Goal: Task Accomplishment & Management: Manage account settings

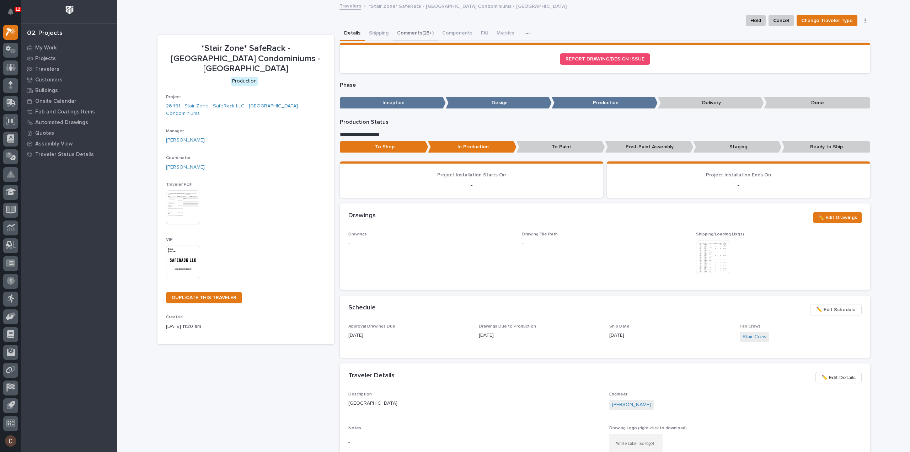
click at [400, 34] on button "Comments (25+)" at bounding box center [415, 33] width 45 height 15
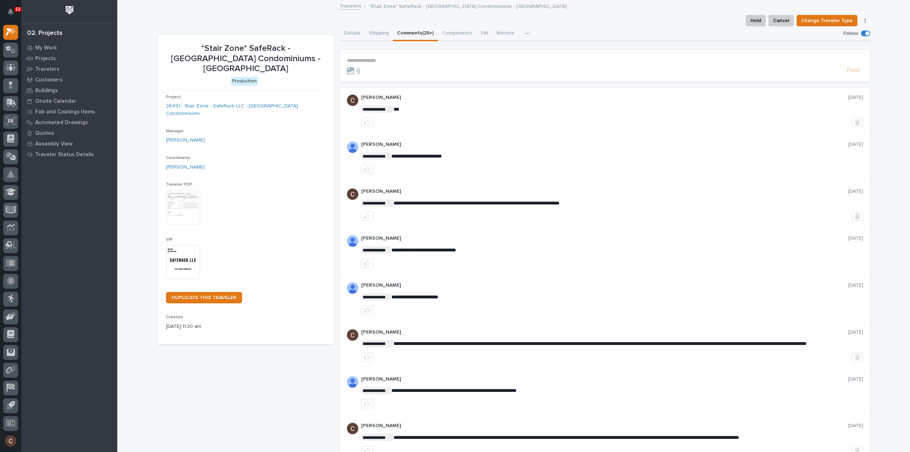
click at [409, 59] on p "**********" at bounding box center [605, 61] width 516 height 6
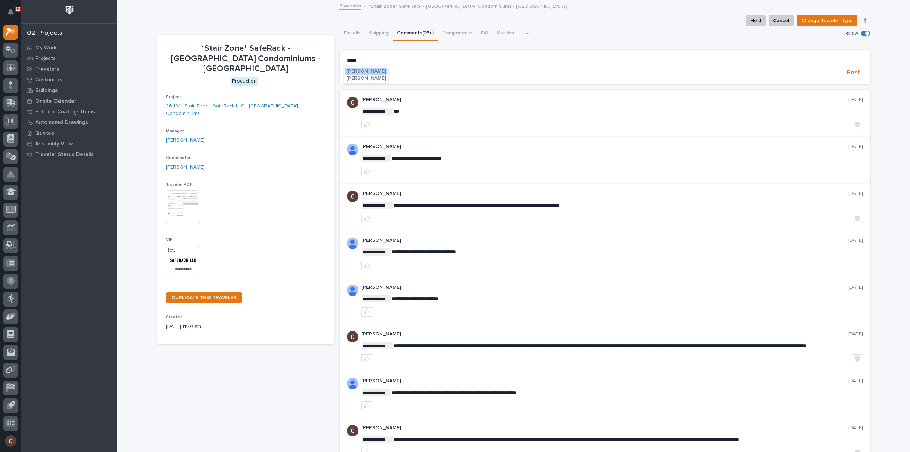
click at [354, 69] on span "[PERSON_NAME]" at bounding box center [366, 71] width 40 height 5
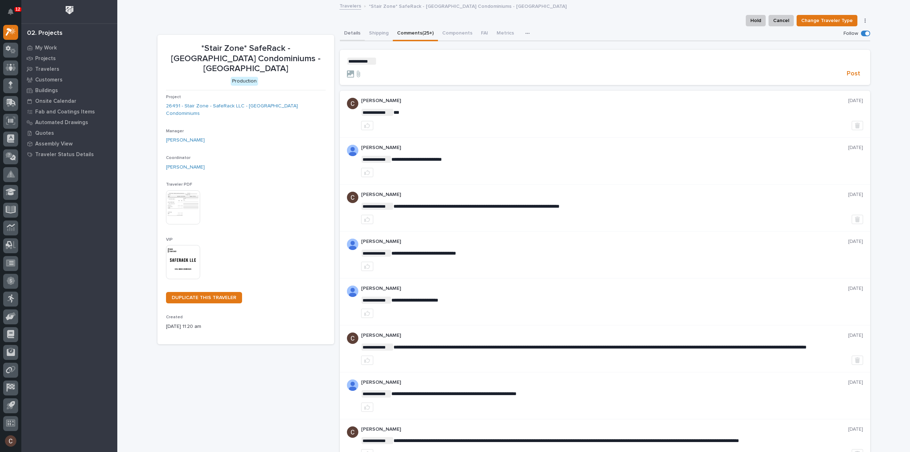
click at [349, 33] on button "Details" at bounding box center [352, 33] width 25 height 15
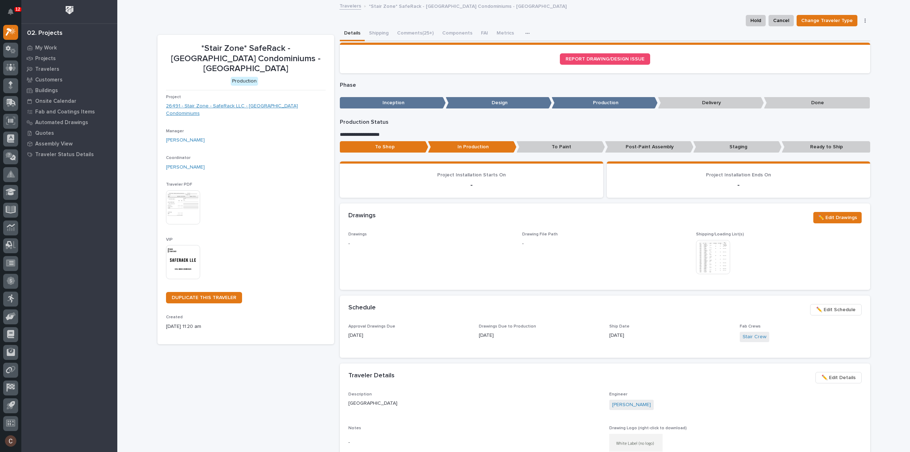
click at [208, 102] on link "26491 - Stair Zone - SafeRack LLC - Royal Shores Condominiums" at bounding box center [246, 109] width 160 height 15
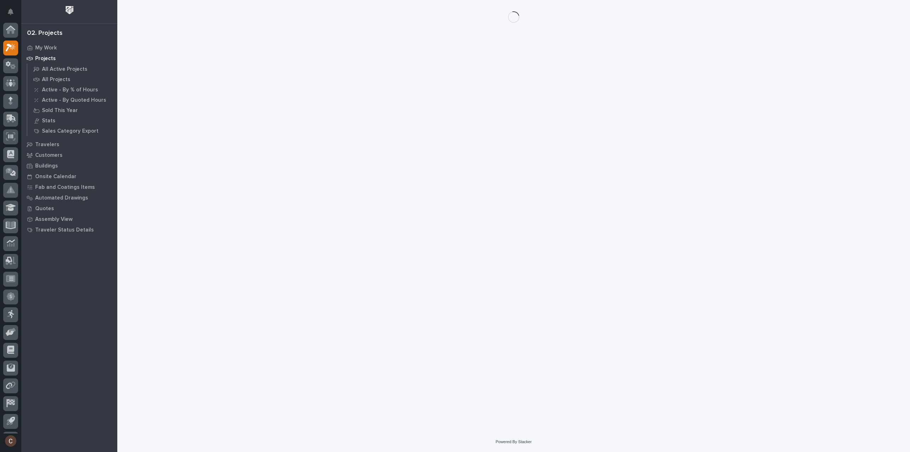
scroll to position [16, 0]
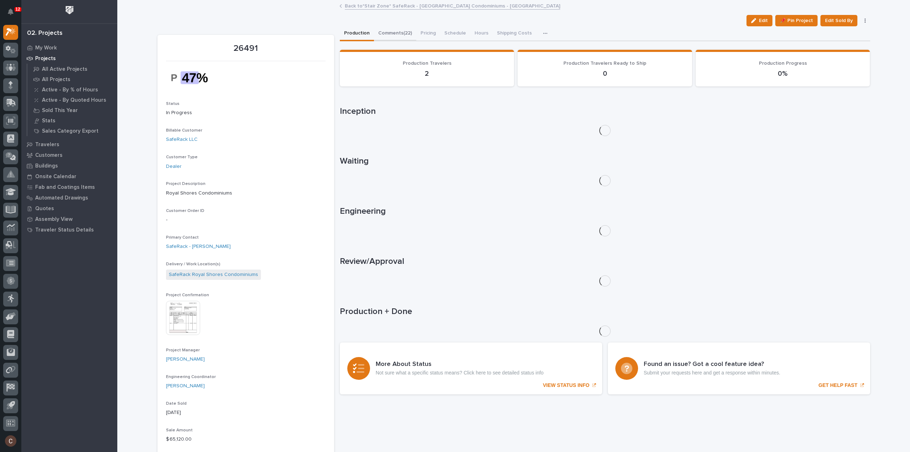
click at [398, 32] on button "Comments (22)" at bounding box center [395, 33] width 42 height 15
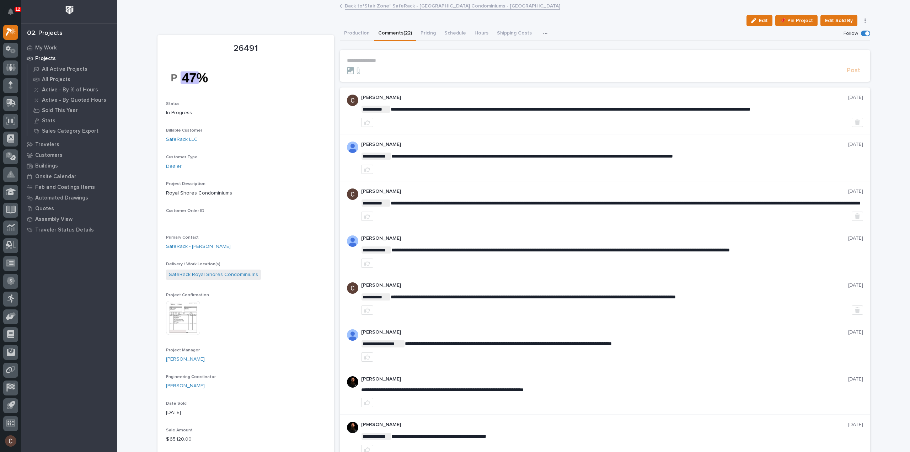
click at [403, 61] on p "**********" at bounding box center [605, 61] width 516 height 6
click at [361, 29] on button "Production" at bounding box center [357, 33] width 34 height 15
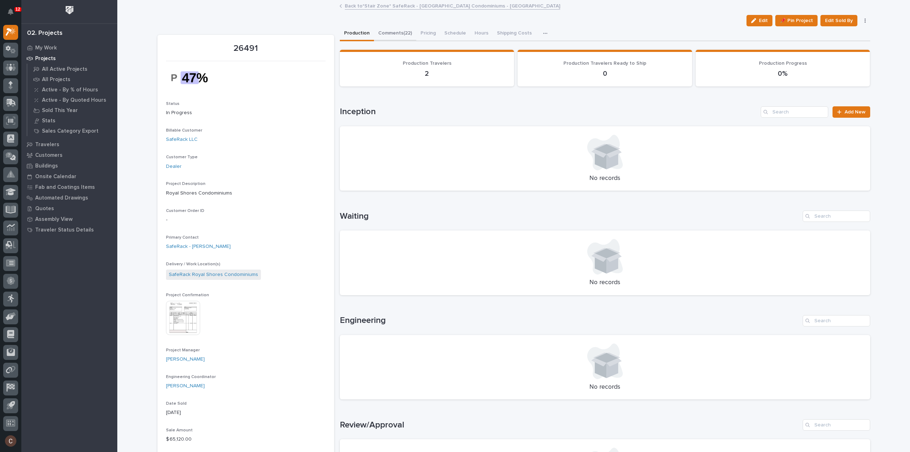
click at [391, 29] on button "Comments (22)" at bounding box center [395, 33] width 42 height 15
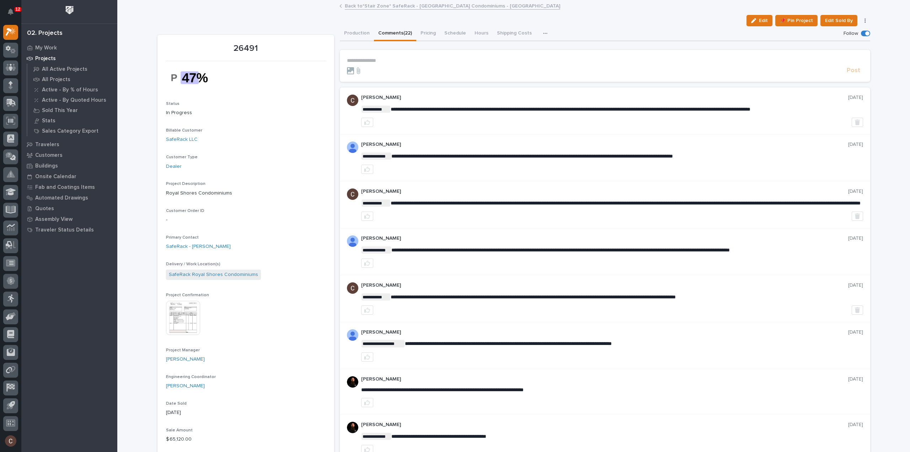
click at [414, 64] on form "**********" at bounding box center [605, 66] width 516 height 17
click at [411, 61] on p "**********" at bounding box center [605, 61] width 516 height 6
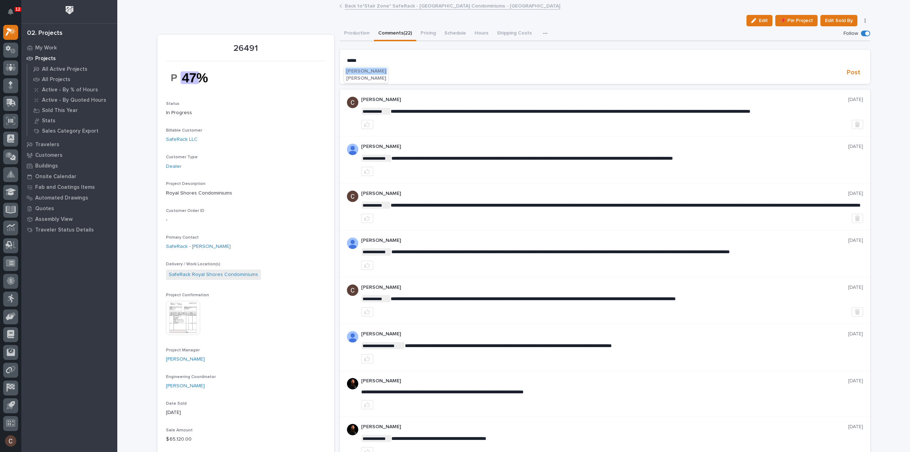
click at [352, 69] on span "[PERSON_NAME]" at bounding box center [366, 71] width 40 height 5
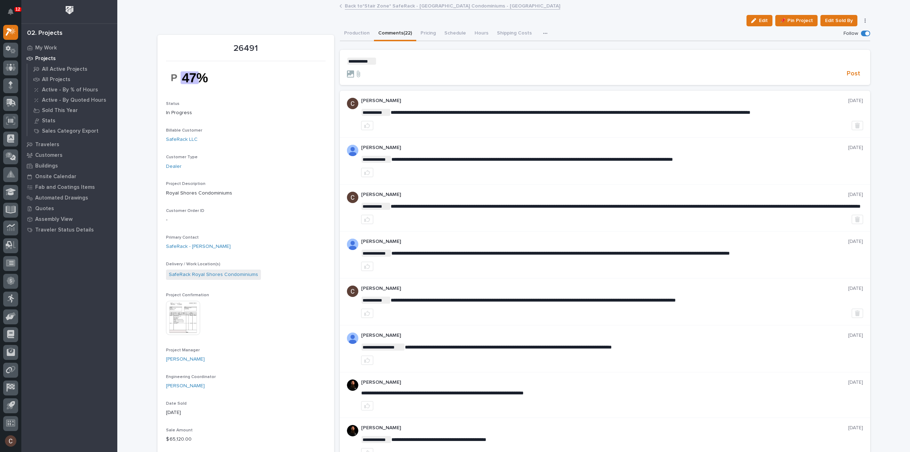
click at [392, 61] on p "**********" at bounding box center [605, 61] width 516 height 7
click at [458, 59] on span "**********" at bounding box center [418, 61] width 84 height 5
click at [833, 74] on div at bounding box center [595, 73] width 497 height 7
click at [849, 72] on span "Post" at bounding box center [853, 74] width 14 height 8
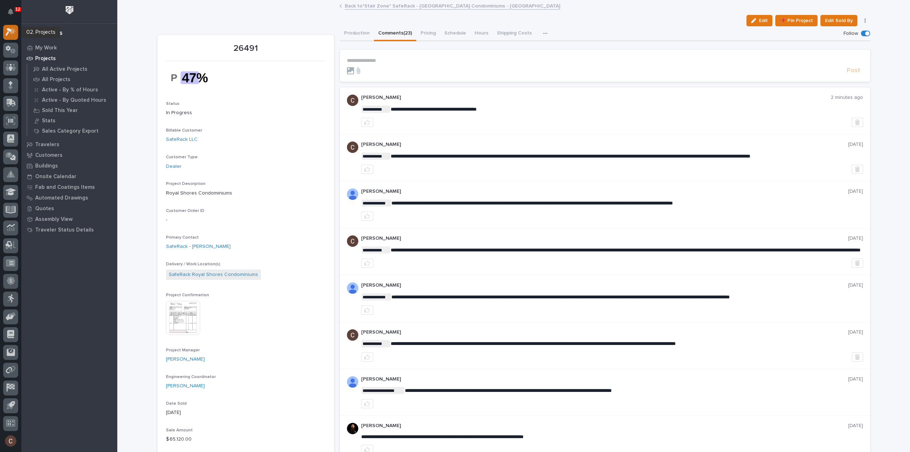
click at [9, 33] on icon at bounding box center [11, 32] width 10 height 8
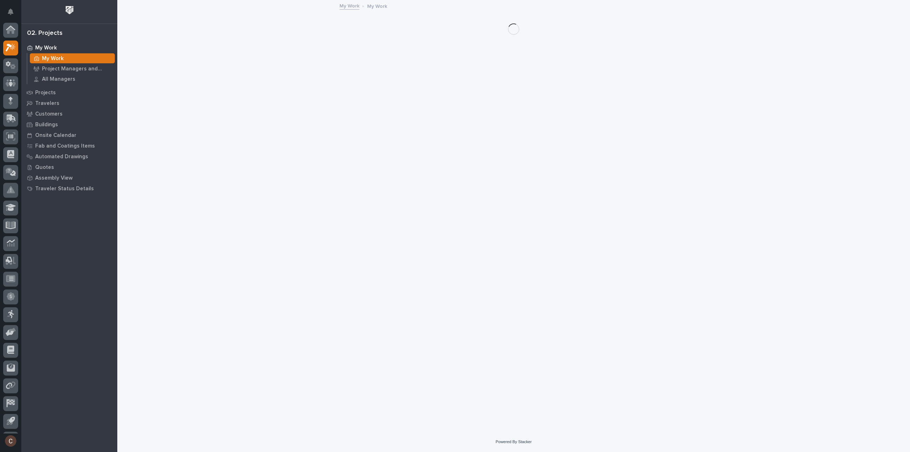
scroll to position [16, 0]
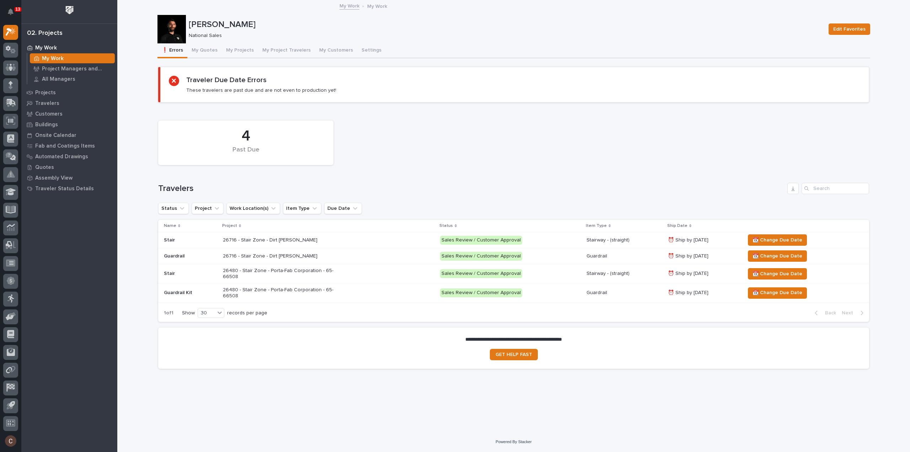
click at [326, 238] on p "26716 - Stair Zone - Dirt King - Stair" at bounding box center [285, 240] width 124 height 6
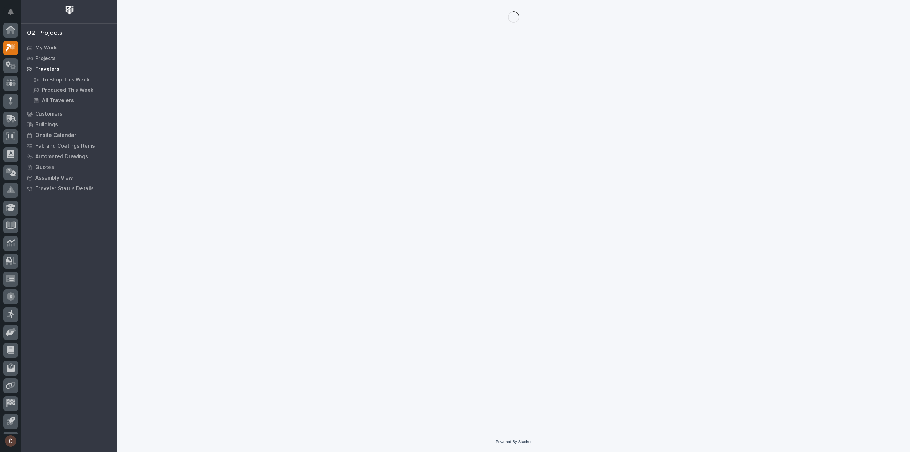
scroll to position [16, 0]
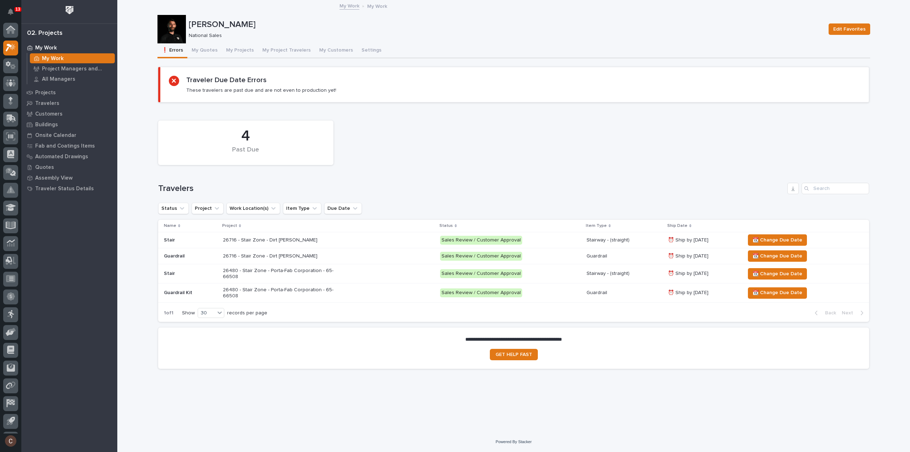
scroll to position [16, 0]
click at [787, 240] on span "📆 Change Due Date" at bounding box center [777, 240] width 50 height 9
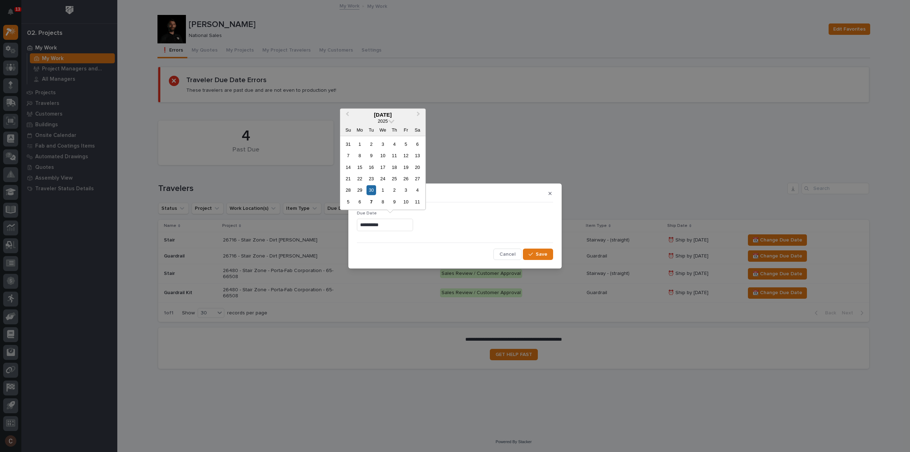
click at [413, 224] on input "**********" at bounding box center [385, 225] width 56 height 12
click at [416, 117] on button "Next Month" at bounding box center [418, 114] width 11 height 11
click at [392, 192] on div "30" at bounding box center [394, 190] width 10 height 10
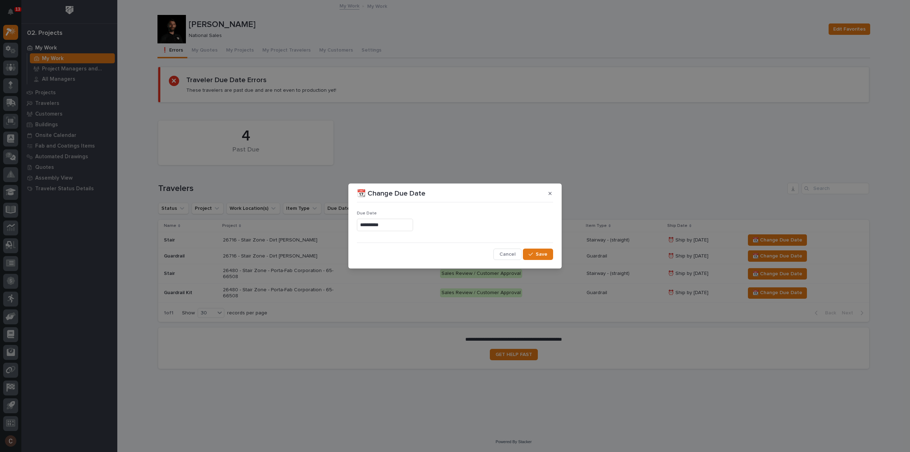
type input "**********"
click at [527, 254] on button "Save" at bounding box center [538, 253] width 30 height 11
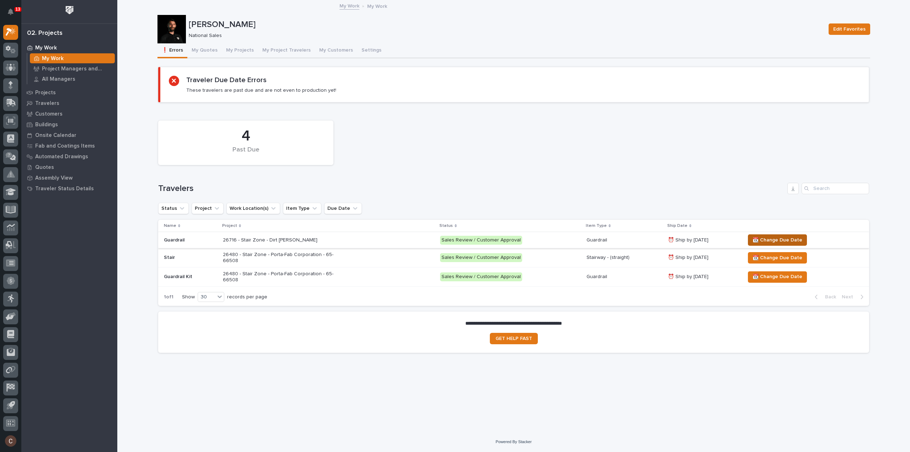
click at [783, 239] on span "📆 Change Due Date" at bounding box center [777, 240] width 50 height 9
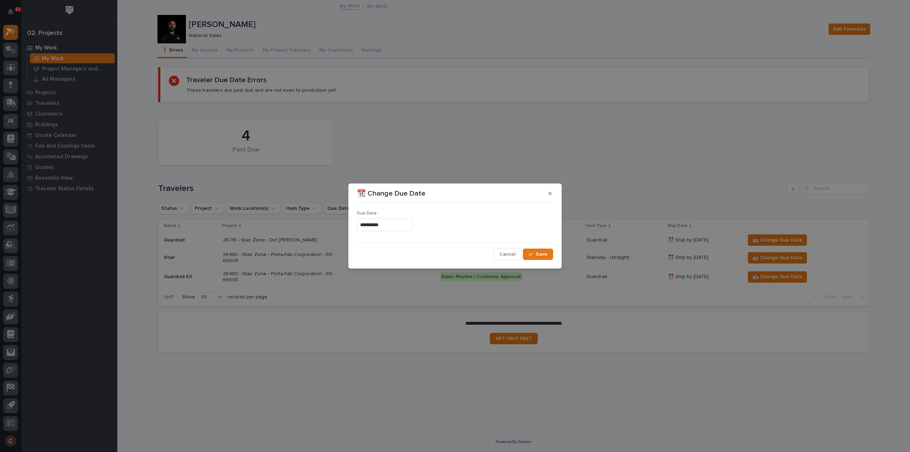
click at [392, 227] on input "**********" at bounding box center [385, 225] width 56 height 12
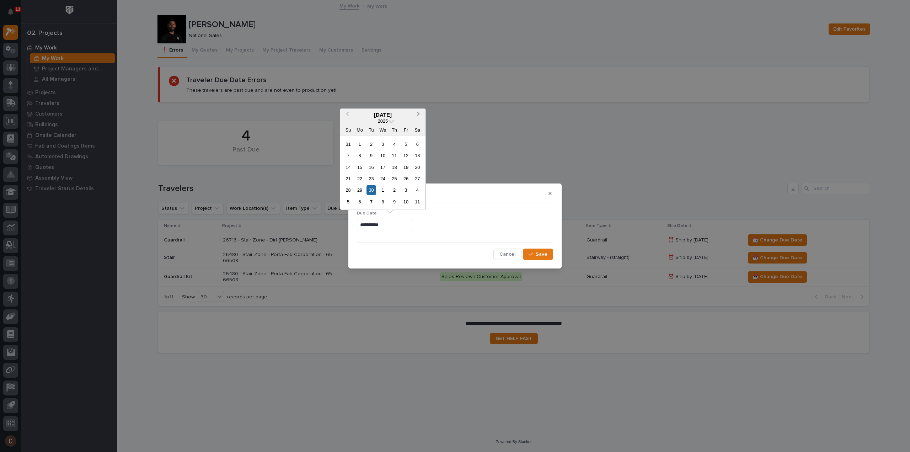
click at [417, 112] on button "Next Month" at bounding box center [418, 114] width 11 height 11
click at [395, 190] on div "30" at bounding box center [394, 190] width 10 height 10
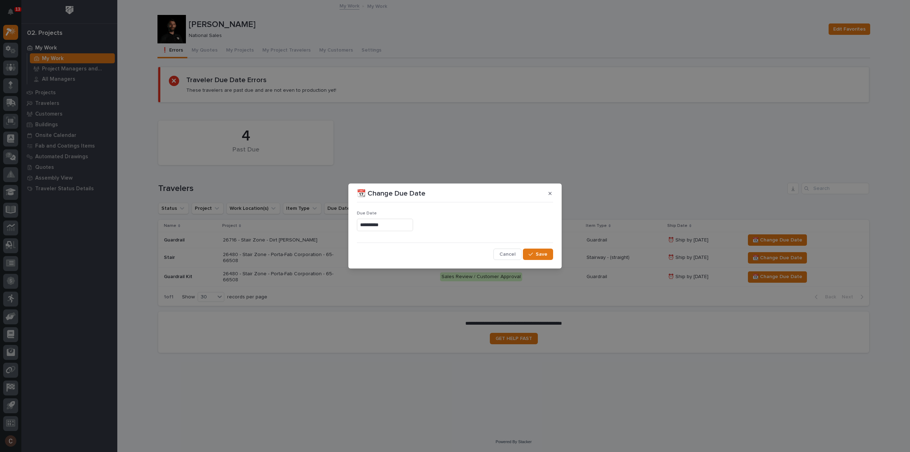
type input "**********"
click at [546, 254] on span "Save" at bounding box center [542, 254] width 12 height 6
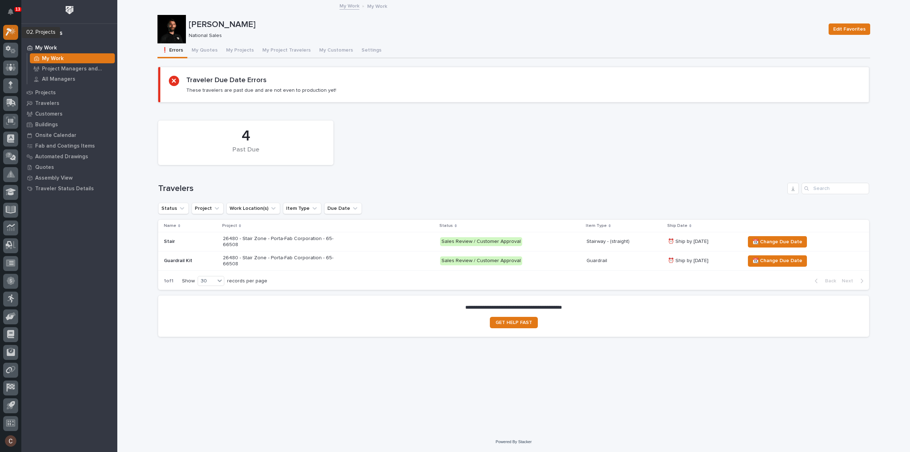
click at [9, 29] on icon at bounding box center [9, 32] width 6 height 8
click at [202, 53] on button "My Quotes" at bounding box center [204, 50] width 34 height 15
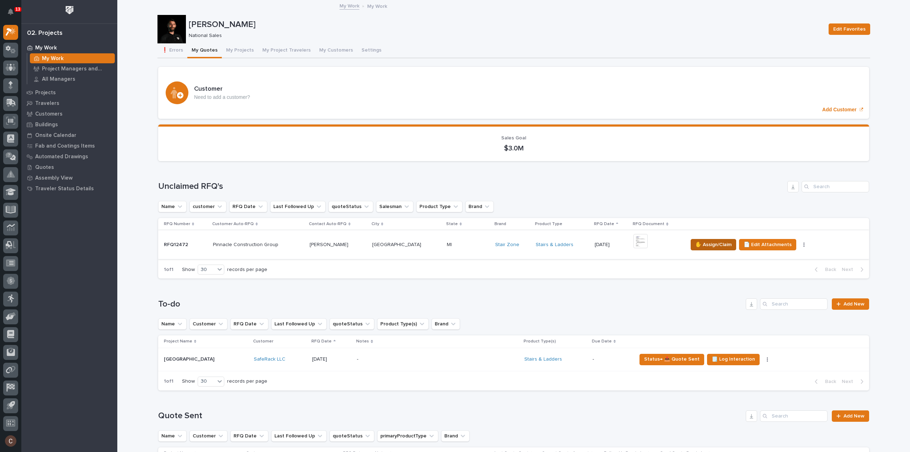
click at [717, 245] on span "✋ Assign/Claim" at bounding box center [713, 244] width 36 height 9
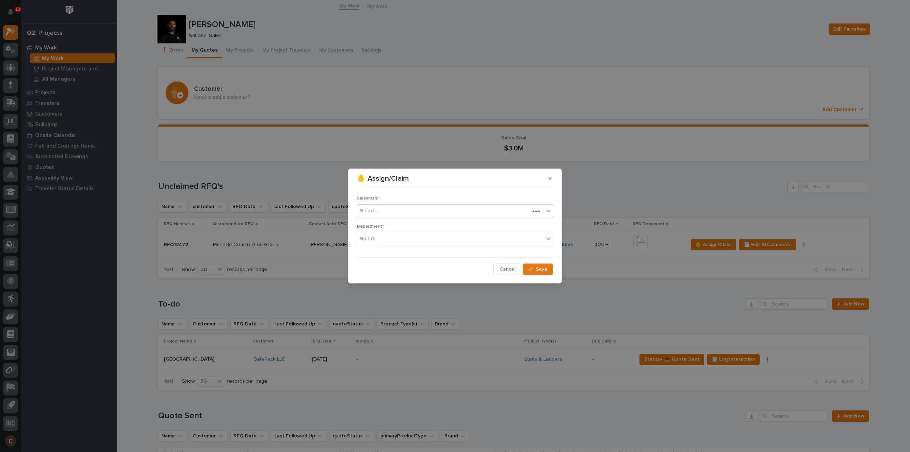
click at [419, 212] on div "Select..." at bounding box center [443, 211] width 172 height 12
type input "****"
click at [414, 224] on div "[PERSON_NAME]" at bounding box center [454, 225] width 195 height 12
click at [402, 238] on div "Select..." at bounding box center [450, 239] width 187 height 12
click at [396, 252] on div "National Sales" at bounding box center [454, 252] width 195 height 12
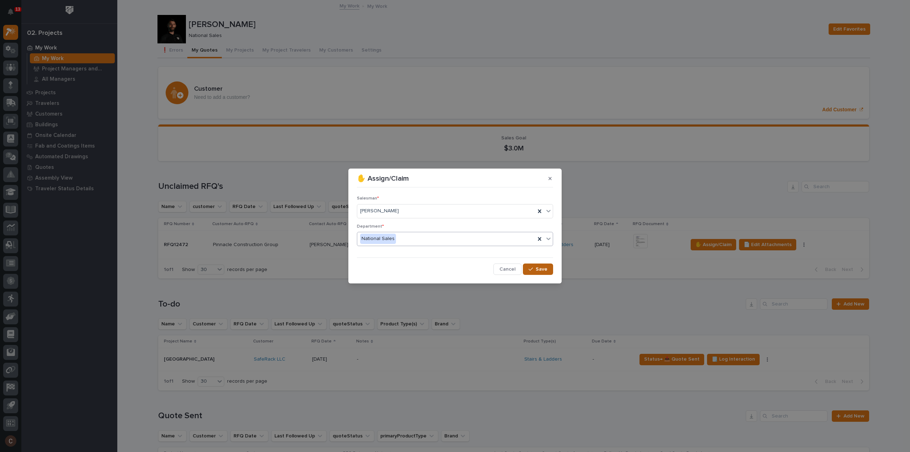
click at [538, 268] on span "Save" at bounding box center [542, 269] width 12 height 6
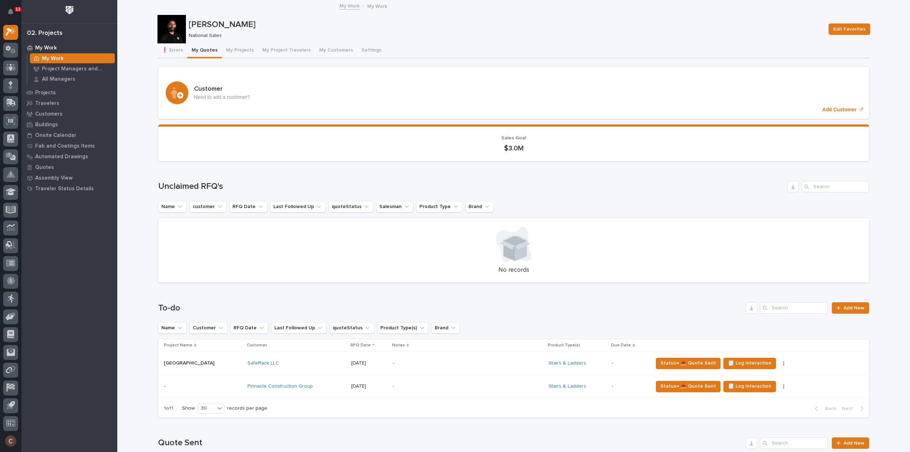
click at [406, 378] on div "-" at bounding box center [455, 386] width 124 height 16
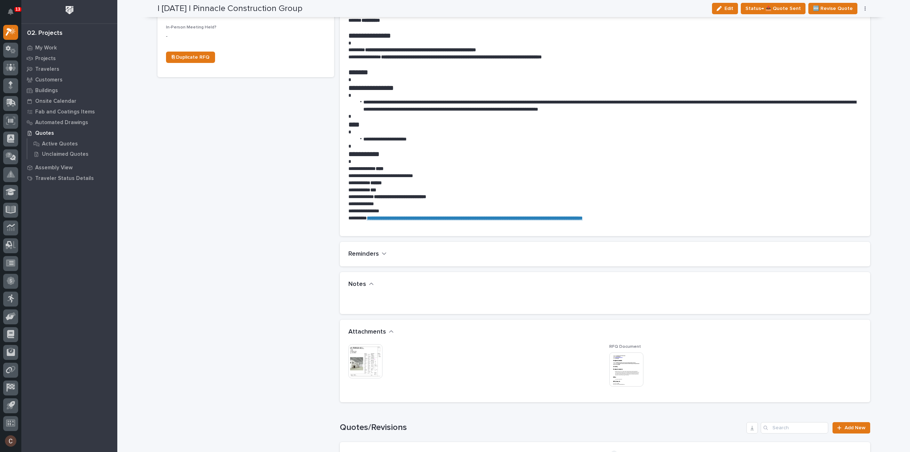
scroll to position [320, 0]
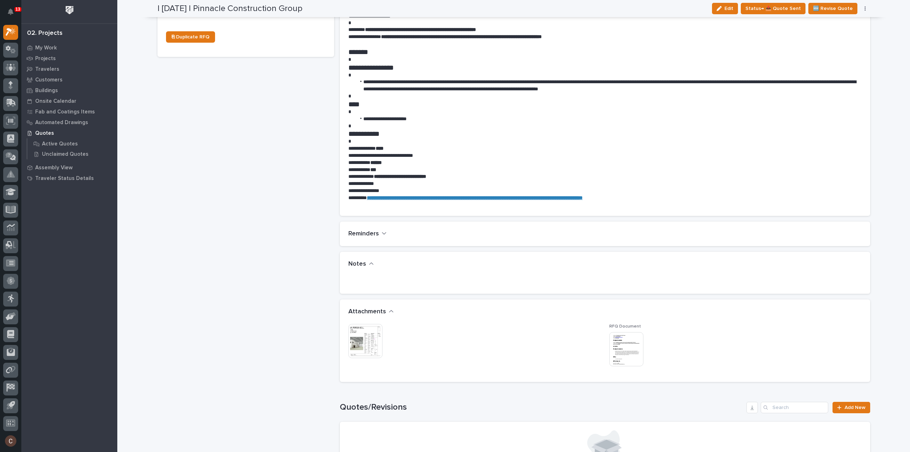
click at [364, 336] on img at bounding box center [365, 341] width 34 height 34
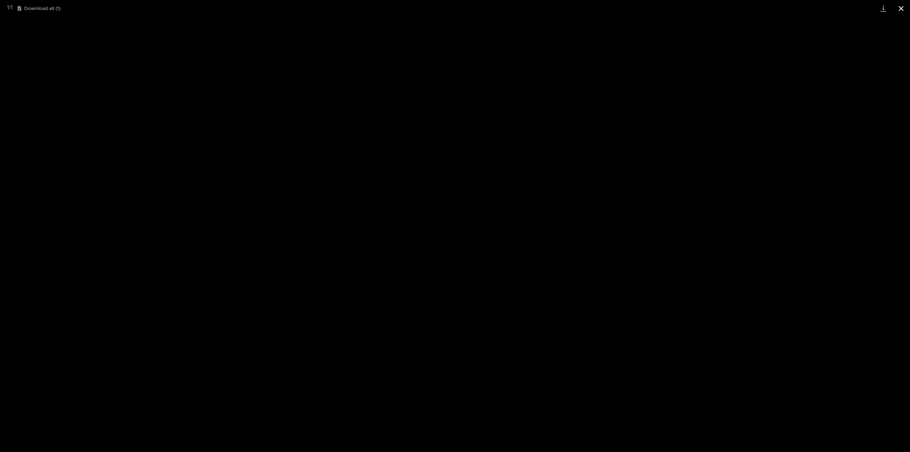
click at [898, 12] on button "Close gallery" at bounding box center [901, 8] width 18 height 17
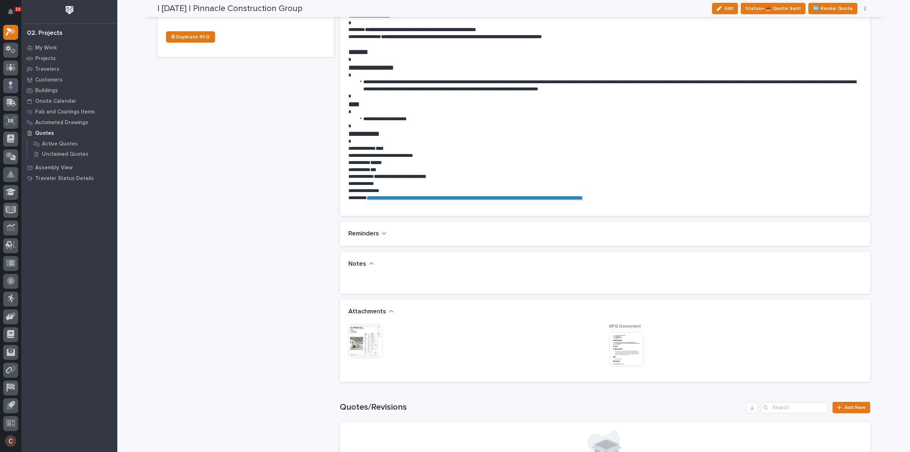
click at [364, 340] on img at bounding box center [365, 341] width 34 height 34
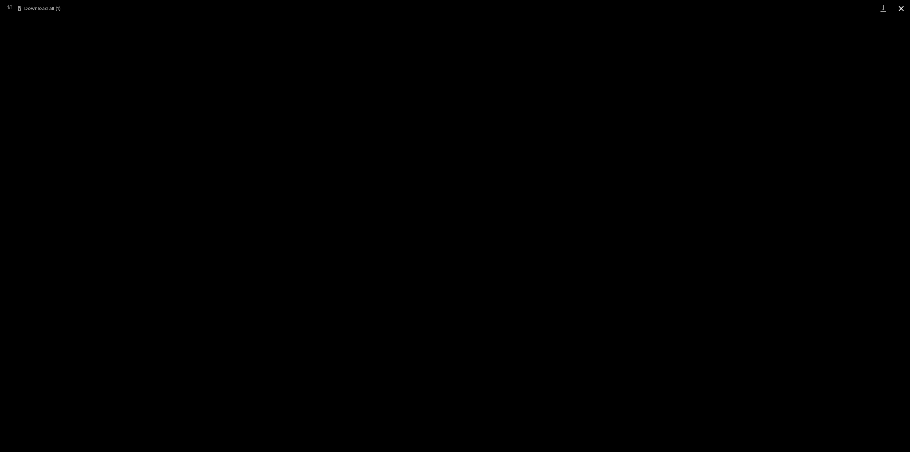
click at [903, 10] on button "Close gallery" at bounding box center [901, 8] width 18 height 17
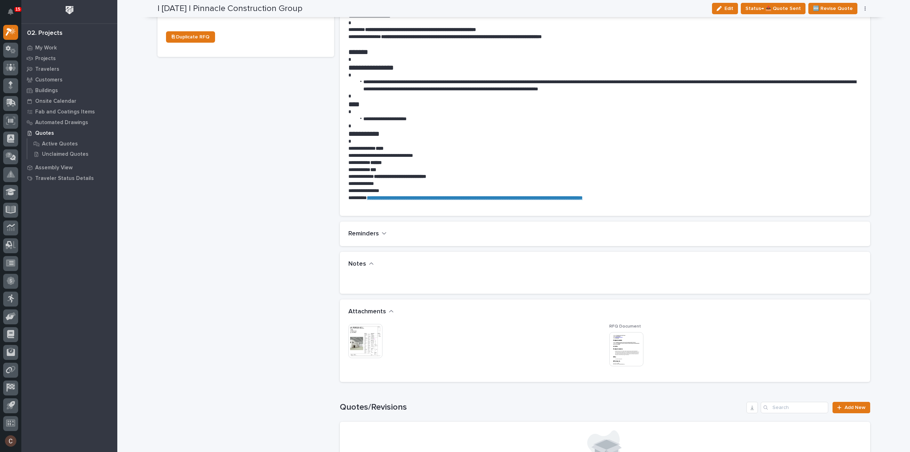
click at [359, 343] on img at bounding box center [365, 341] width 34 height 34
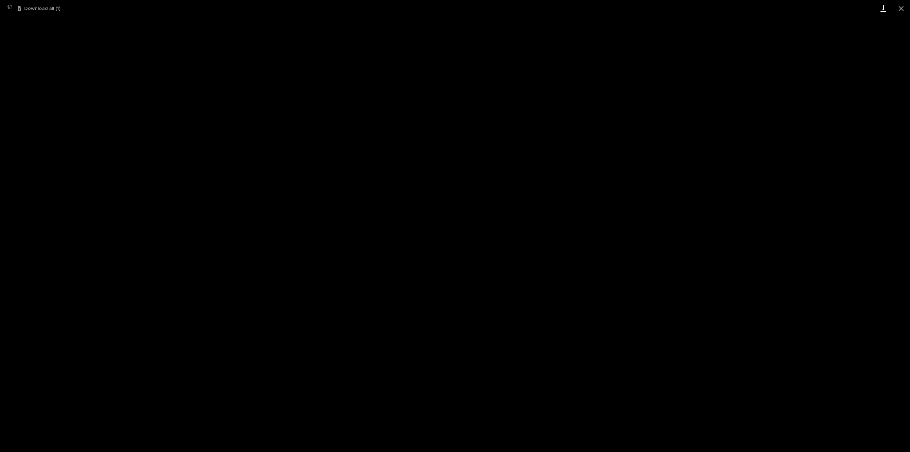
click at [882, 9] on link "Download" at bounding box center [883, 8] width 18 height 17
click at [883, 11] on link "Download" at bounding box center [883, 8] width 18 height 17
click at [899, 10] on button "Close gallery" at bounding box center [901, 8] width 18 height 17
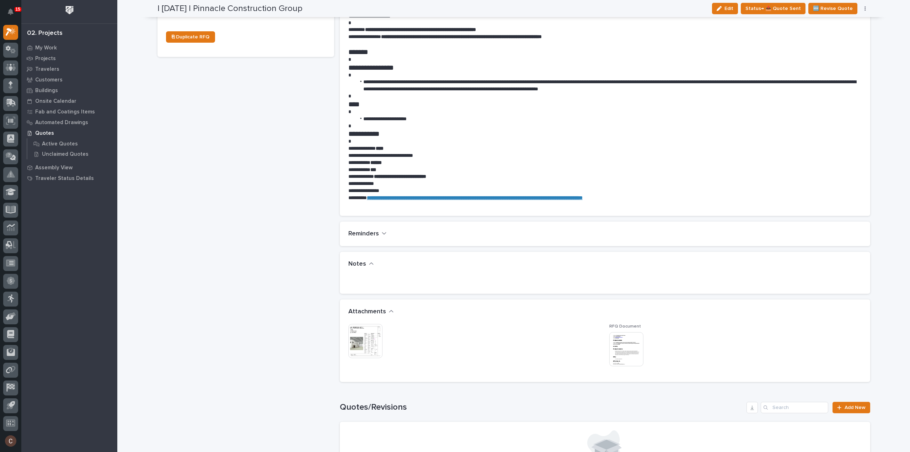
click at [623, 348] on img at bounding box center [626, 349] width 34 height 34
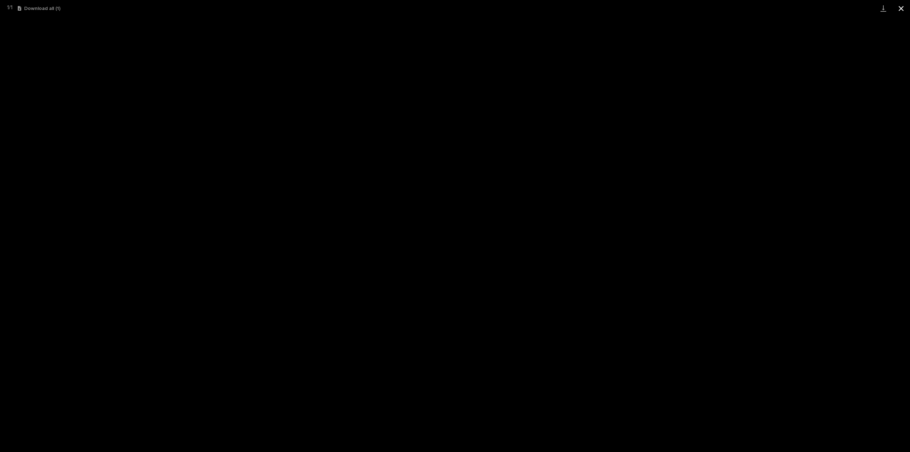
click at [906, 6] on button "Close gallery" at bounding box center [901, 8] width 18 height 17
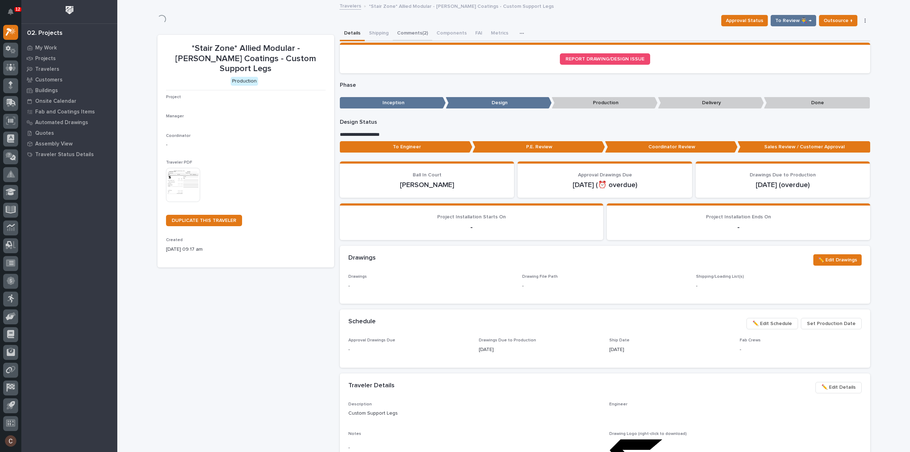
click at [419, 34] on button "Comments (2)" at bounding box center [412, 33] width 39 height 15
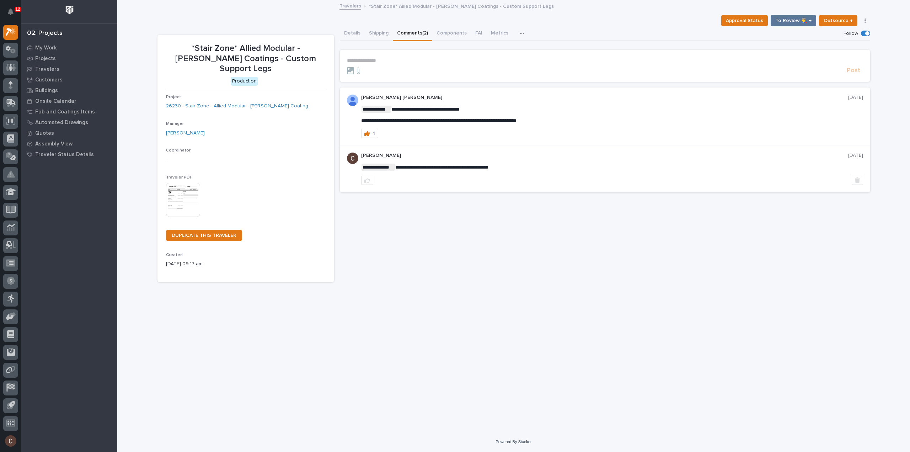
click at [353, 34] on button "Details" at bounding box center [352, 33] width 25 height 15
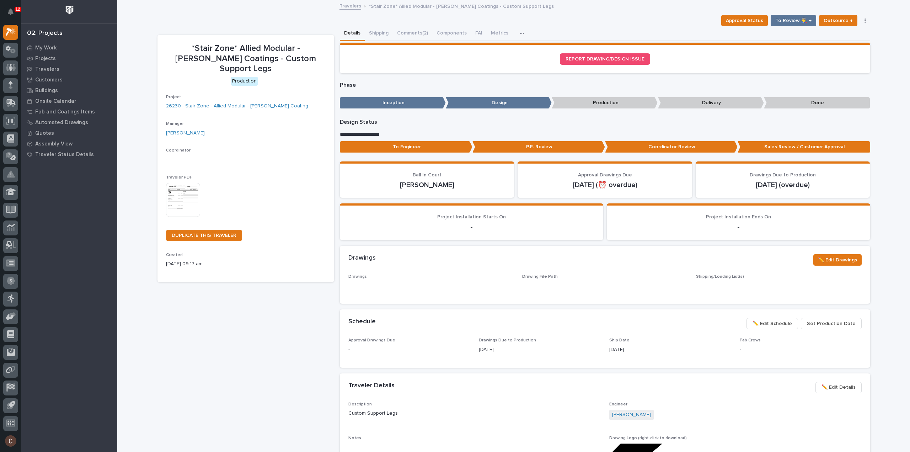
click at [864, 19] on icon "button" at bounding box center [864, 20] width 1 height 4
click at [834, 43] on button "Cancel" at bounding box center [837, 46] width 60 height 11
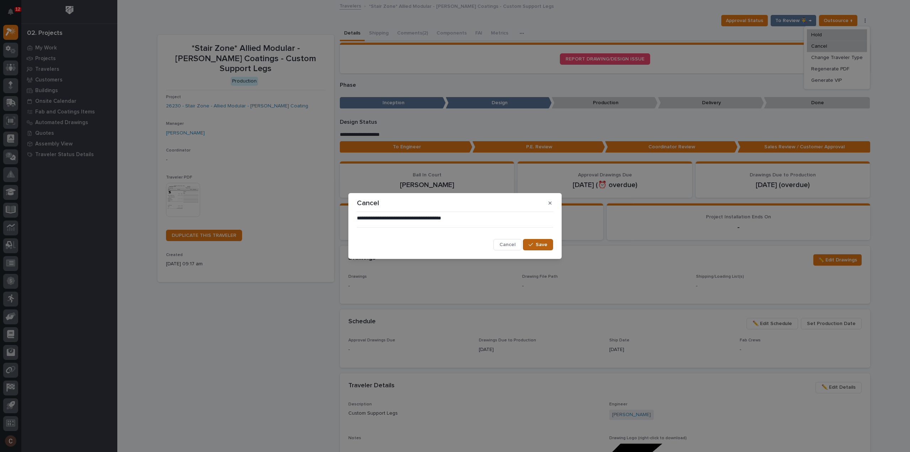
click at [542, 245] on span "Save" at bounding box center [542, 244] width 12 height 6
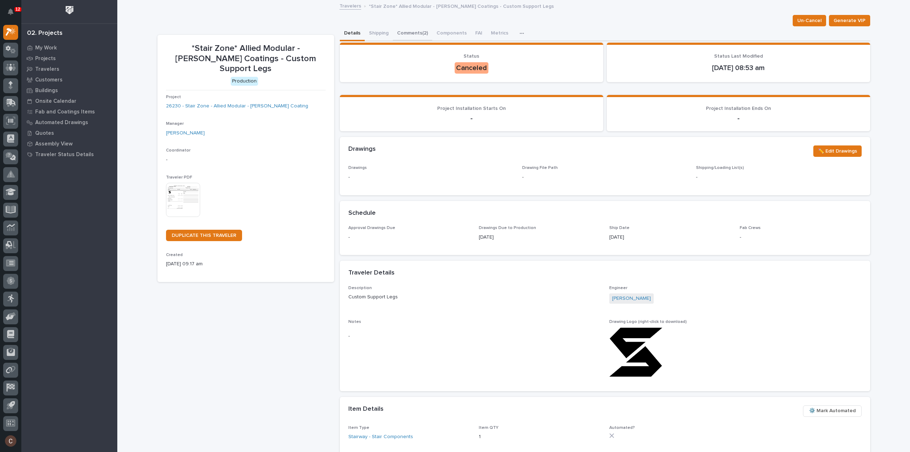
click at [408, 31] on button "Comments (2)" at bounding box center [412, 33] width 39 height 15
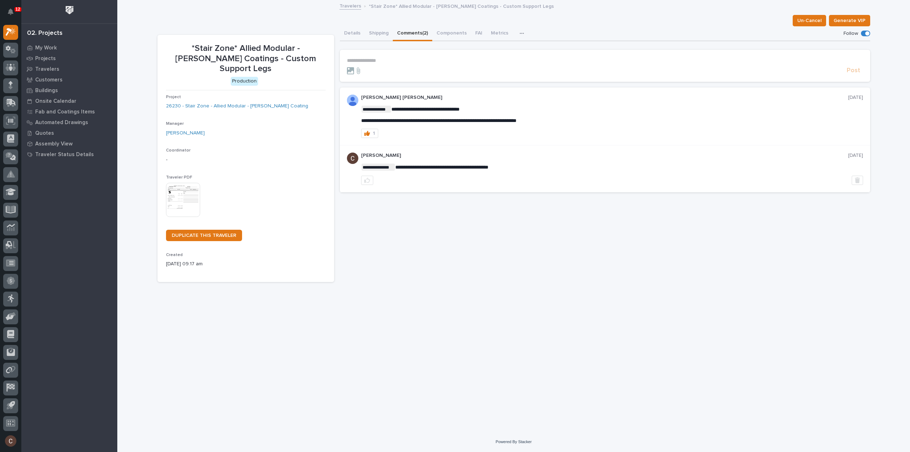
click at [403, 60] on p "**********" at bounding box center [605, 61] width 516 height 6
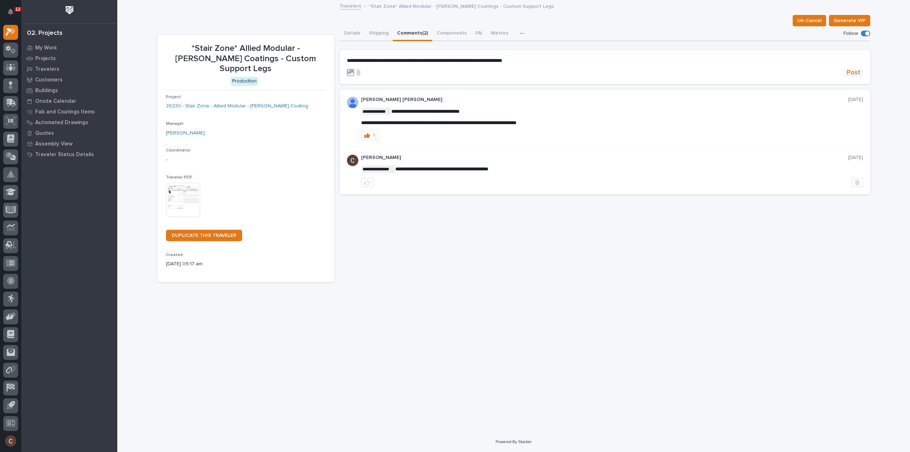
click at [851, 75] on span "Post" at bounding box center [853, 73] width 14 height 8
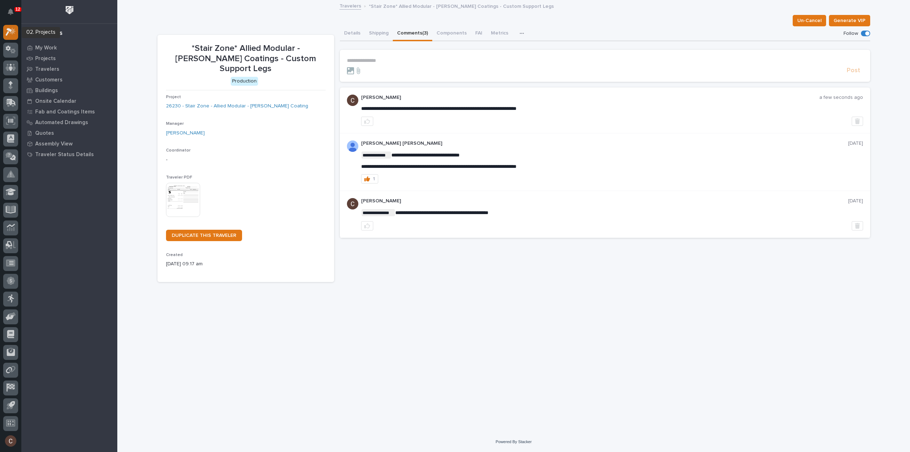
click at [12, 35] on icon at bounding box center [11, 32] width 10 height 8
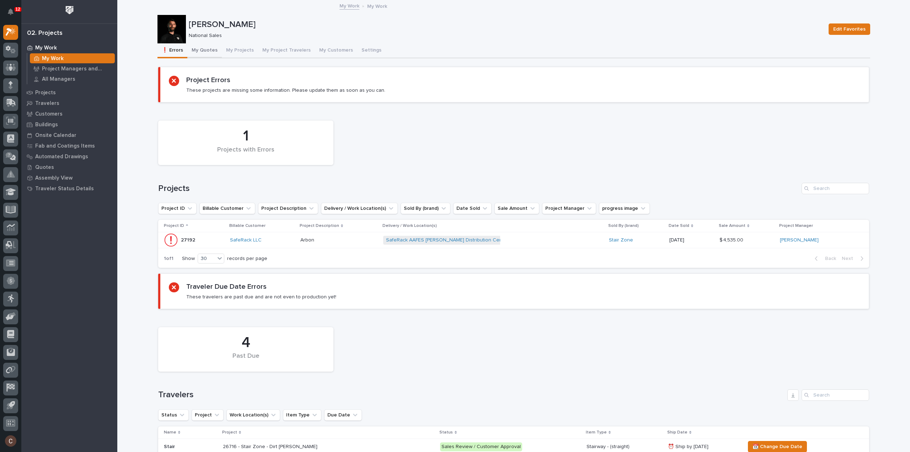
click at [200, 47] on button "My Quotes" at bounding box center [204, 50] width 34 height 15
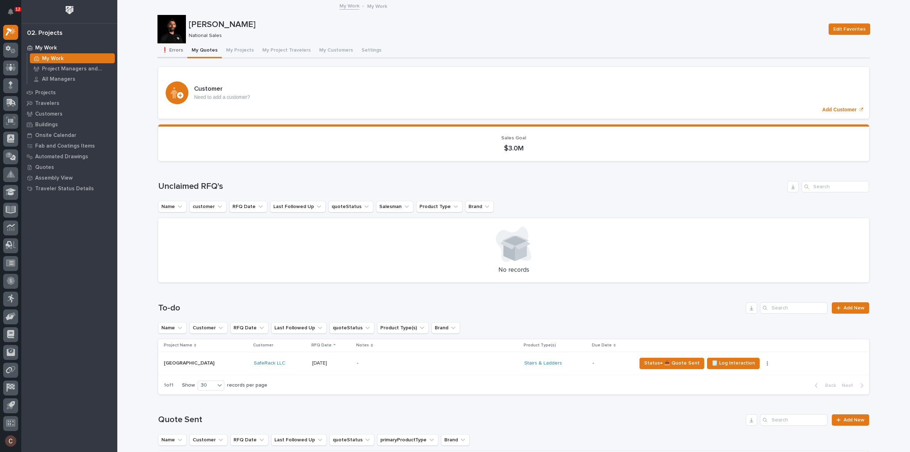
click at [160, 47] on button "❗ Errors" at bounding box center [172, 50] width 30 height 15
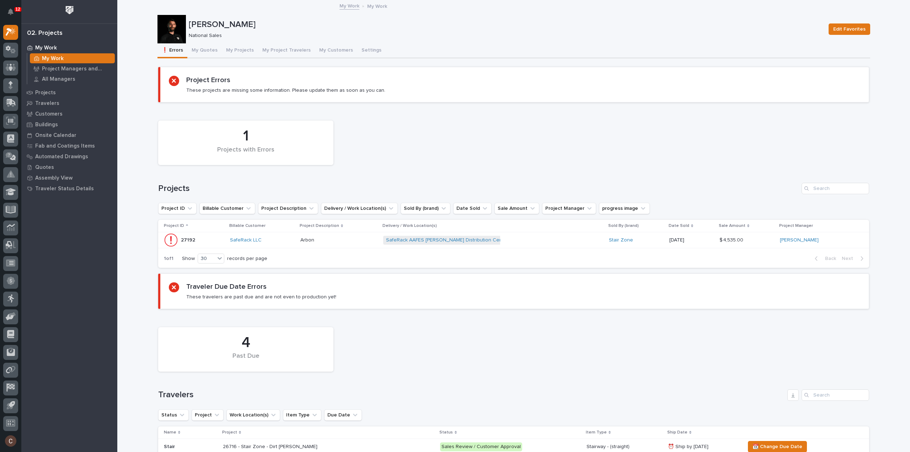
click at [556, 240] on div "SafeRack AAFES Dan Daniel Distribution Center + 0" at bounding box center [493, 240] width 220 height 15
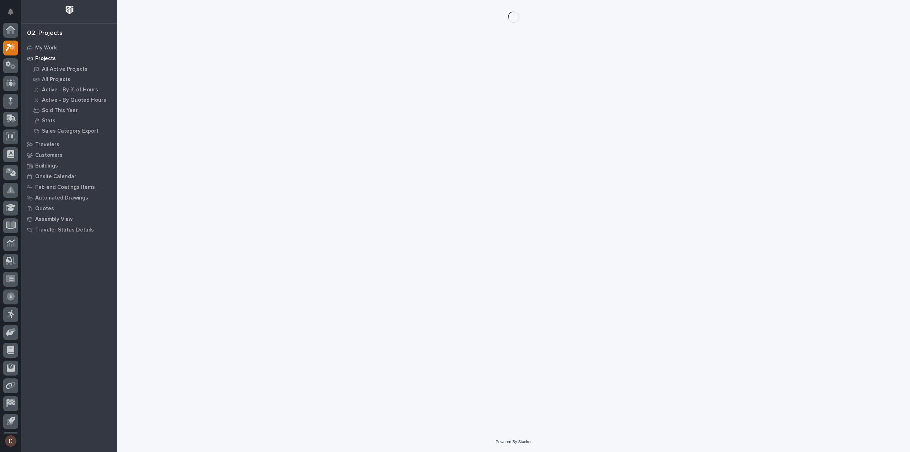
scroll to position [16, 0]
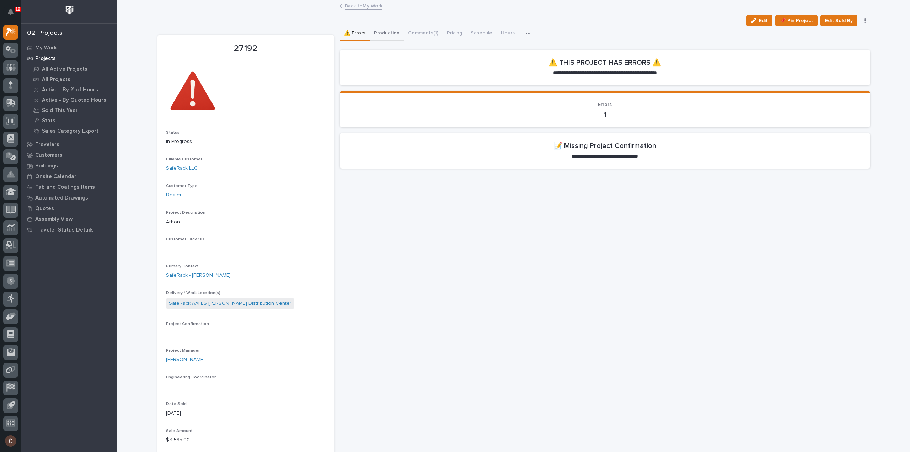
click at [380, 28] on button "Production" at bounding box center [387, 33] width 34 height 15
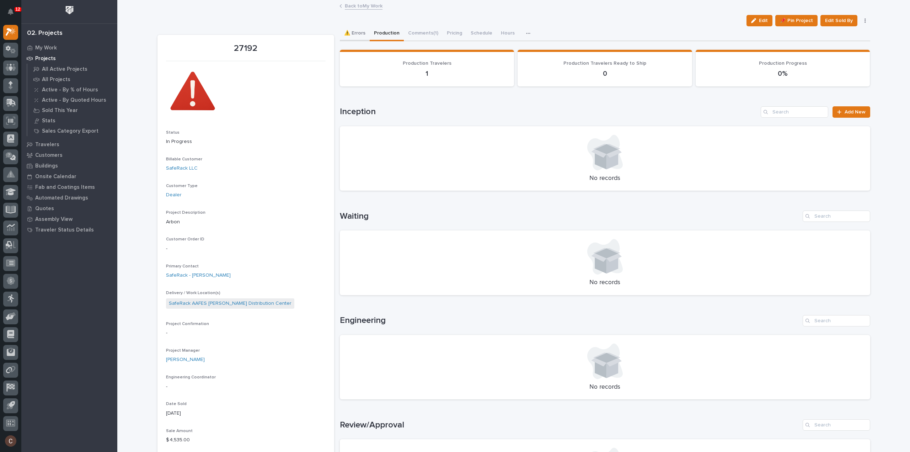
click at [355, 34] on button "⚠️ Errors" at bounding box center [355, 33] width 30 height 15
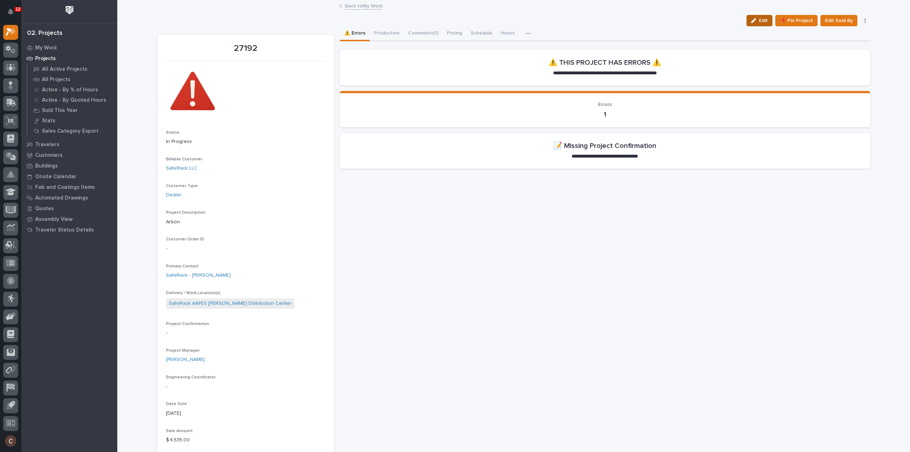
click at [752, 20] on icon "button" at bounding box center [753, 20] width 5 height 5
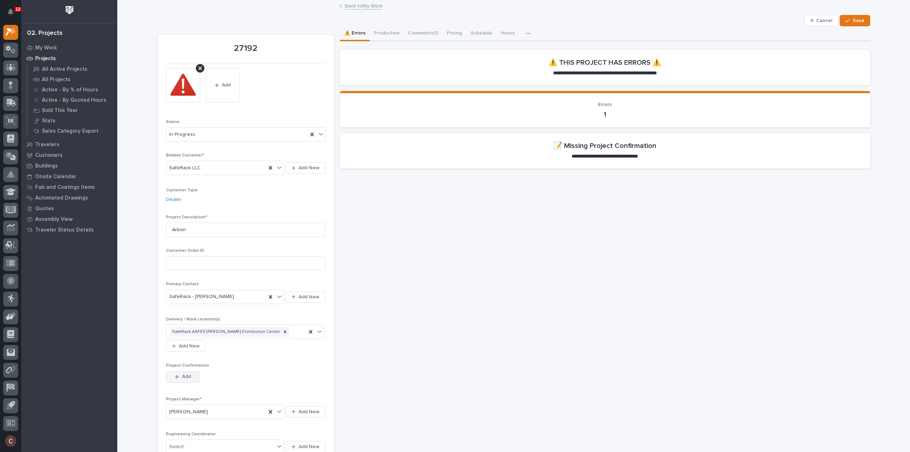
click at [183, 373] on span "Add" at bounding box center [186, 376] width 9 height 6
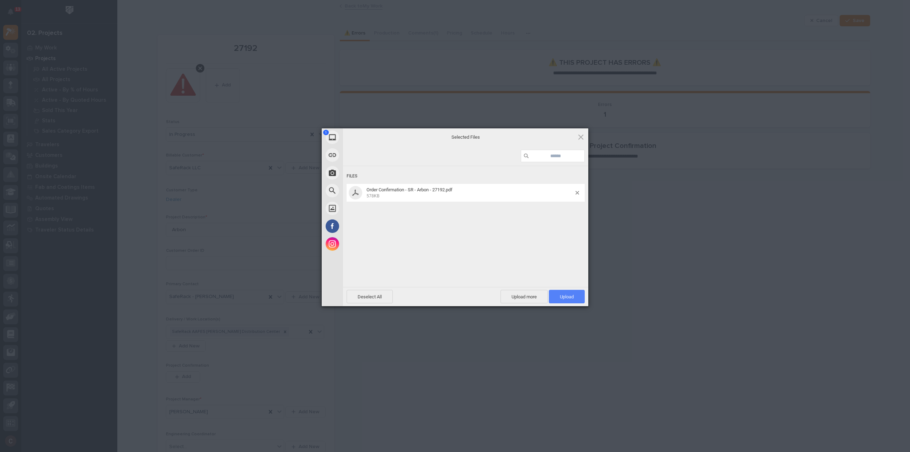
click at [556, 293] on span "Upload 1" at bounding box center [567, 297] width 36 height 14
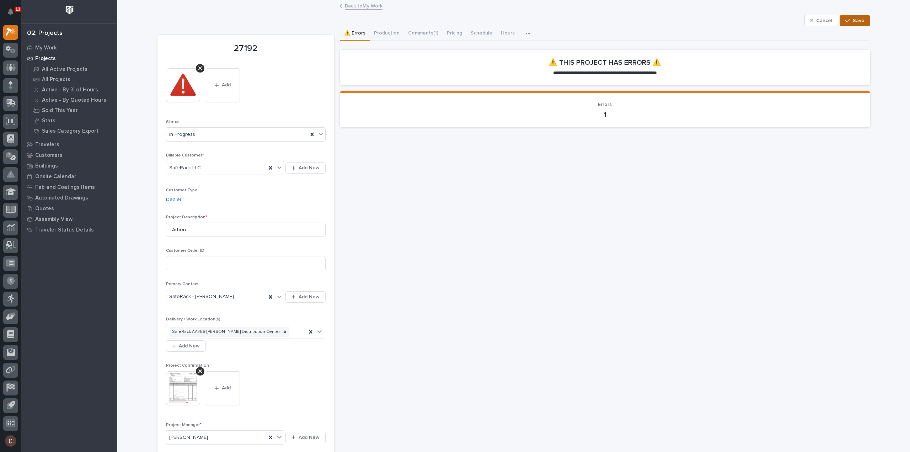
click at [849, 16] on button "Save" at bounding box center [854, 20] width 30 height 11
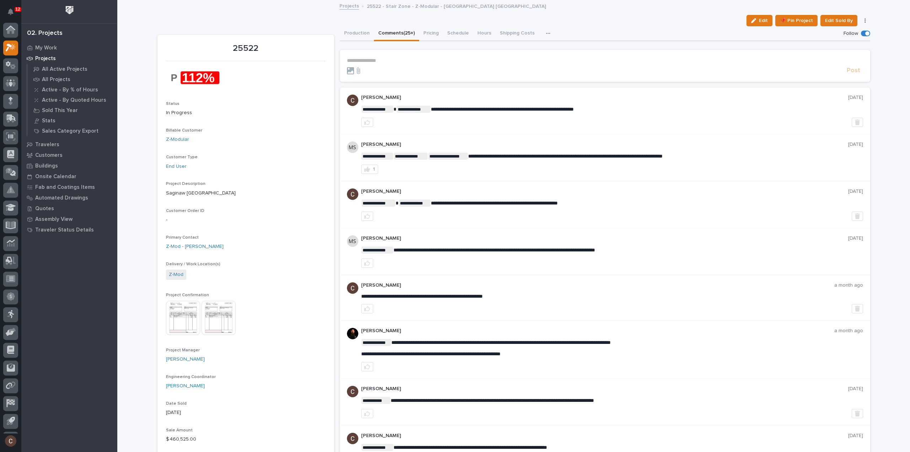
scroll to position [16, 0]
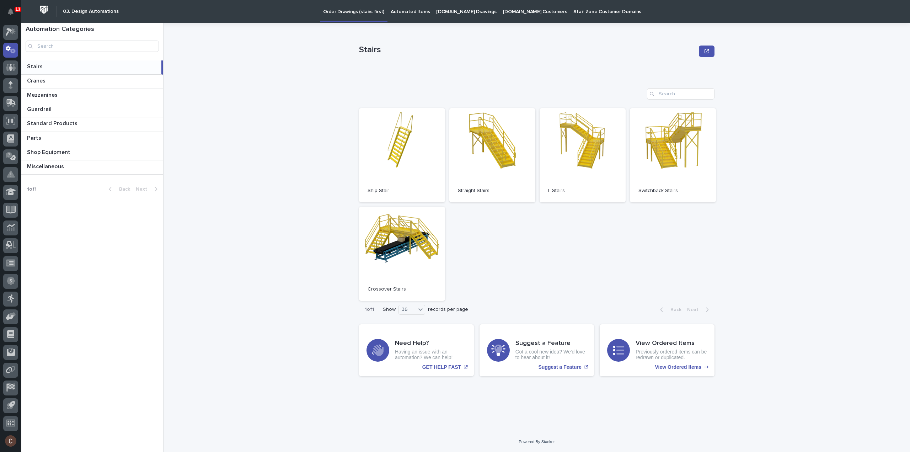
click at [405, 8] on p "Automated Items" at bounding box center [410, 7] width 39 height 15
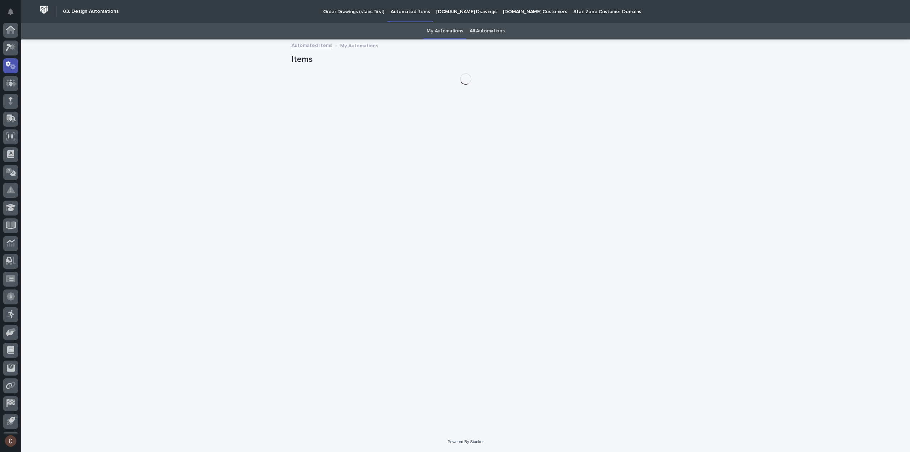
scroll to position [16, 0]
click at [461, 16] on link "StairZone.com Drawings" at bounding box center [466, 11] width 66 height 22
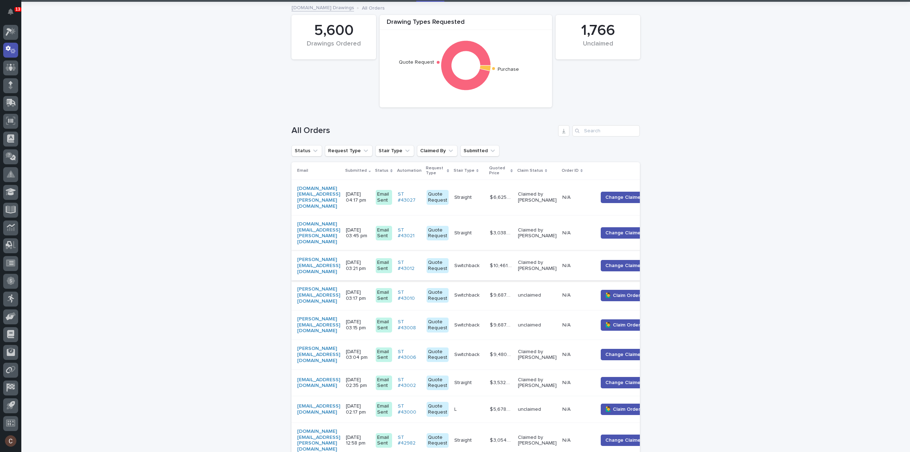
scroll to position [71, 0]
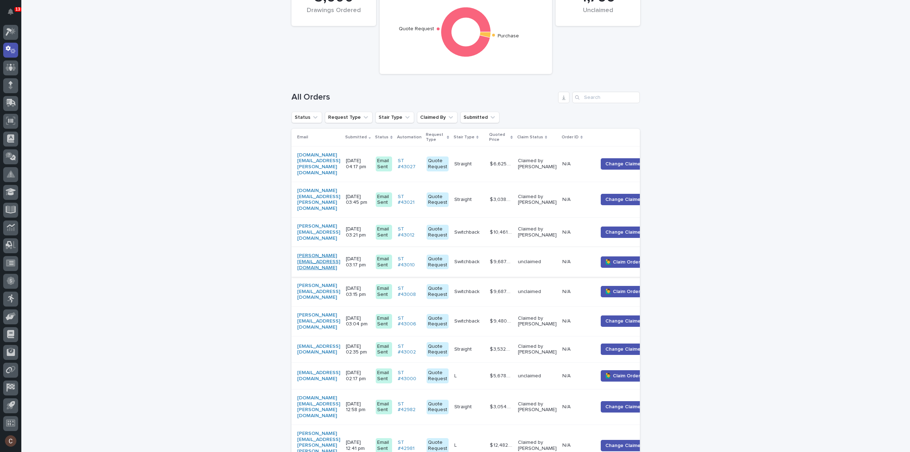
click at [340, 253] on link "tucker.english@gmail.com" at bounding box center [318, 262] width 43 height 18
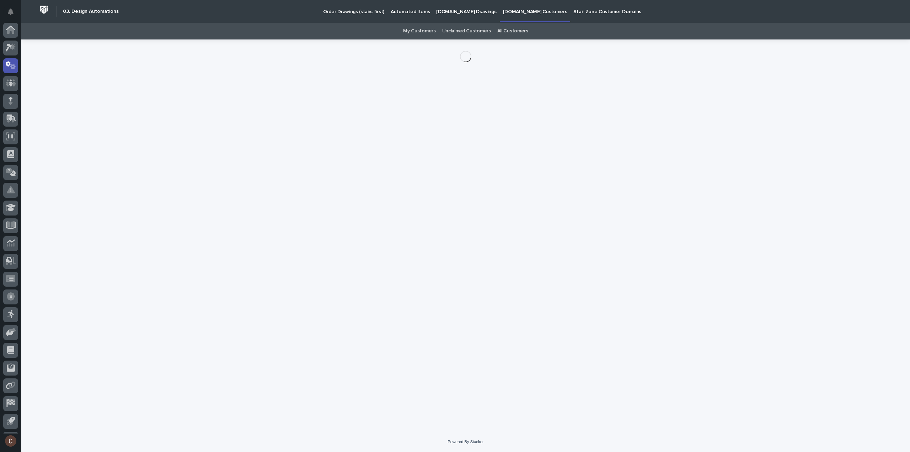
scroll to position [16, 0]
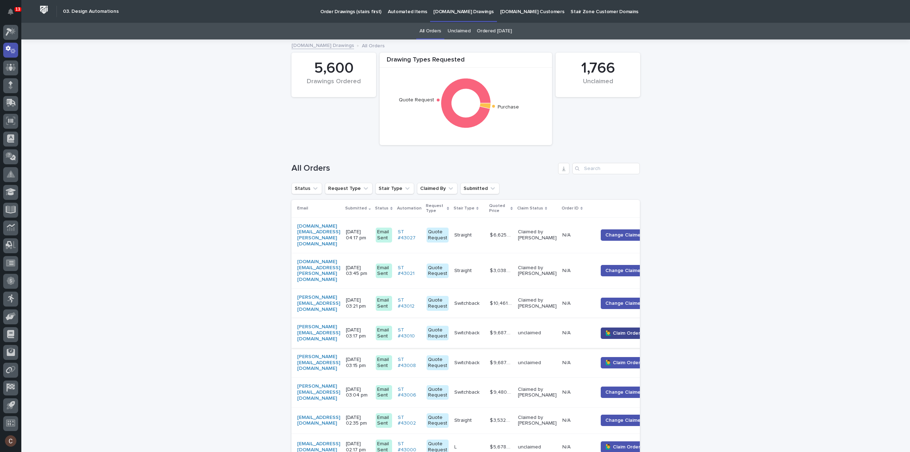
click at [633, 327] on button "🙋‍♂️ Claim Order" at bounding box center [623, 332] width 44 height 11
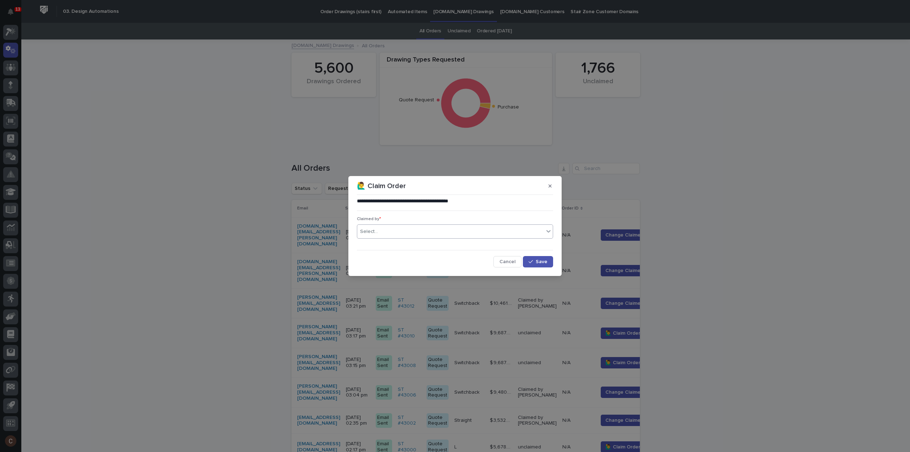
click at [471, 236] on div "Select..." at bounding box center [450, 232] width 187 height 12
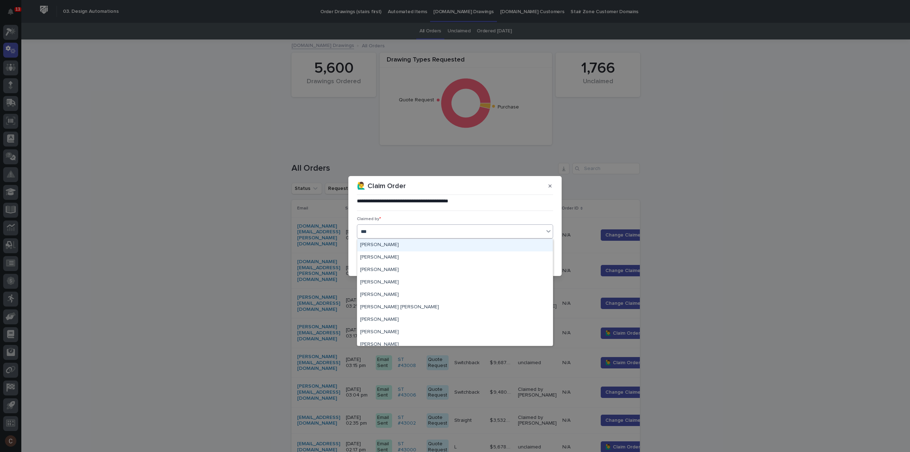
type input "****"
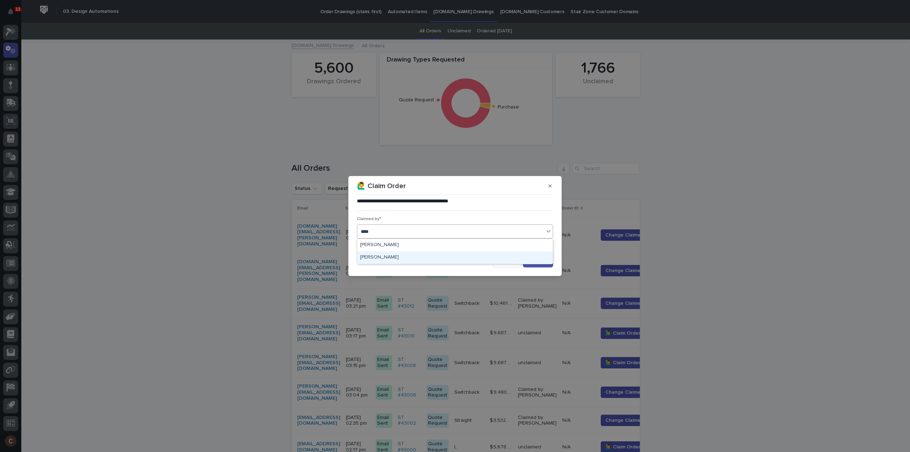
click at [397, 255] on div "[PERSON_NAME]" at bounding box center [454, 257] width 195 height 12
click at [535, 260] on div "button" at bounding box center [531, 261] width 7 height 5
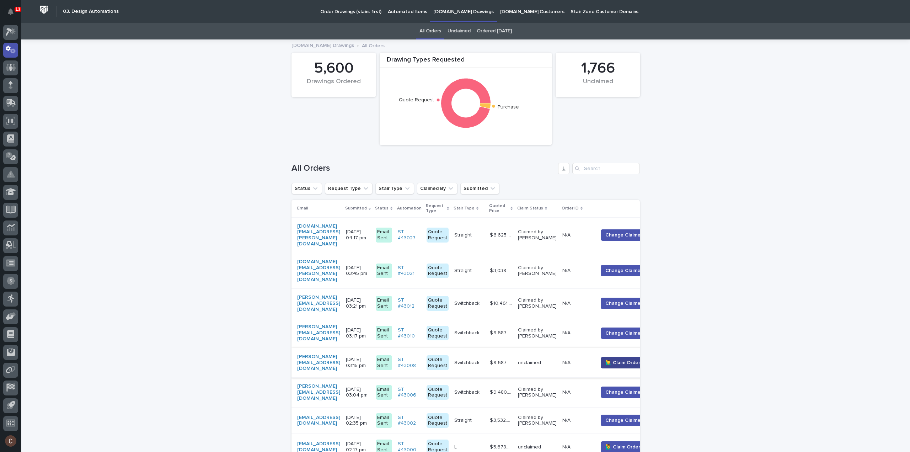
click at [634, 359] on span "🙋‍♂️ Claim Order" at bounding box center [622, 362] width 35 height 7
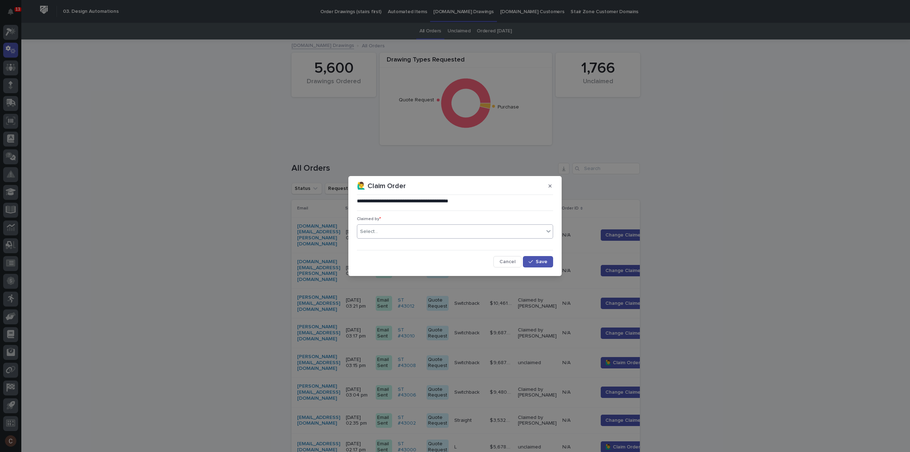
click at [414, 234] on div "Select..." at bounding box center [450, 232] width 187 height 12
type input "****"
click at [399, 255] on div "[PERSON_NAME]" at bounding box center [454, 257] width 195 height 12
click at [534, 263] on div "button" at bounding box center [531, 261] width 7 height 5
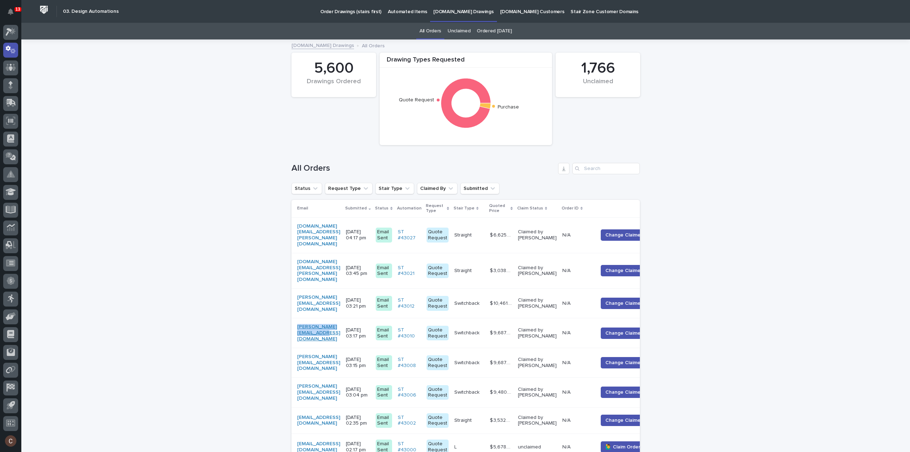
drag, startPoint x: 357, startPoint y: 319, endPoint x: 294, endPoint y: 321, distance: 63.3
click at [297, 324] on div "tucker.english@gmail.com" at bounding box center [318, 333] width 43 height 18
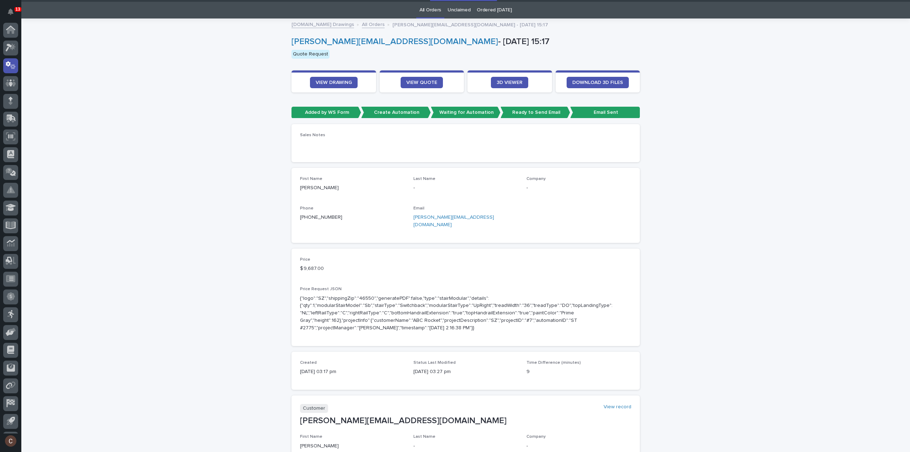
scroll to position [23, 0]
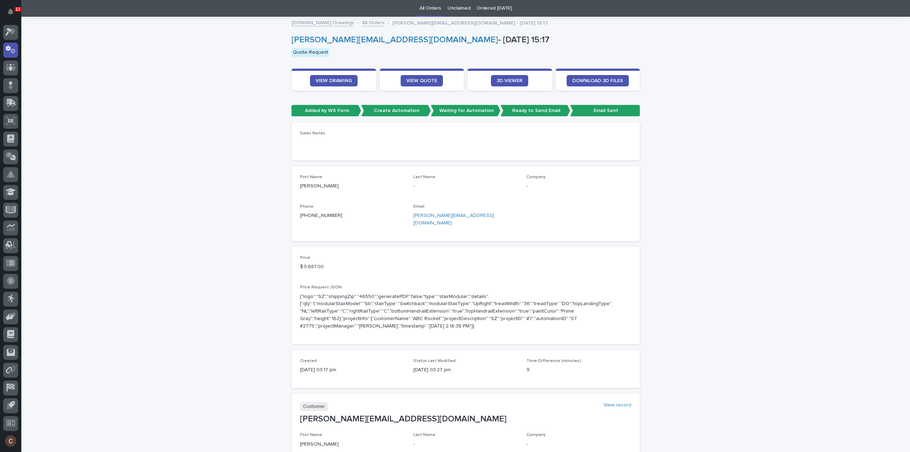
drag, startPoint x: 294, startPoint y: 321, endPoint x: 247, endPoint y: 283, distance: 60.7
click at [247, 283] on div "Loading... Saving… Loading... Saving… tucker.english@gmail.com - Oct 06 15:17 t…" at bounding box center [465, 355] width 888 height 677
drag, startPoint x: 473, startPoint y: 216, endPoint x: 407, endPoint y: 216, distance: 66.5
click at [407, 216] on div "First Name TUCKER Last Name - Company - Phone +1 (214) 773-0372 Email tucker.en…" at bounding box center [465, 203] width 331 height 58
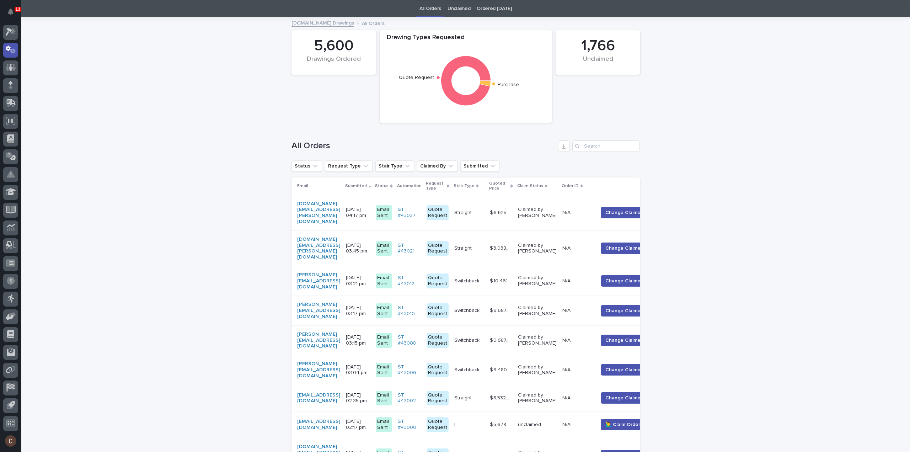
scroll to position [23, 0]
click at [340, 301] on div "tucker.english@gmail.com" at bounding box center [318, 310] width 43 height 18
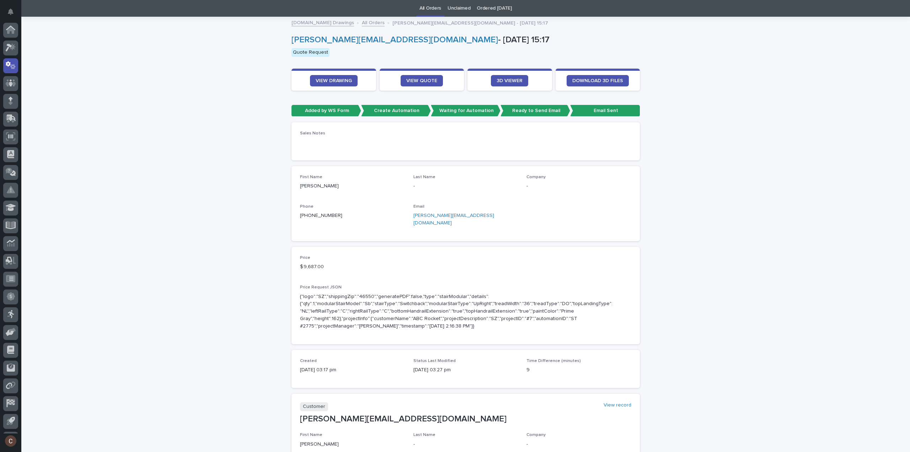
scroll to position [16, 0]
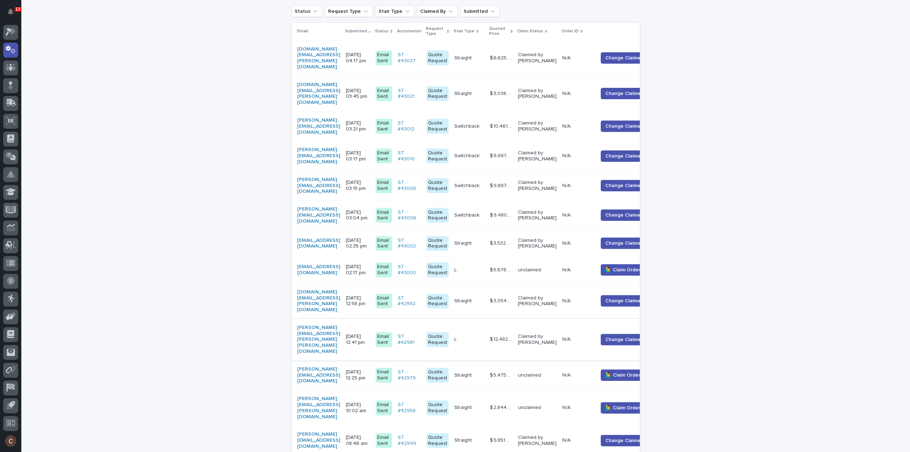
scroll to position [200, 0]
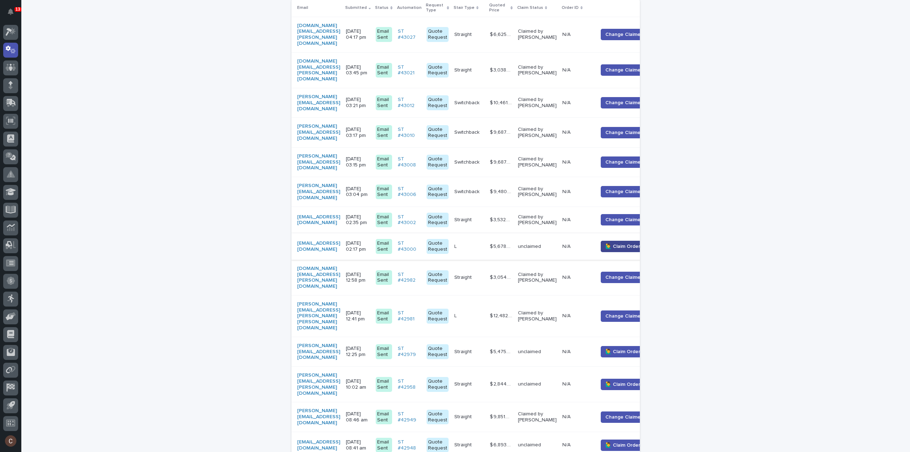
click at [633, 241] on button "🙋‍♂️ Claim Order" at bounding box center [623, 246] width 44 height 11
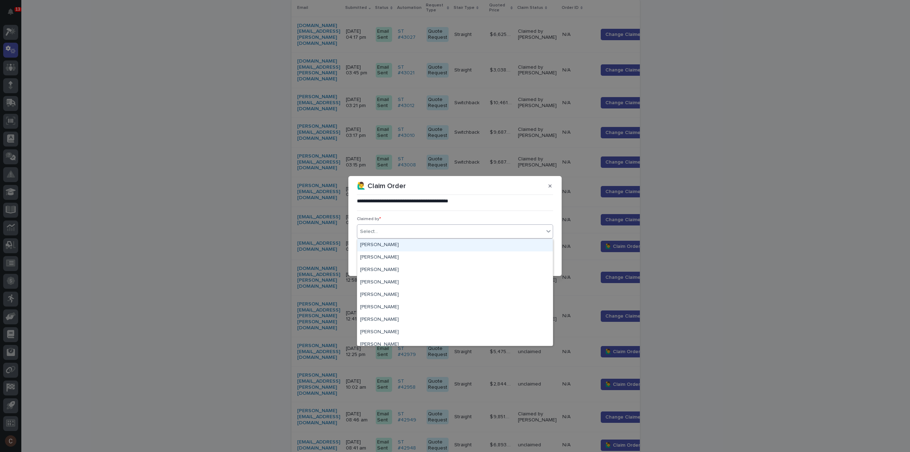
click at [381, 232] on div "Select..." at bounding box center [450, 232] width 187 height 12
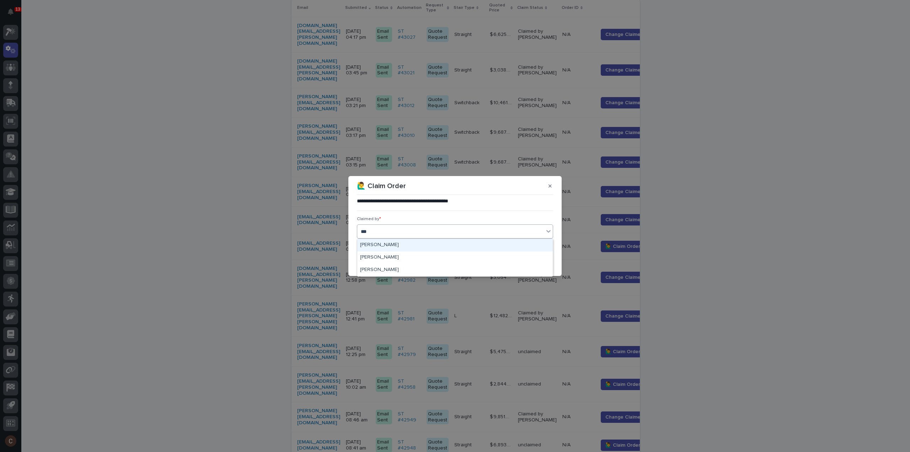
type input "****"
click at [378, 259] on div "[PERSON_NAME]" at bounding box center [454, 257] width 195 height 12
click at [533, 262] on icon "button" at bounding box center [530, 261] width 4 height 5
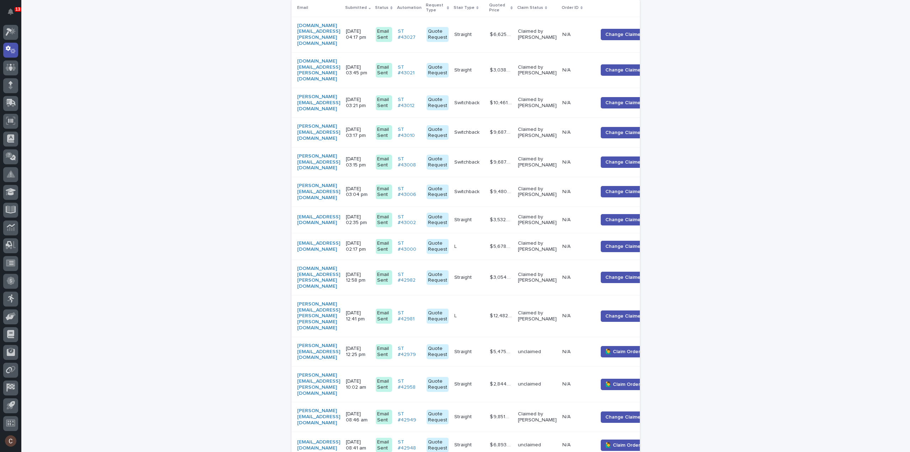
click at [340, 240] on div "markamadei@mac.com" at bounding box center [318, 246] width 43 height 12
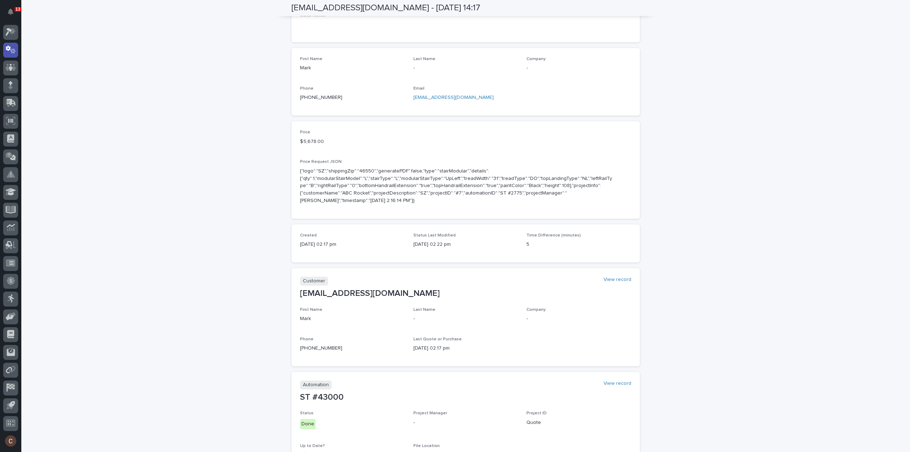
scroll to position [80, 0]
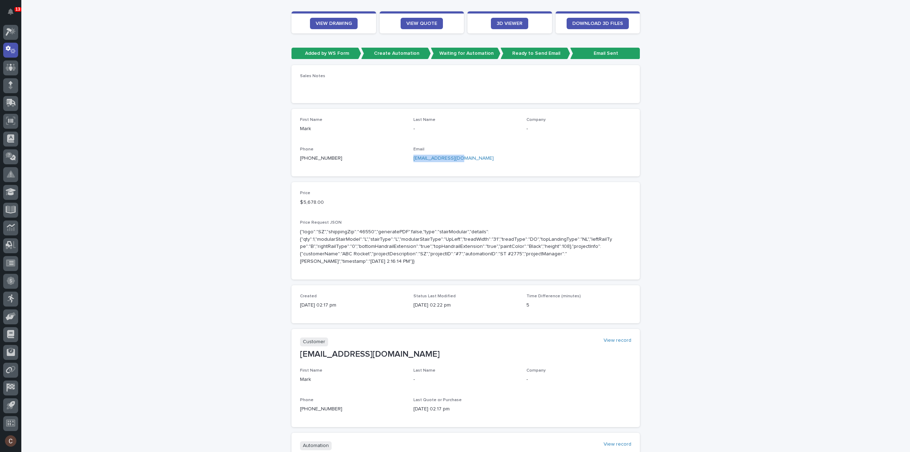
drag, startPoint x: 464, startPoint y: 158, endPoint x: 408, endPoint y: 161, distance: 56.3
click at [408, 161] on div "First Name Mark Last Name - Company - Phone +1 (917) 207-0374 Email markamadei@…" at bounding box center [465, 142] width 331 height 50
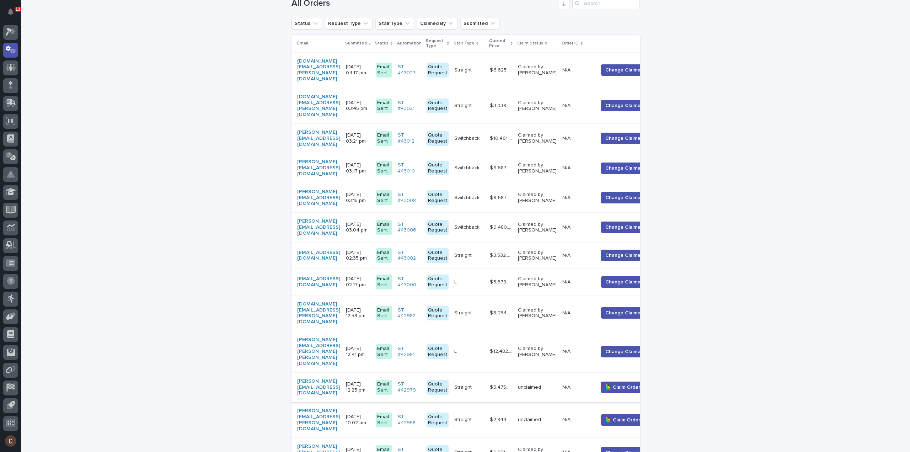
scroll to position [0, 49]
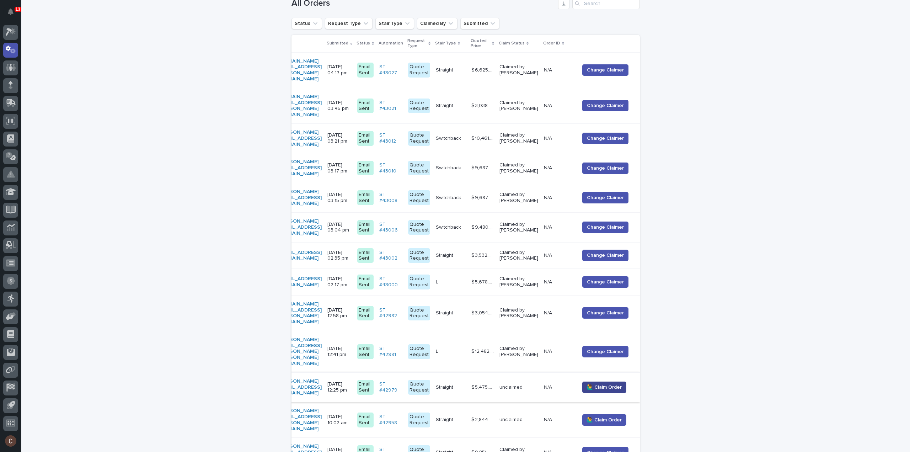
click at [615, 383] on span "🙋‍♂️ Claim Order" at bounding box center [604, 386] width 35 height 7
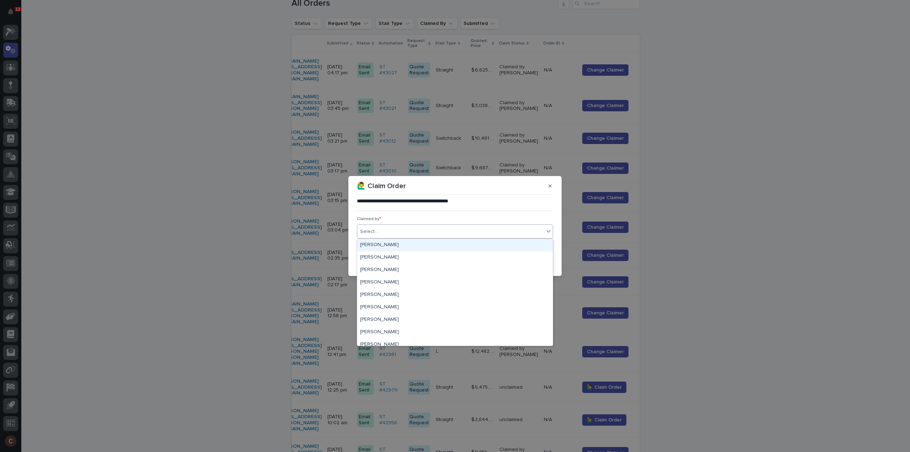
click at [452, 227] on div "Select..." at bounding box center [450, 232] width 187 height 12
type input "****"
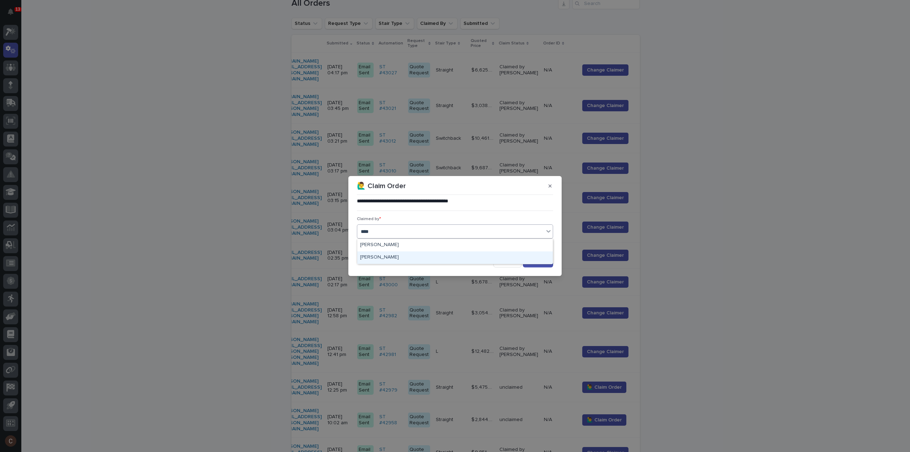
click at [404, 256] on div "[PERSON_NAME]" at bounding box center [454, 257] width 195 height 12
click at [535, 263] on div "button" at bounding box center [531, 261] width 7 height 5
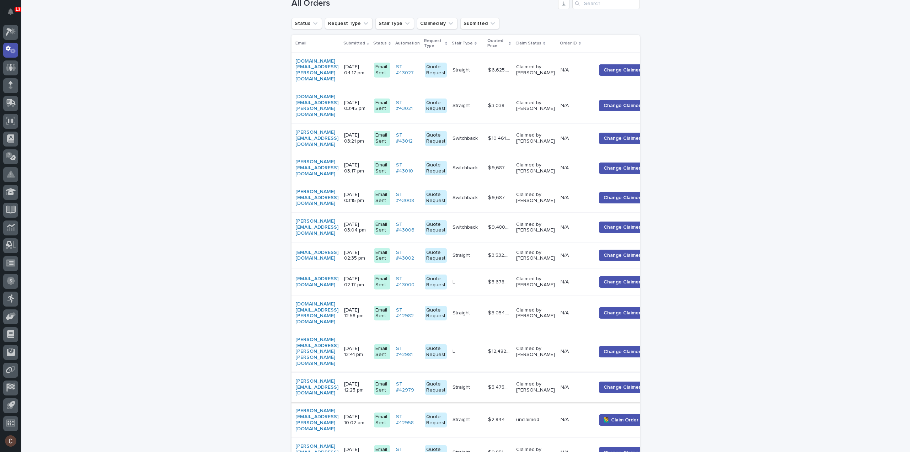
scroll to position [0, 0]
click at [340, 378] on div "corry@ccdbuilding.com" at bounding box center [318, 387] width 43 height 18
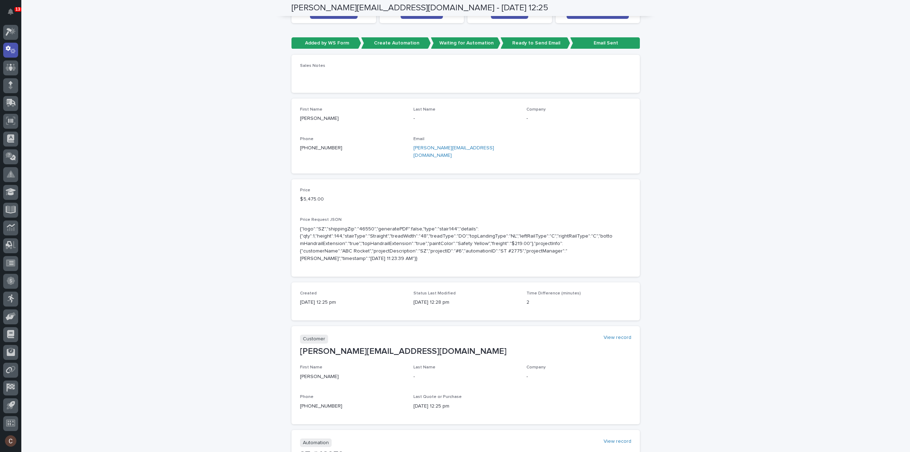
scroll to position [37, 0]
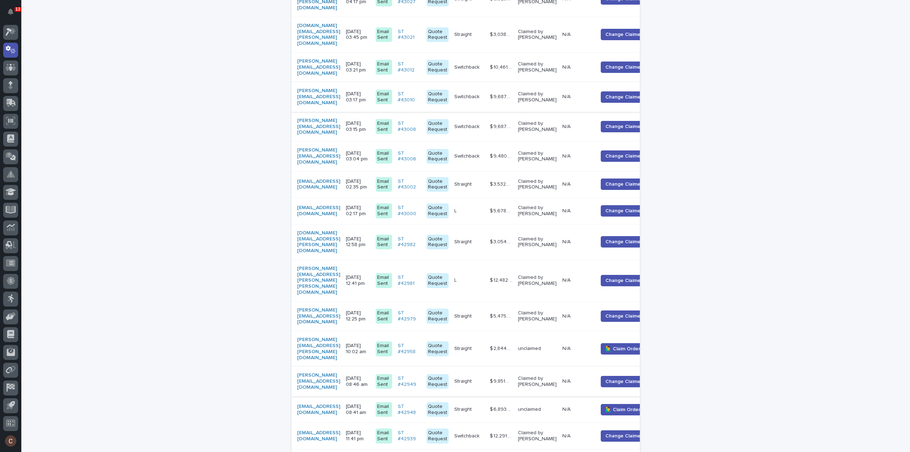
scroll to position [271, 0]
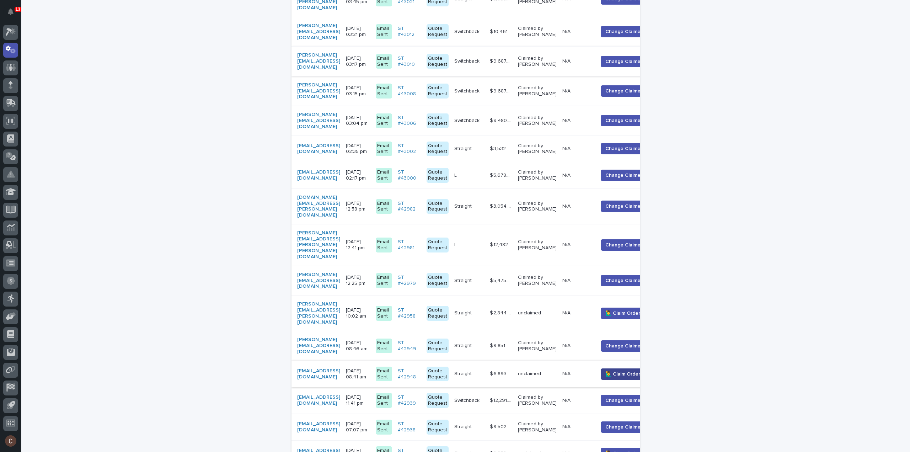
click at [634, 368] on button "🙋‍♂️ Claim Order" at bounding box center [623, 373] width 44 height 11
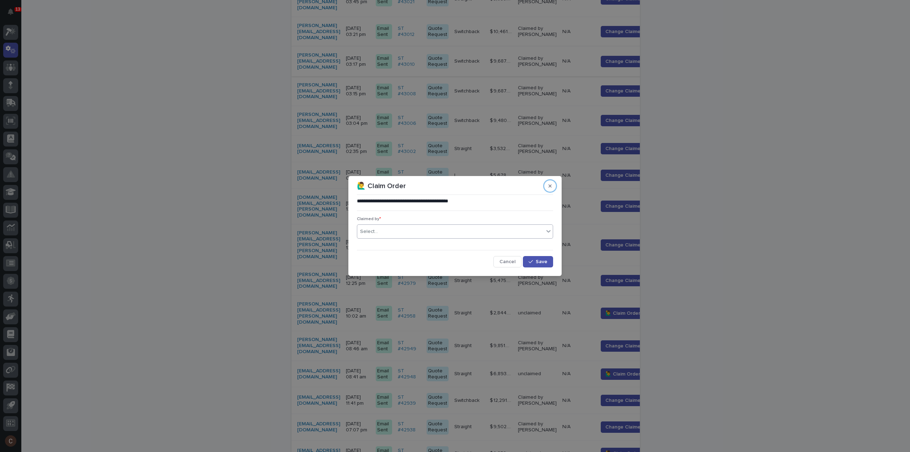
click at [471, 236] on div "Select..." at bounding box center [450, 232] width 187 height 12
type input "****"
click at [376, 257] on div "Cole Ziegler" at bounding box center [454, 257] width 195 height 12
click at [540, 259] on span "Save" at bounding box center [542, 261] width 12 height 5
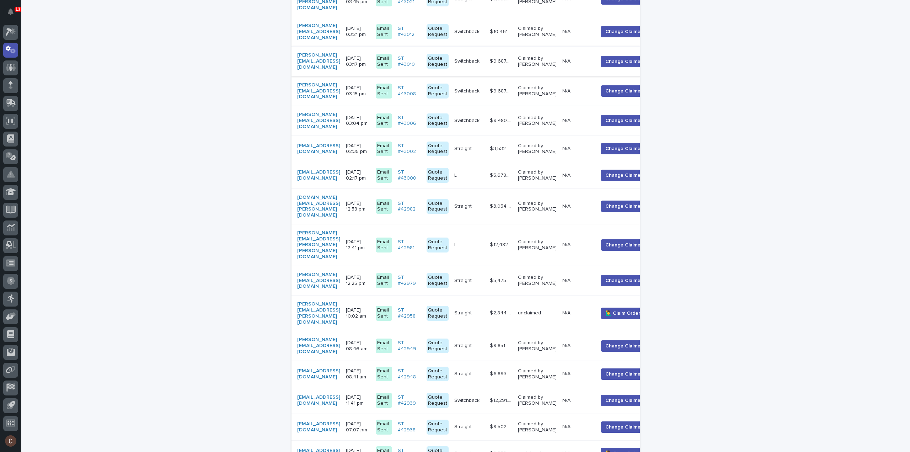
click at [340, 365] on div "[EMAIL_ADDRESS][DOMAIN_NAME]" at bounding box center [318, 374] width 43 height 18
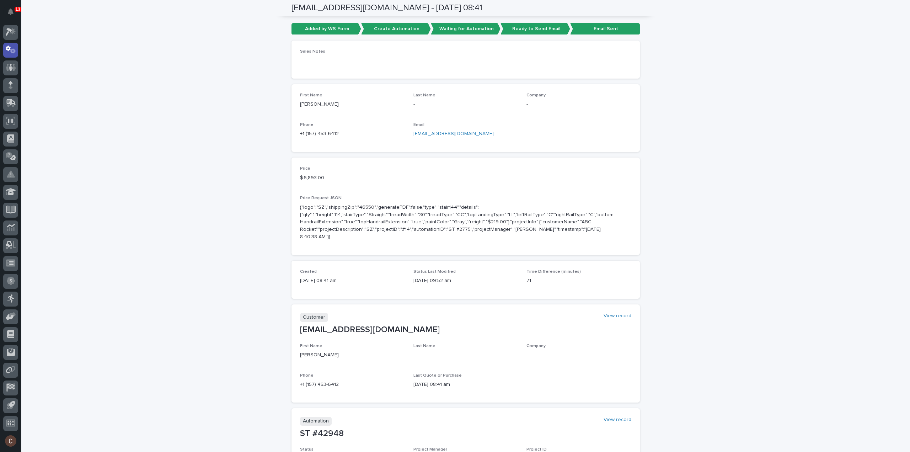
scroll to position [37, 0]
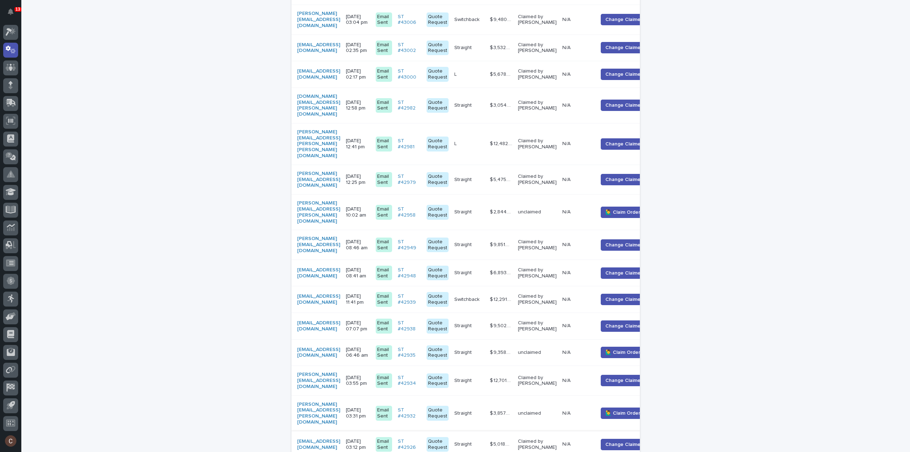
scroll to position [449, 0]
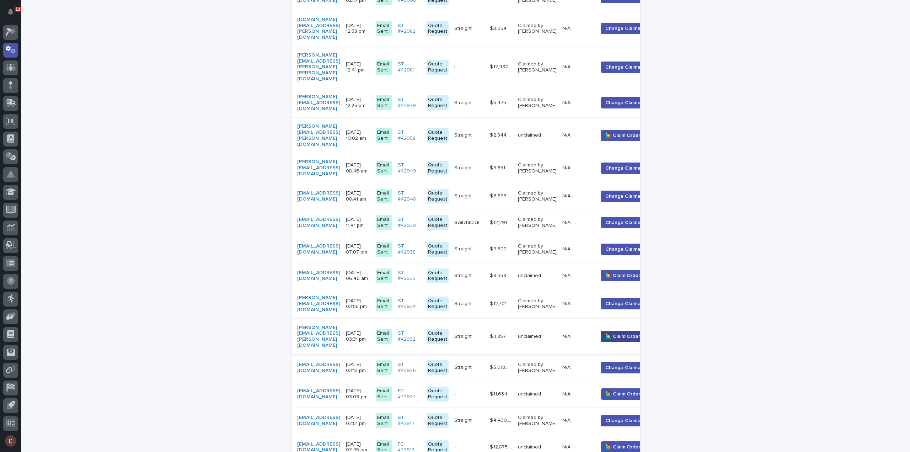
click at [635, 333] on span "🙋‍♂️ Claim Order" at bounding box center [622, 336] width 35 height 7
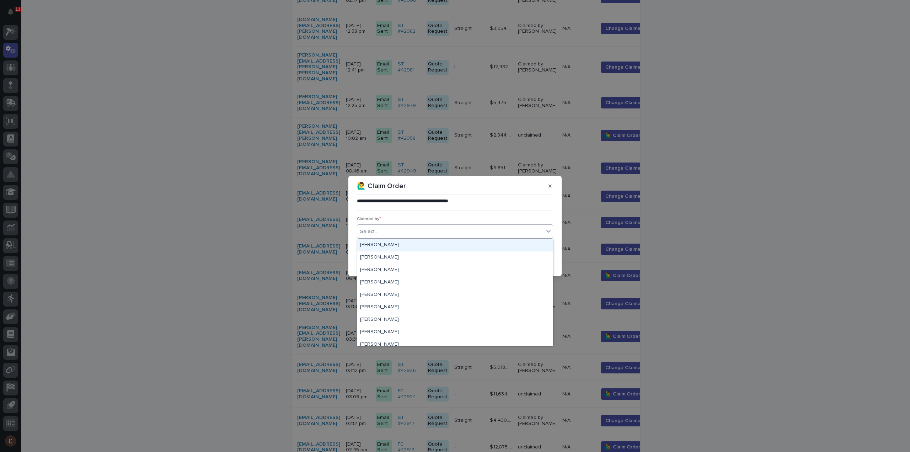
click at [376, 228] on div "Select..." at bounding box center [369, 231] width 18 height 7
type input "****"
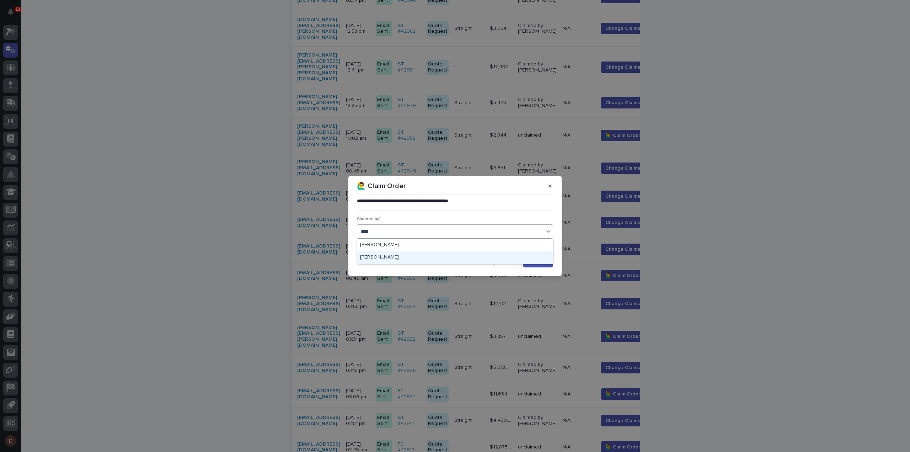
click at [372, 255] on div "[PERSON_NAME]" at bounding box center [454, 257] width 195 height 12
click at [536, 262] on div "button" at bounding box center [531, 261] width 7 height 5
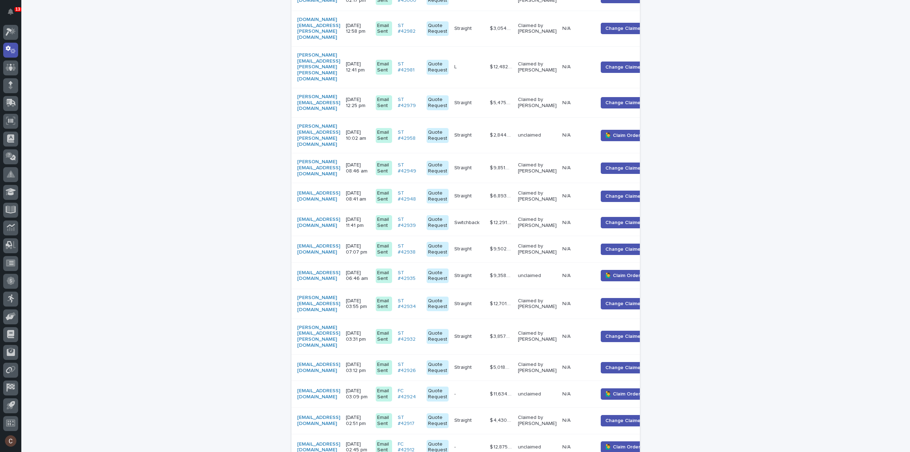
click at [340, 322] on div "[PERSON_NAME][EMAIL_ADDRESS][PERSON_NAME][DOMAIN_NAME]" at bounding box center [318, 336] width 43 height 29
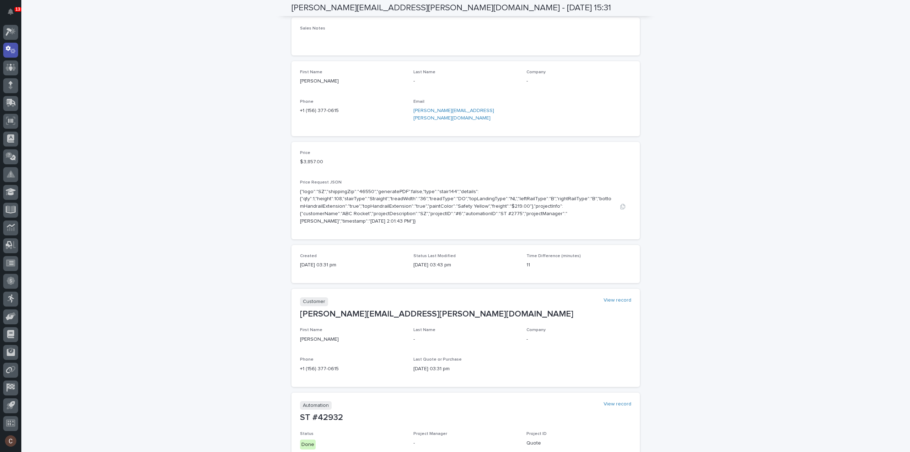
scroll to position [73, 0]
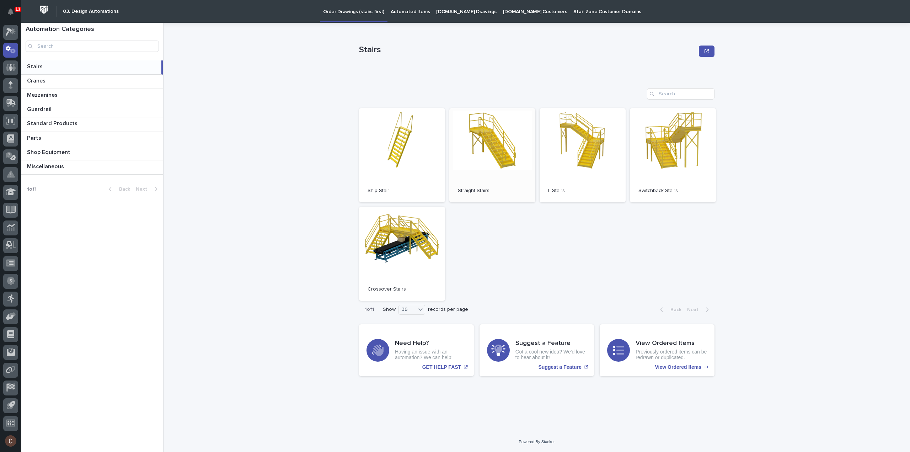
click at [515, 154] on link "Open" at bounding box center [492, 155] width 86 height 94
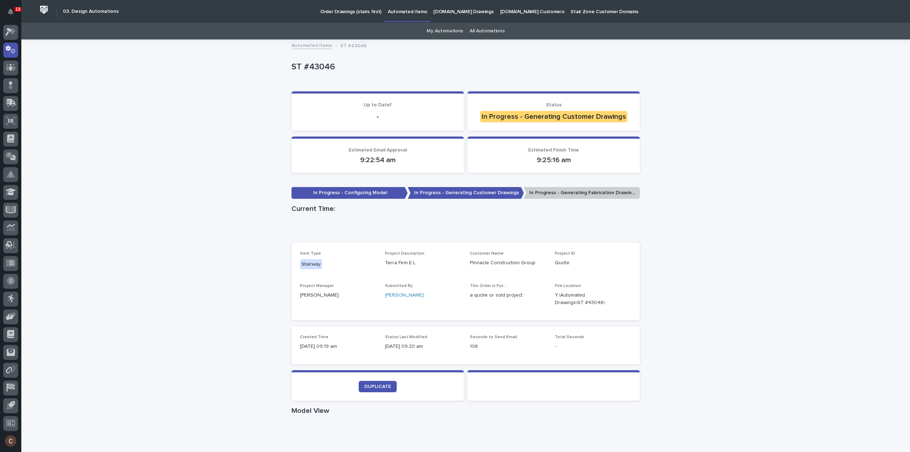
click at [283, 169] on div "Loading... Saving… Loading... Saving… ST #43046 ST #43046 Sorry, there was an e…" at bounding box center [465, 405] width 888 height 731
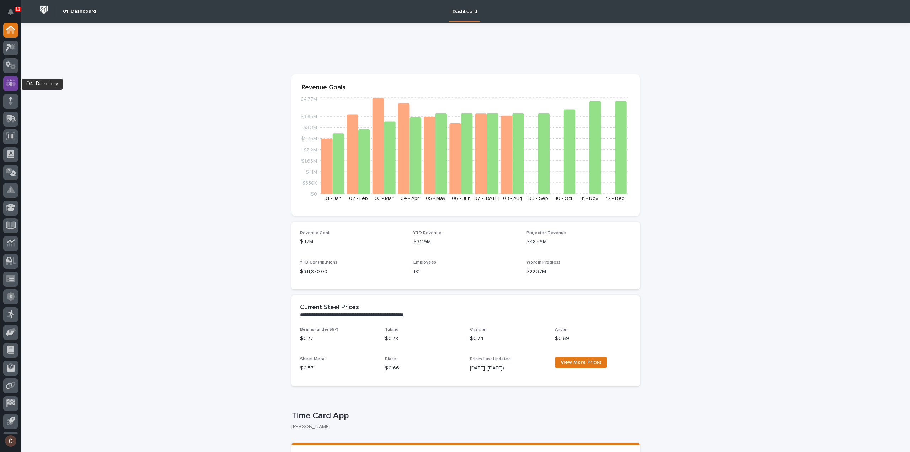
click at [12, 84] on icon at bounding box center [11, 83] width 4 height 7
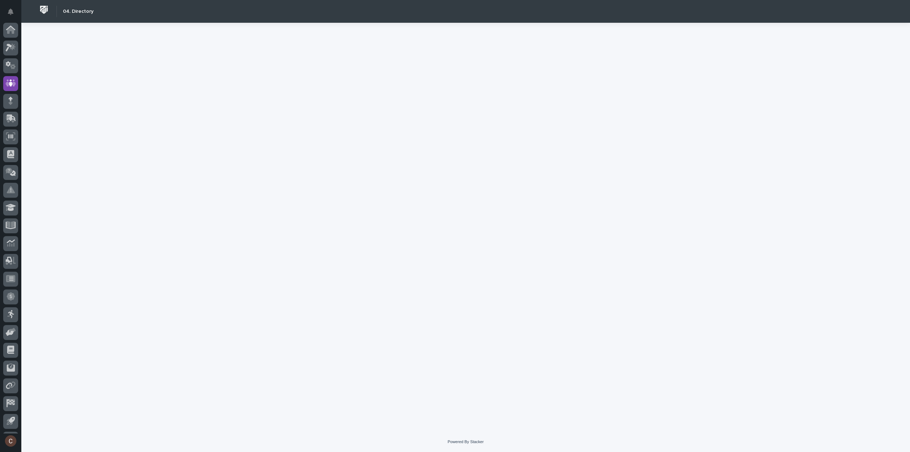
scroll to position [16, 0]
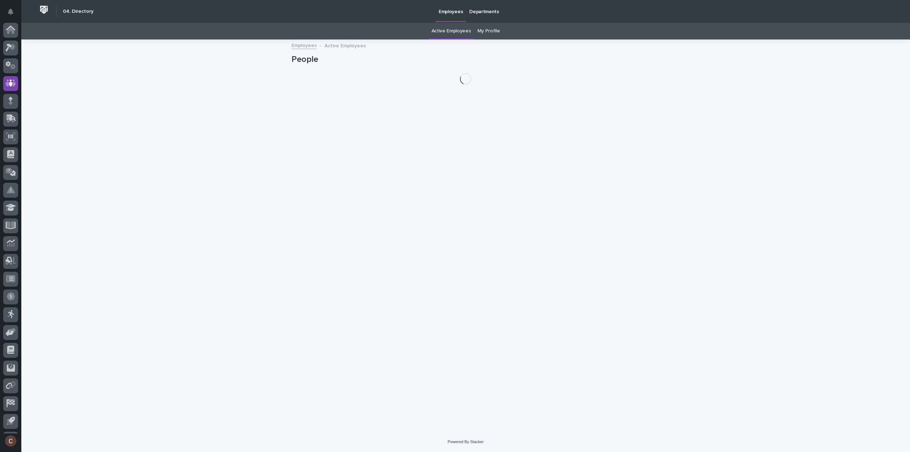
scroll to position [16, 0]
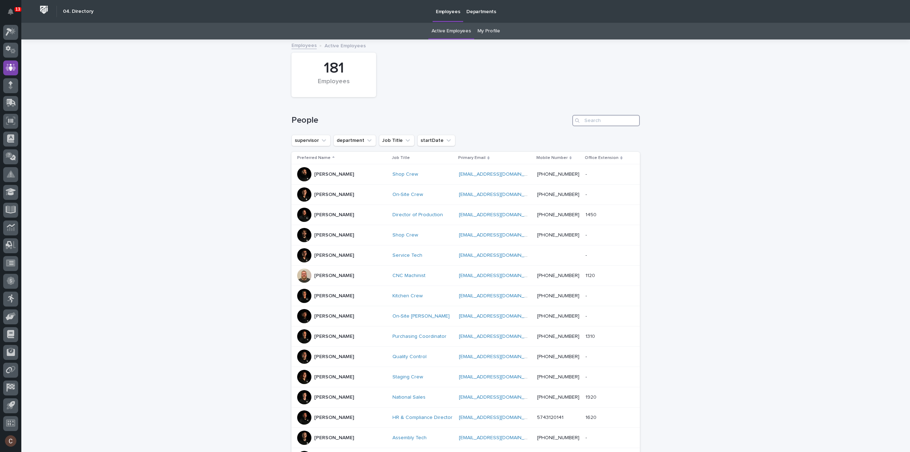
click at [618, 122] on input "Search" at bounding box center [606, 120] width 68 height 11
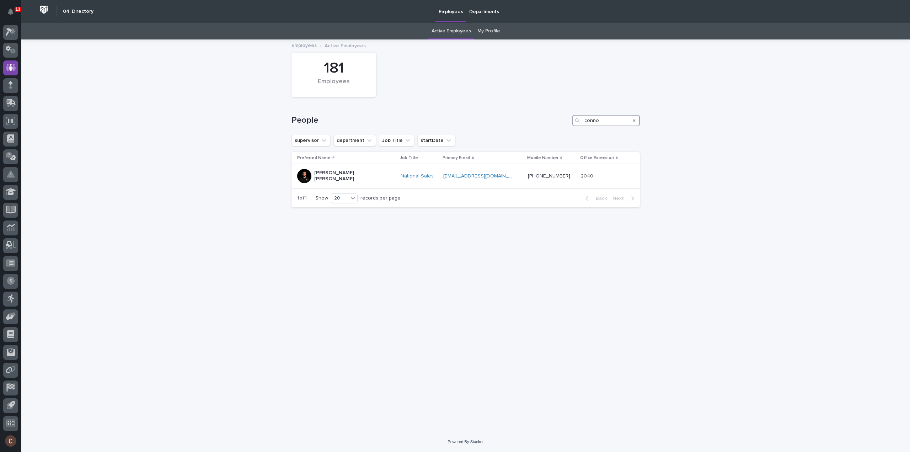
type input "conno"
click at [358, 179] on div "[PERSON_NAME] [PERSON_NAME]" at bounding box center [346, 176] width 98 height 18
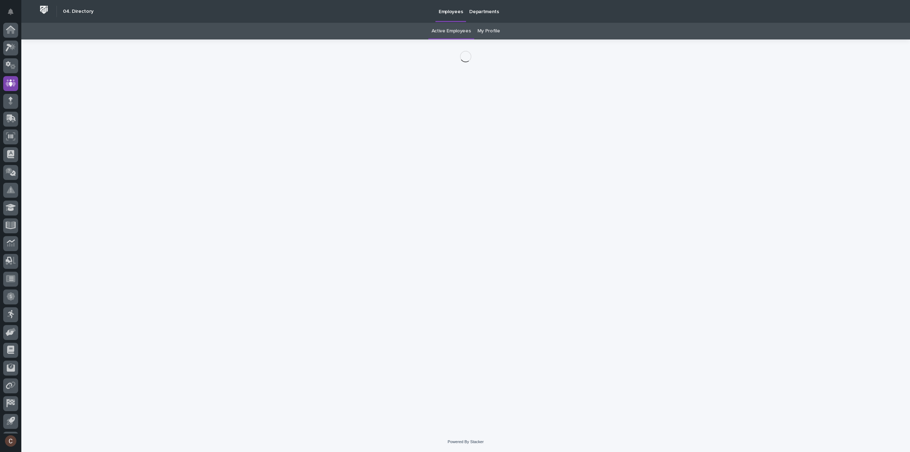
scroll to position [16, 0]
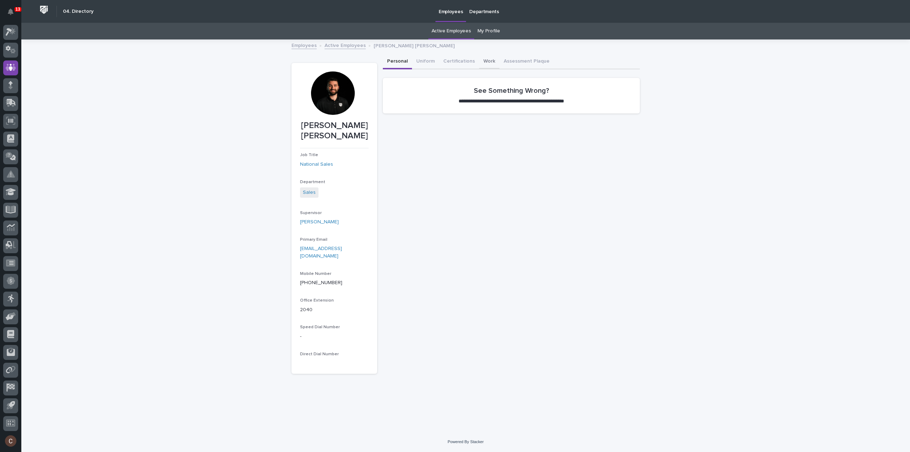
click at [479, 63] on button "Work" at bounding box center [489, 61] width 20 height 15
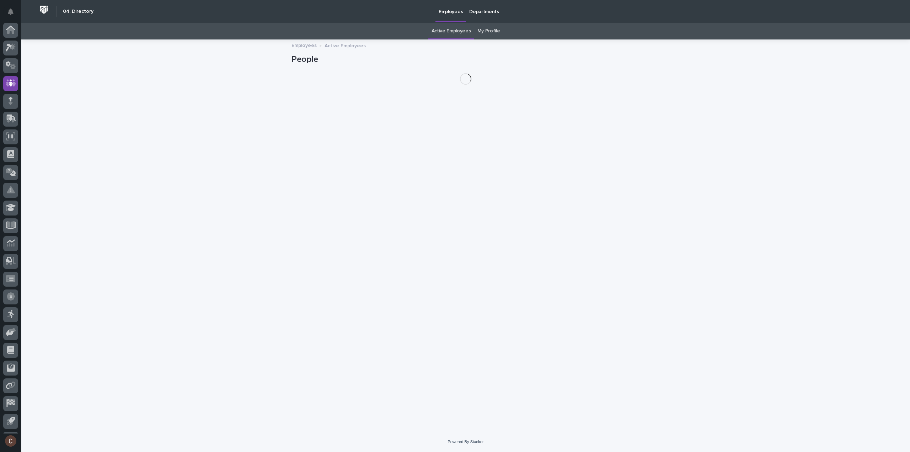
scroll to position [16, 0]
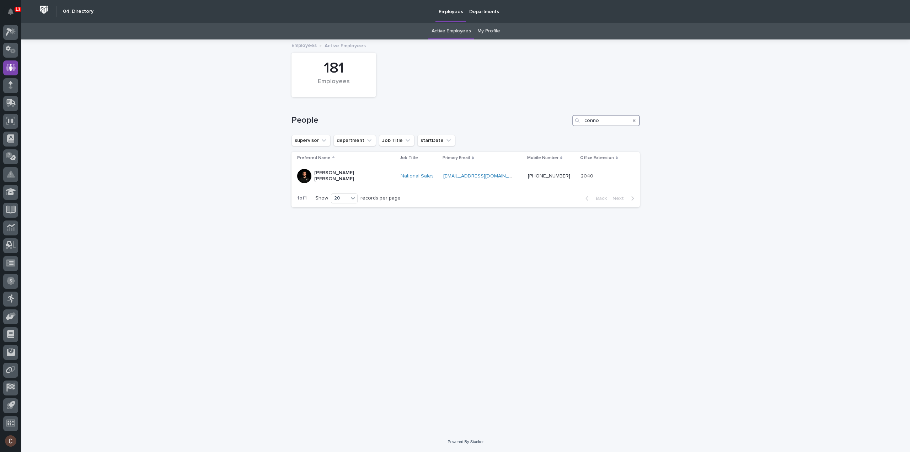
drag, startPoint x: 618, startPoint y: 117, endPoint x: 549, endPoint y: 117, distance: 68.9
click at [549, 117] on div "People conno" at bounding box center [465, 120] width 348 height 11
type input "kale"
click at [347, 173] on div "Kaleb Dallas" at bounding box center [327, 174] width 60 height 14
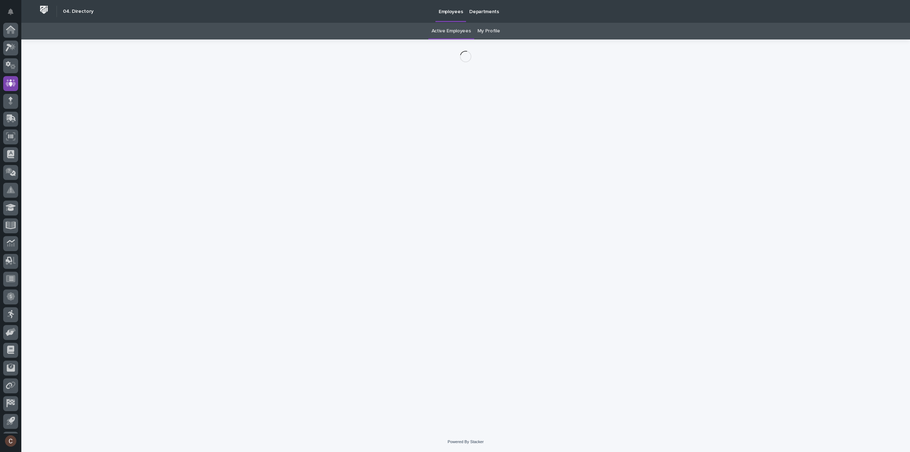
scroll to position [16, 0]
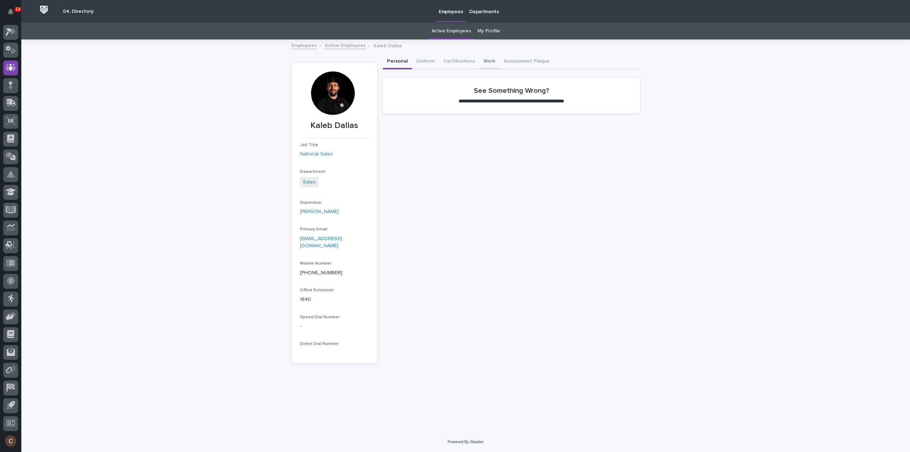
click at [485, 65] on button "Work" at bounding box center [489, 61] width 20 height 15
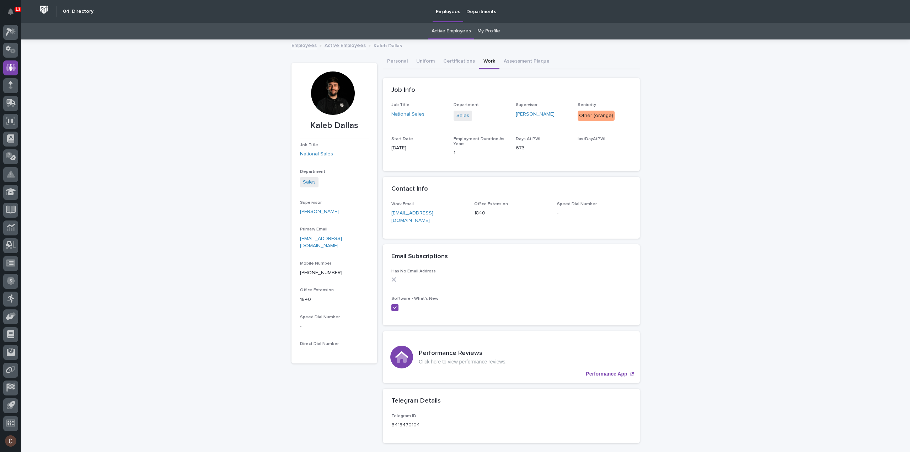
click at [710, 232] on div "Loading... Saving… Loading... Saving… Kaleb Dallas Kaleb Dallas Job Title Natio…" at bounding box center [465, 313] width 888 height 547
click at [684, 211] on div "Loading... Saving… Loading... Saving… Kaleb Dallas Kaleb Dallas Job Title Natio…" at bounding box center [465, 313] width 888 height 547
drag, startPoint x: 792, startPoint y: 230, endPoint x: 785, endPoint y: 224, distance: 8.9
click at [786, 226] on div "Loading... Saving… Loading... Saving… Kaleb Dallas Kaleb Dallas Job Title Natio…" at bounding box center [465, 313] width 888 height 547
click at [785, 224] on div "Loading... Saving… Loading... Saving… Kaleb Dallas Kaleb Dallas Job Title Natio…" at bounding box center [465, 313] width 888 height 547
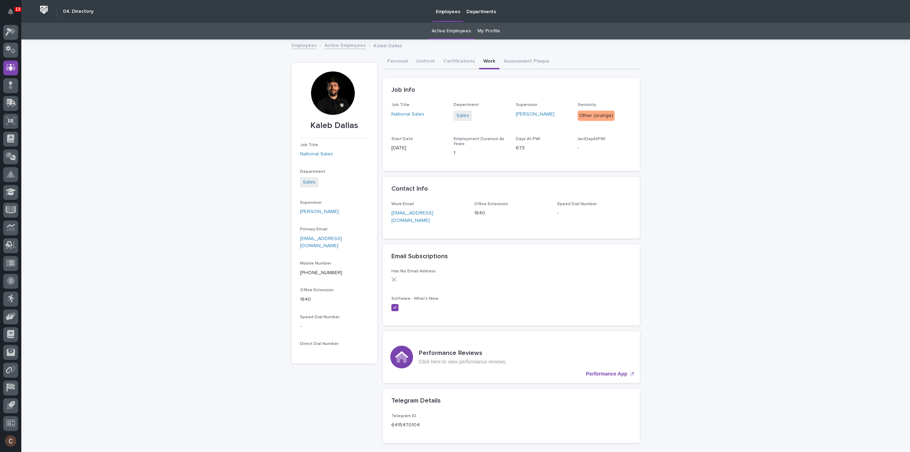
drag, startPoint x: 734, startPoint y: 206, endPoint x: 731, endPoint y: 199, distance: 8.4
click at [734, 205] on div "Loading... Saving… Loading... Saving… Kaleb Dallas Kaleb Dallas Job Title Natio…" at bounding box center [465, 313] width 888 height 547
click at [731, 199] on div "Loading... Saving… Loading... Saving… Kaleb Dallas Kaleb Dallas Job Title Natio…" at bounding box center [465, 313] width 888 height 547
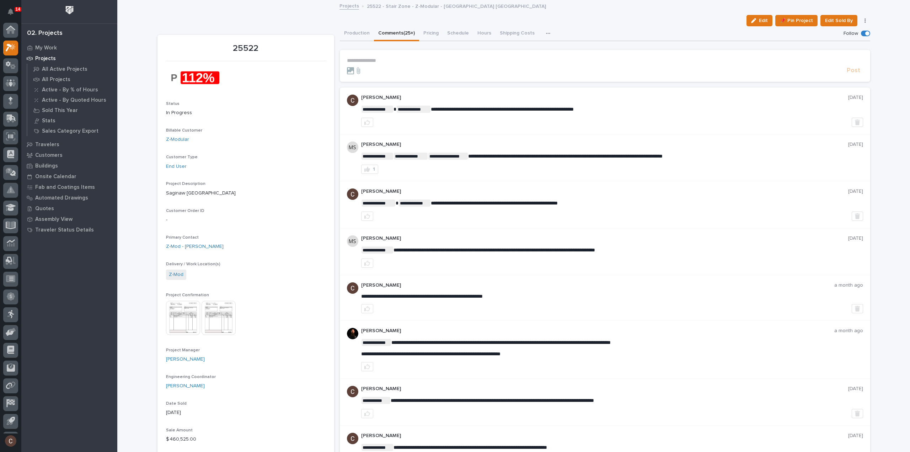
scroll to position [16, 0]
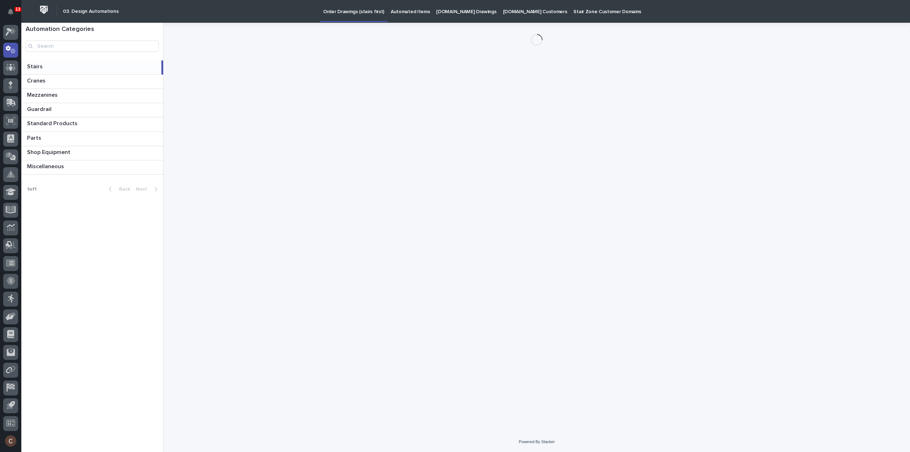
click at [459, 9] on p "[DOMAIN_NAME] Drawings" at bounding box center [466, 7] width 60 height 15
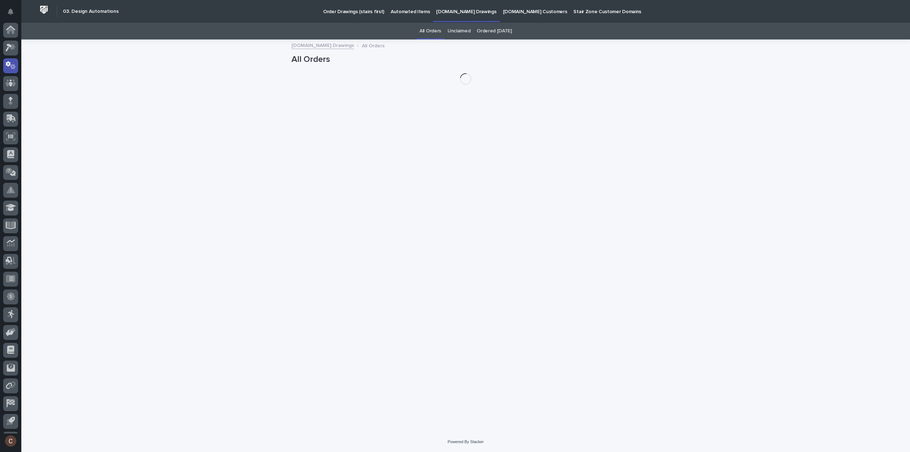
scroll to position [16, 0]
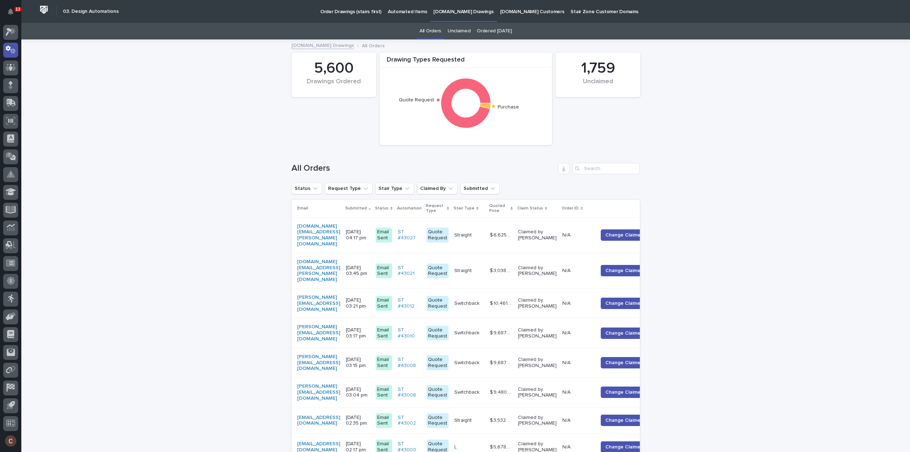
click at [429, 32] on link "All Orders" at bounding box center [430, 31] width 22 height 17
click at [595, 170] on input "Search" at bounding box center [606, 168] width 68 height 11
type input "pinnacle"
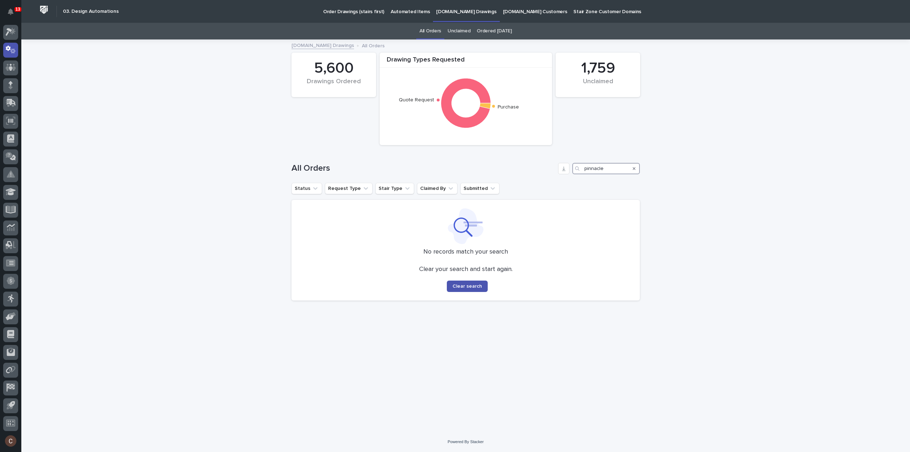
drag, startPoint x: 610, startPoint y: 168, endPoint x: 502, endPoint y: 163, distance: 107.4
click at [502, 163] on div "All Orders pinnacle" at bounding box center [465, 168] width 348 height 11
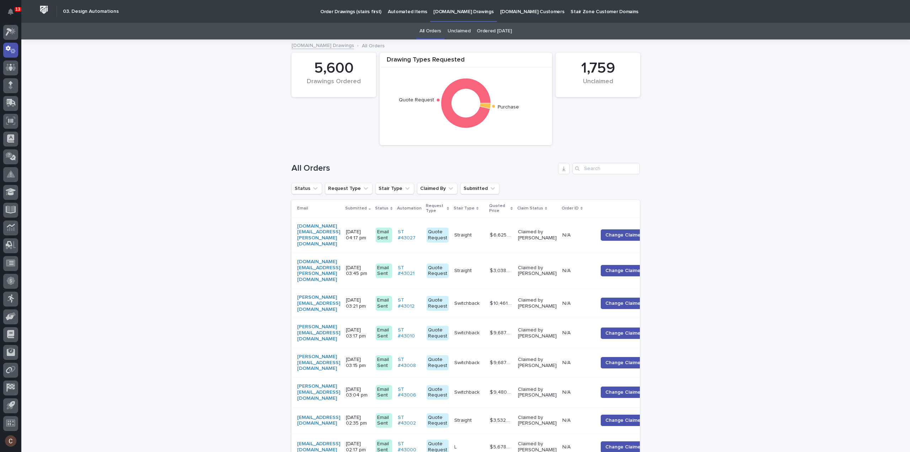
click at [426, 30] on link "All Orders" at bounding box center [430, 31] width 22 height 17
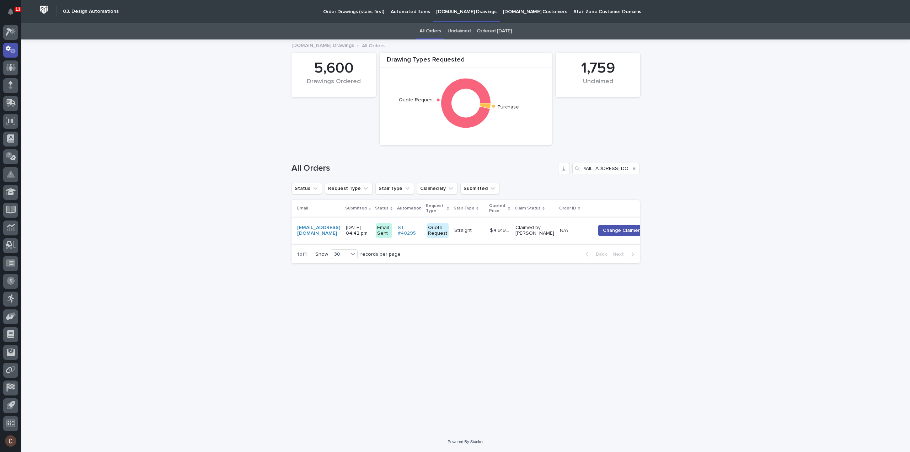
type input "[EMAIL_ADDRESS][DOMAIN_NAME]"
click at [484, 233] on div "Straight Straight" at bounding box center [469, 231] width 30 height 12
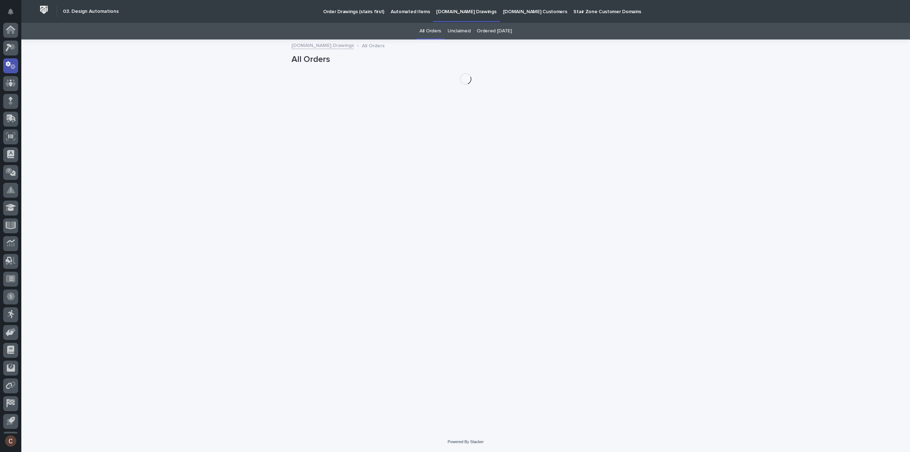
scroll to position [16, 0]
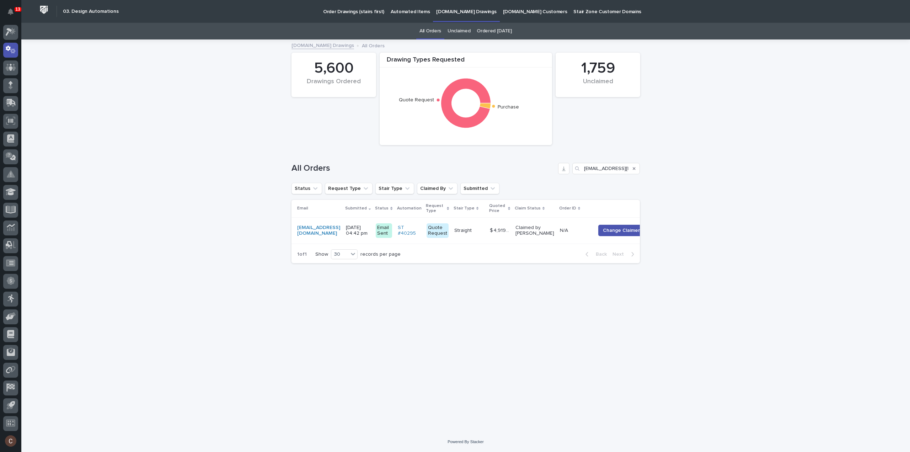
click at [453, 14] on p "[DOMAIN_NAME] Drawings" at bounding box center [466, 7] width 60 height 15
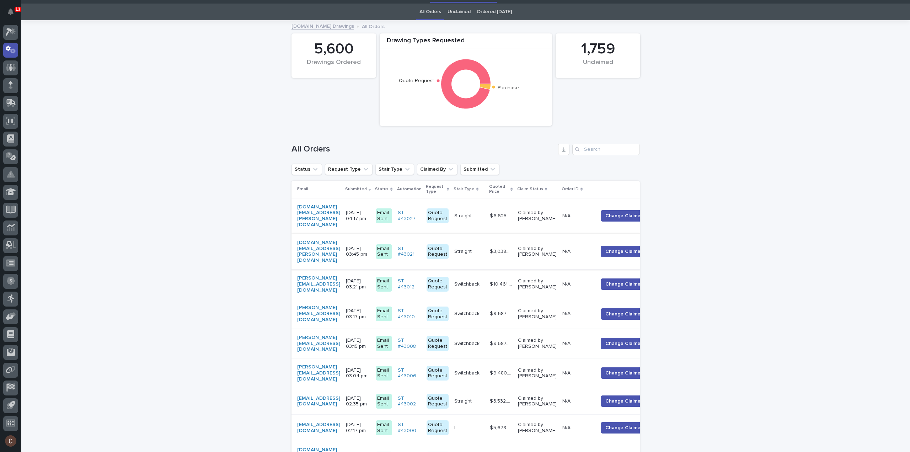
scroll to position [36, 0]
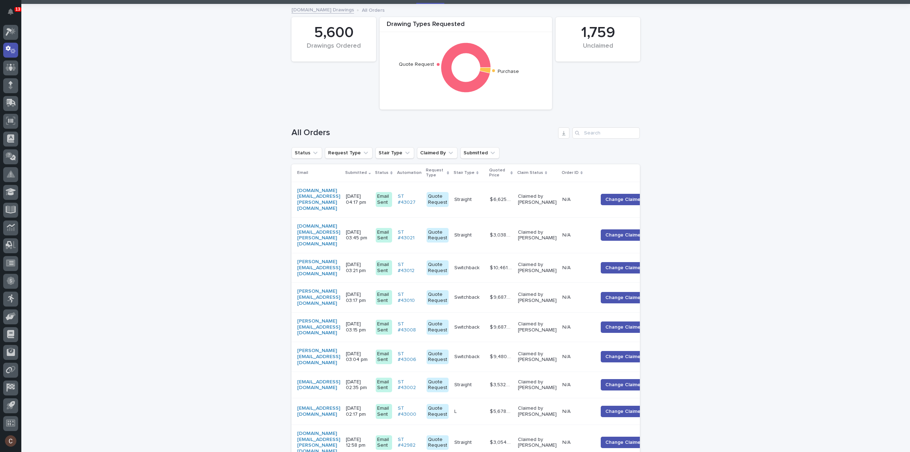
click at [557, 175] on div "Claim Status" at bounding box center [537, 173] width 40 height 8
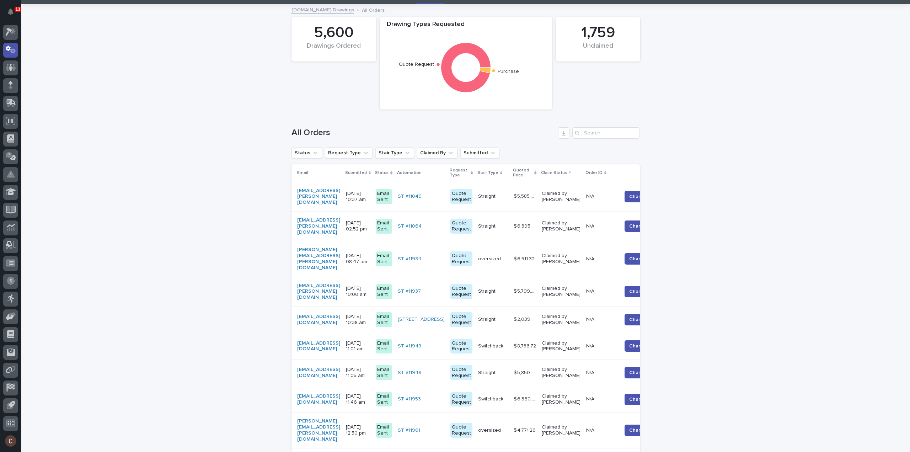
click at [571, 172] on icon at bounding box center [570, 171] width 2 height 1
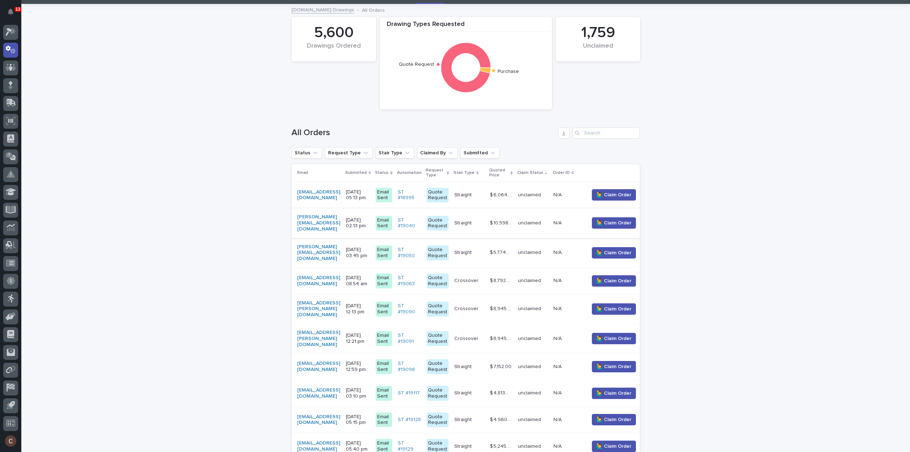
click at [547, 174] on icon at bounding box center [546, 173] width 2 height 4
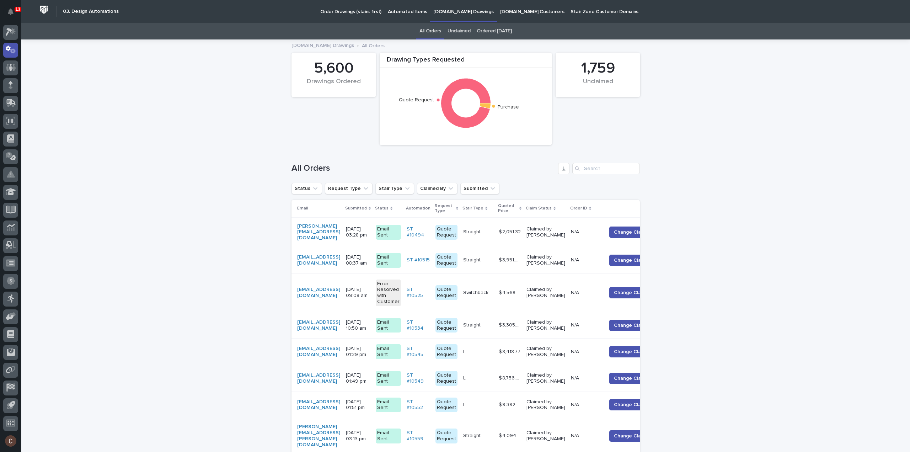
click at [453, 14] on p "StairZone.com Drawings" at bounding box center [463, 7] width 60 height 15
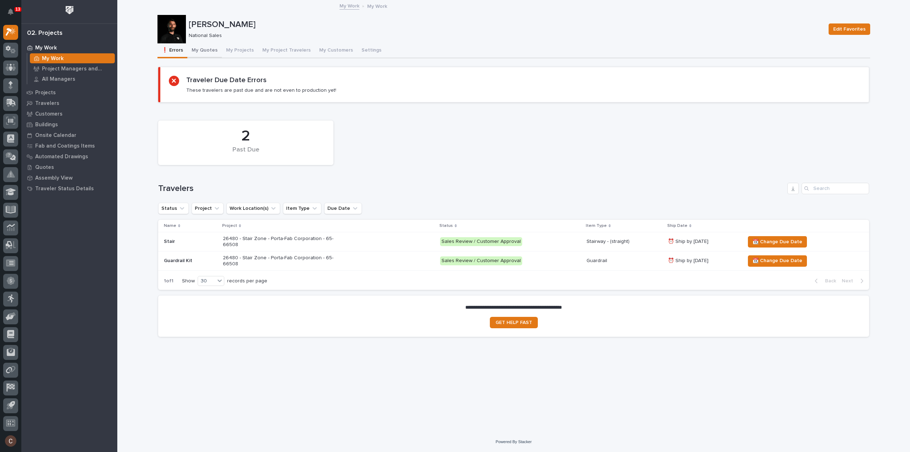
click at [208, 47] on button "My Quotes" at bounding box center [204, 50] width 34 height 15
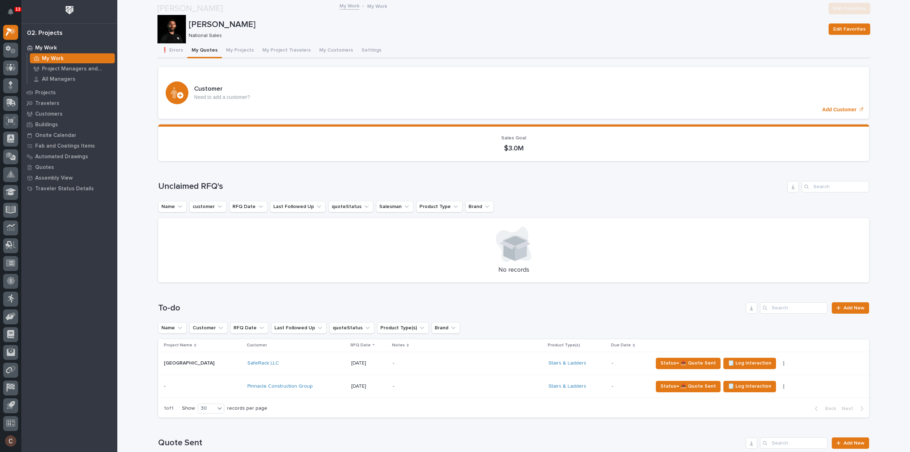
scroll to position [107, 0]
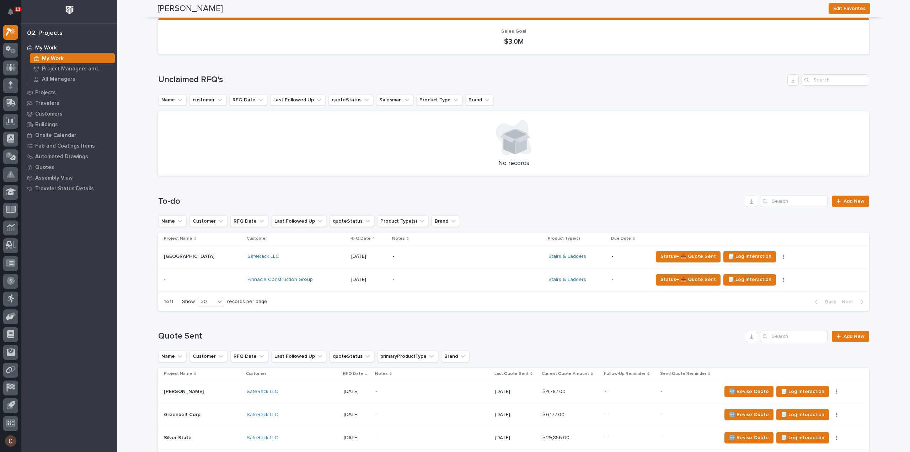
click at [438, 280] on p "-" at bounding box center [455, 279] width 124 height 6
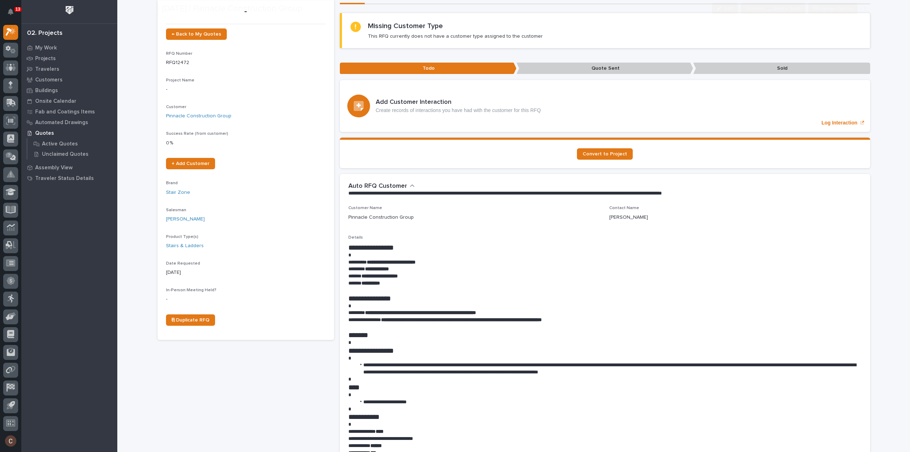
scroll to position [71, 0]
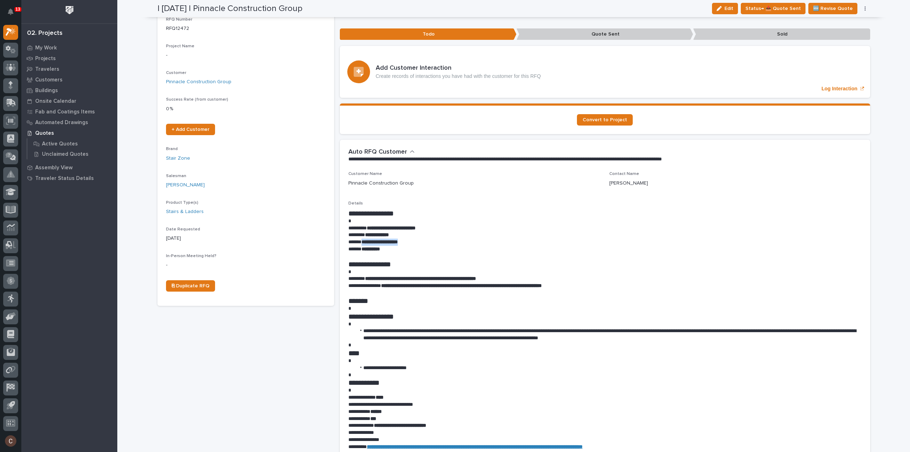
drag, startPoint x: 416, startPoint y: 242, endPoint x: 360, endPoint y: 240, distance: 56.5
click at [360, 240] on p "**********" at bounding box center [604, 241] width 513 height 7
copy strong "**********"
click at [448, 238] on p "**********" at bounding box center [604, 241] width 513 height 7
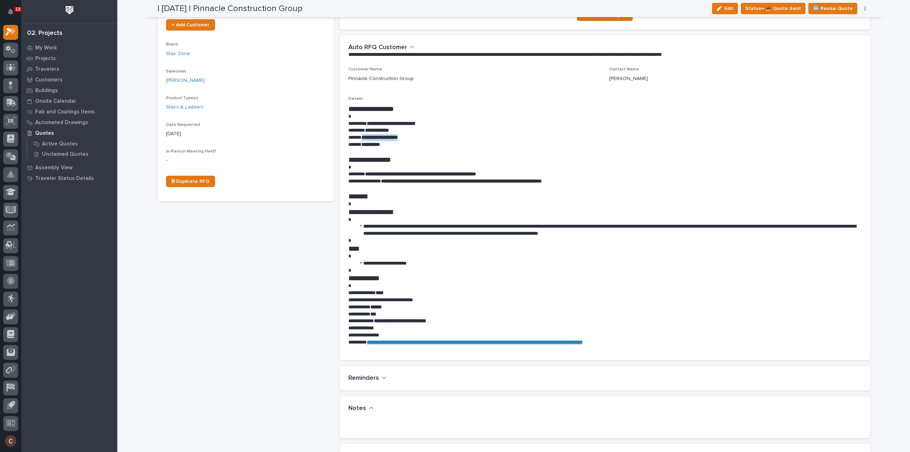
scroll to position [320, 0]
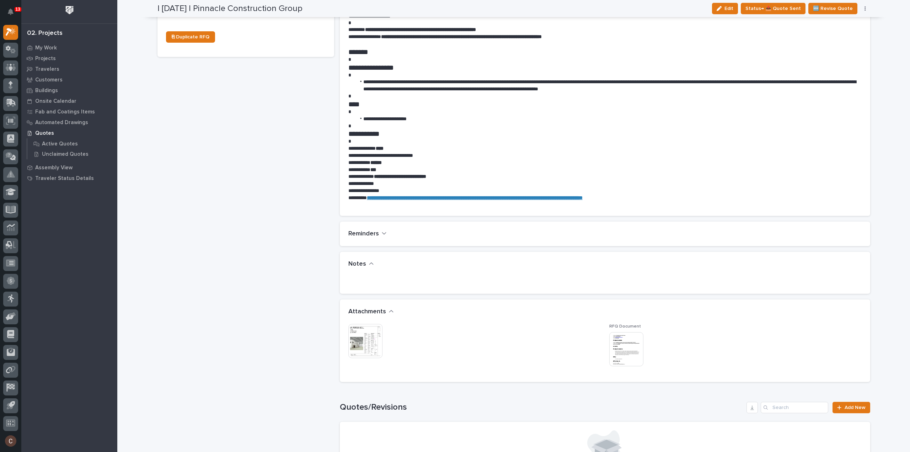
click at [631, 341] on img at bounding box center [626, 349] width 34 height 34
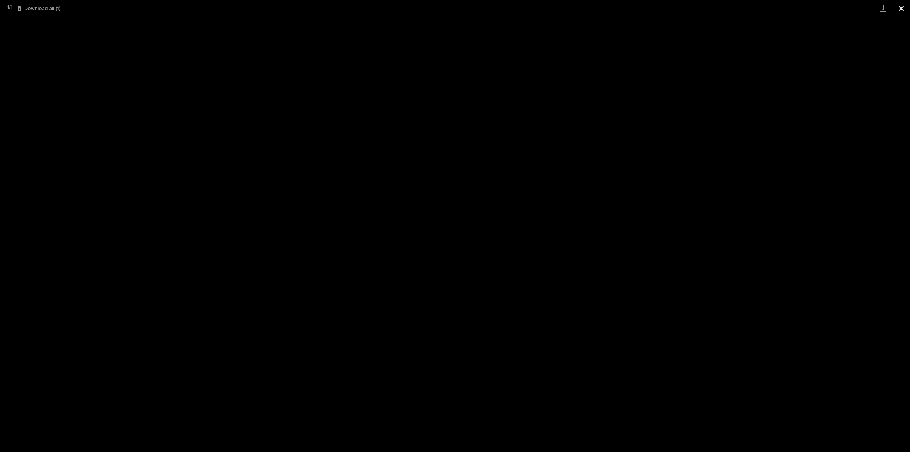
click at [903, 11] on button "Close gallery" at bounding box center [901, 8] width 18 height 17
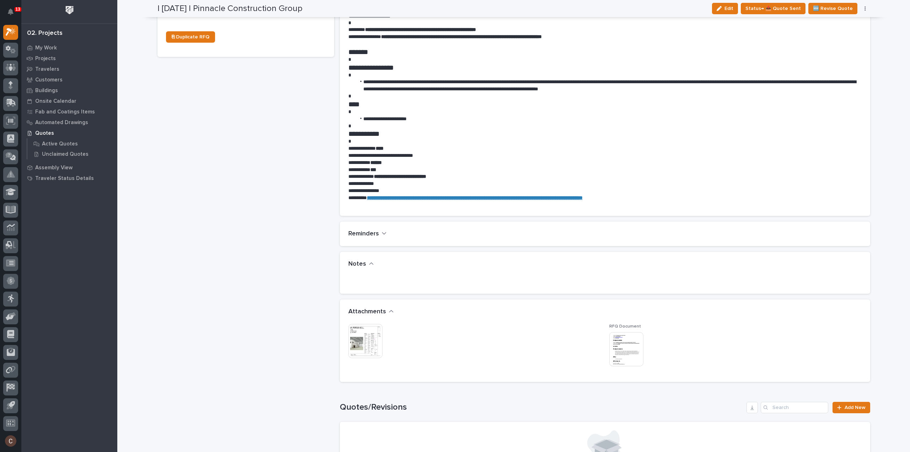
click at [360, 338] on img at bounding box center [365, 341] width 34 height 34
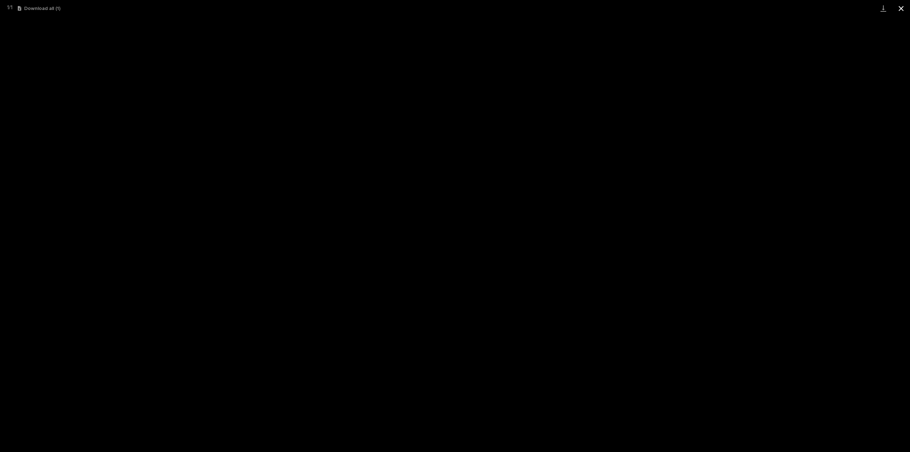
click at [898, 9] on button "Close gallery" at bounding box center [901, 8] width 18 height 17
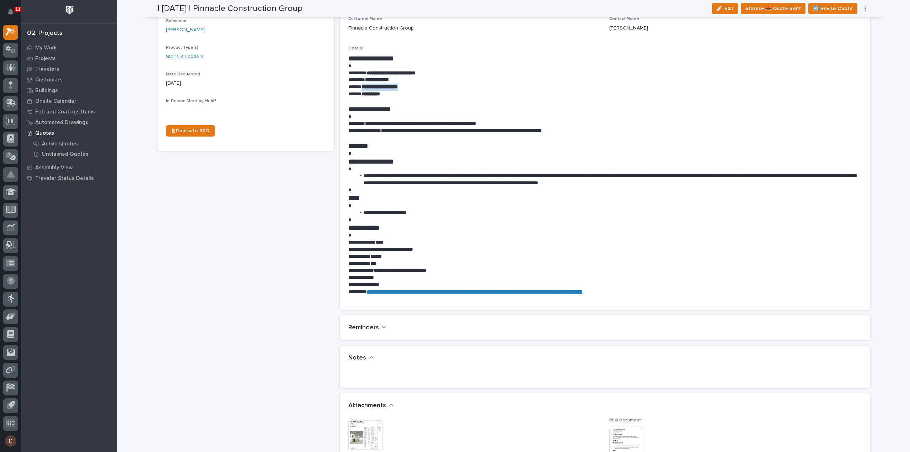
scroll to position [142, 0]
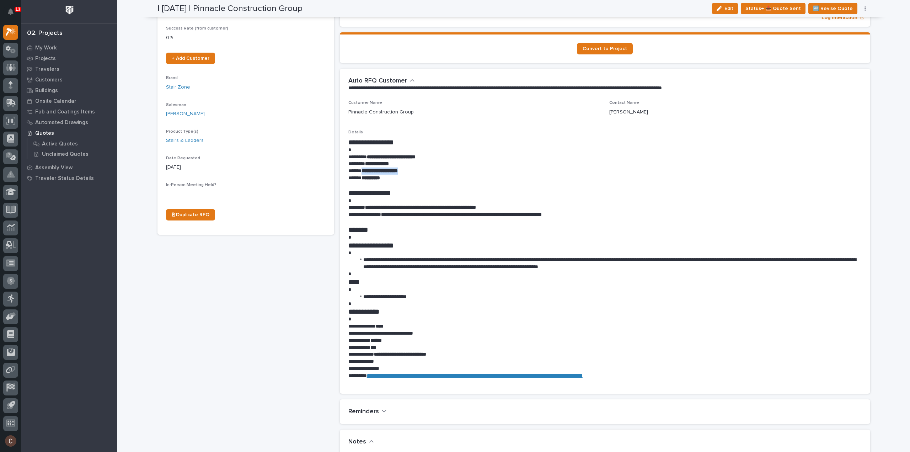
copy strong "**********"
drag, startPoint x: 501, startPoint y: 206, endPoint x: 366, endPoint y: 206, distance: 134.7
click at [366, 206] on strong "**********" at bounding box center [420, 207] width 111 height 5
copy strong "**********"
drag, startPoint x: 485, startPoint y: 208, endPoint x: 479, endPoint y: 208, distance: 5.4
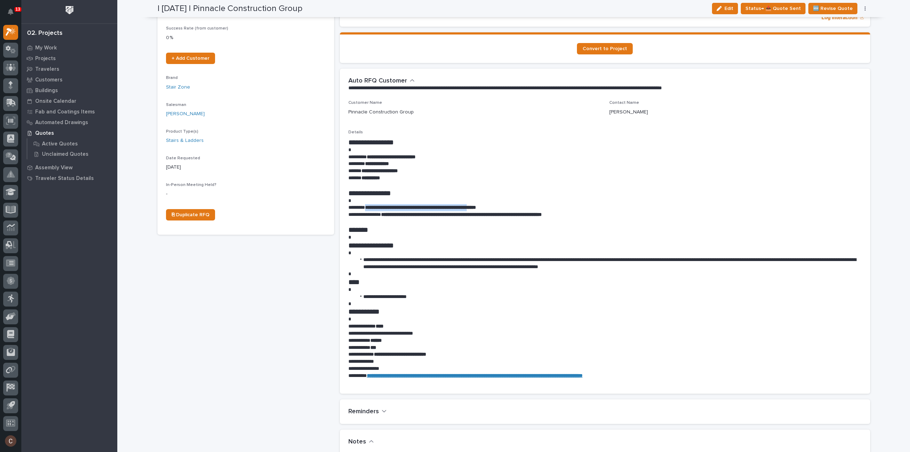
click at [476, 208] on strong "**********" at bounding box center [420, 207] width 111 height 5
drag, startPoint x: 514, startPoint y: 207, endPoint x: 440, endPoint y: 207, distance: 74.3
click at [436, 208] on p "**********" at bounding box center [604, 207] width 513 height 7
copy strong "**********"
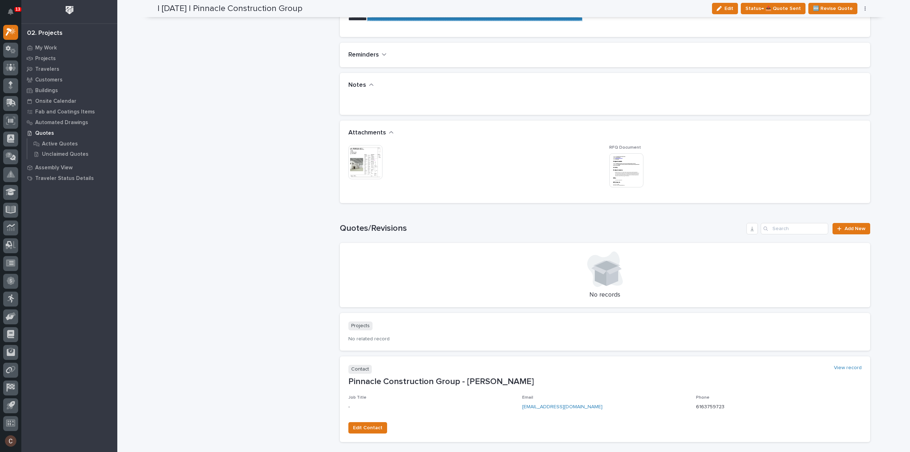
scroll to position [443, 0]
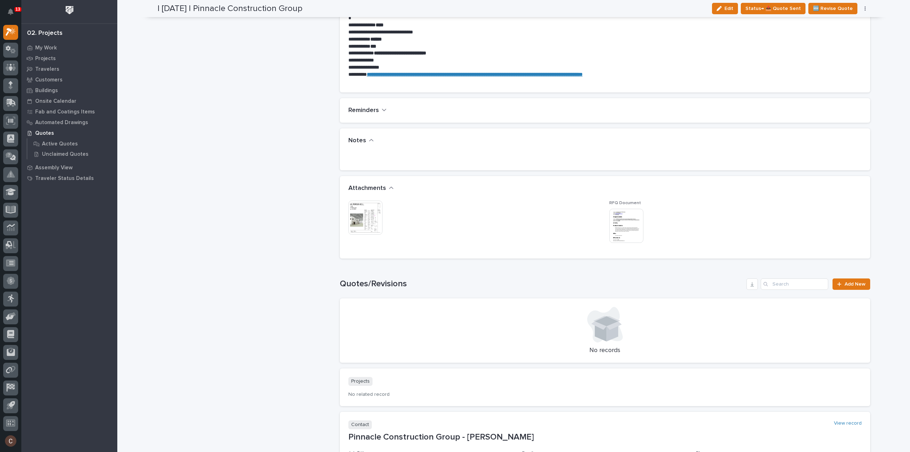
click at [362, 216] on img at bounding box center [365, 217] width 34 height 34
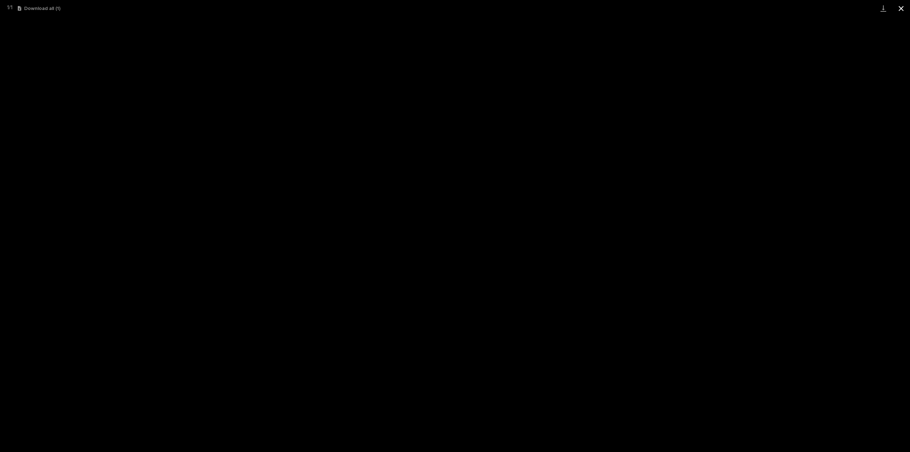
click at [900, 11] on button "Close gallery" at bounding box center [901, 8] width 18 height 17
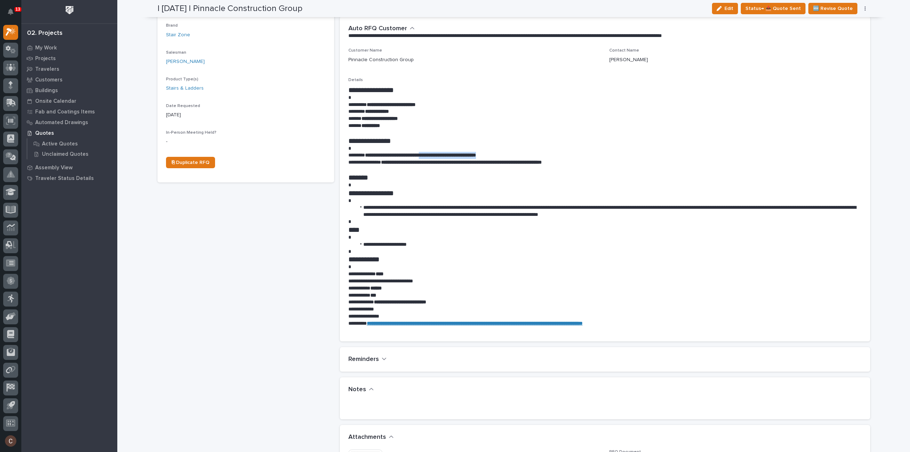
scroll to position [0, 0]
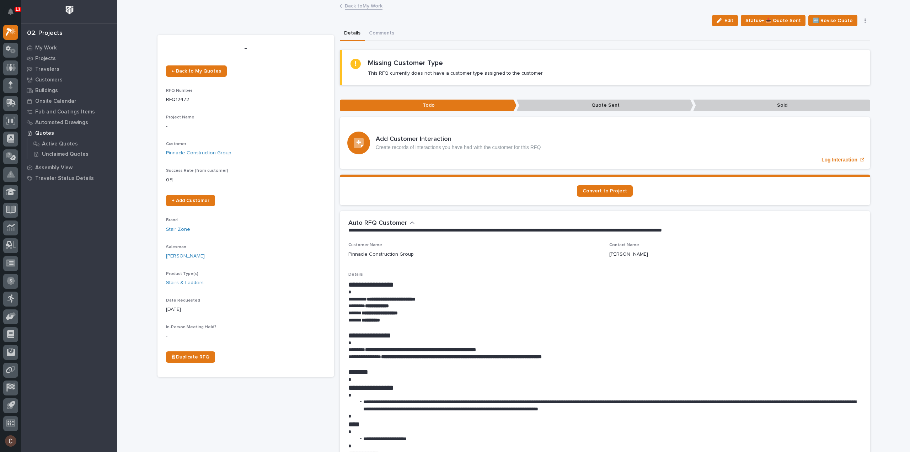
click at [791, 20] on span "Status→ 📤 Quote Sent" at bounding box center [772, 20] width 55 height 9
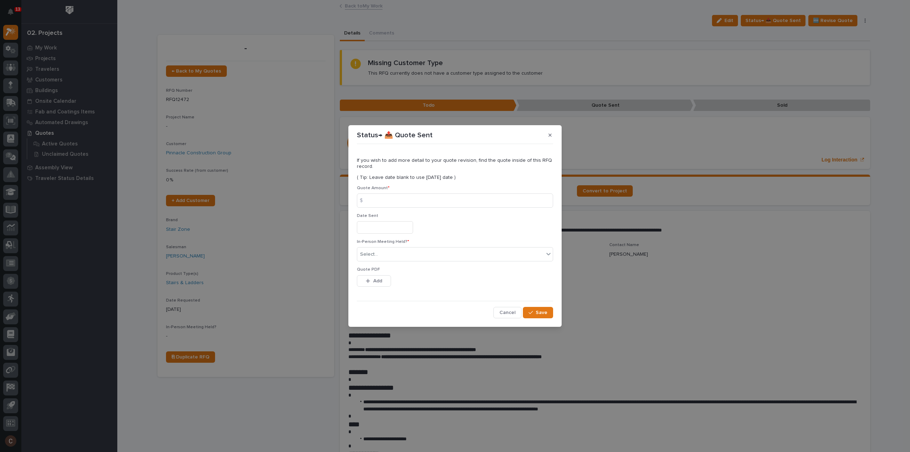
click at [387, 225] on input "text" at bounding box center [385, 227] width 56 height 12
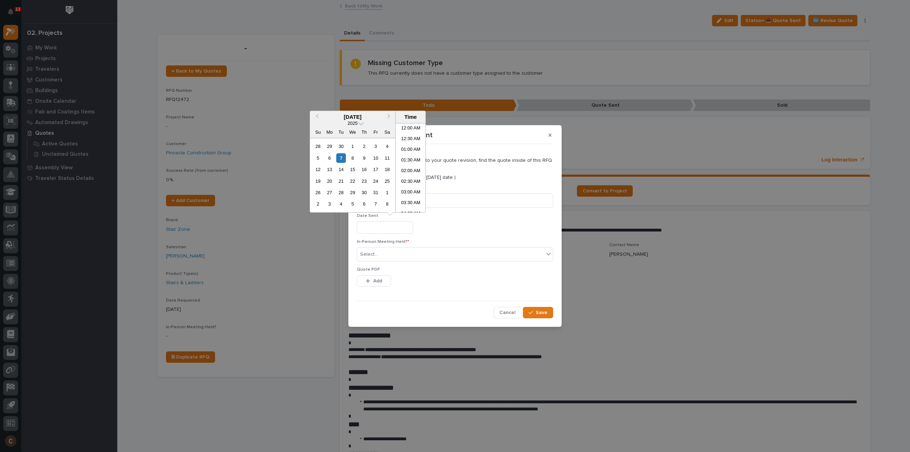
scroll to position [163, 0]
click at [342, 158] on div "7" at bounding box center [341, 158] width 10 height 10
type input "**********"
click at [531, 311] on icon "button" at bounding box center [530, 312] width 4 height 5
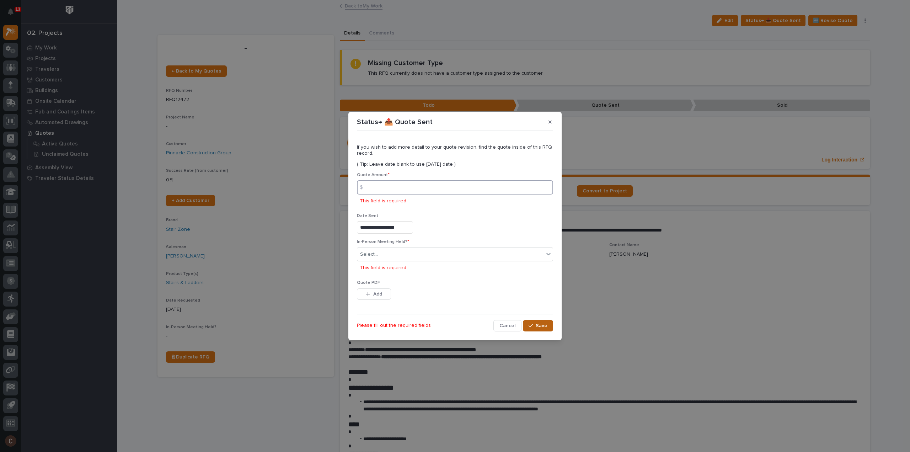
click at [389, 187] on input at bounding box center [455, 187] width 196 height 14
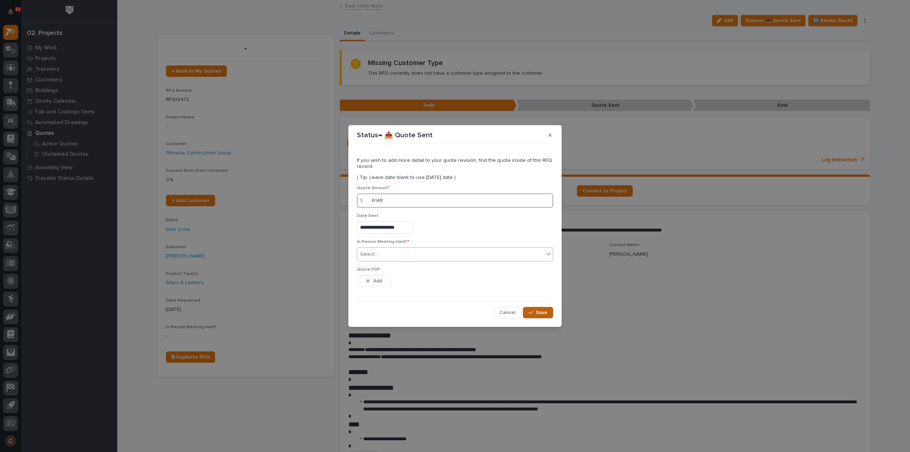
type input "6148"
click at [397, 258] on div "Select..." at bounding box center [450, 254] width 187 height 12
click at [381, 278] on div "No" at bounding box center [454, 280] width 195 height 12
click at [381, 281] on span "Add" at bounding box center [377, 281] width 9 height 6
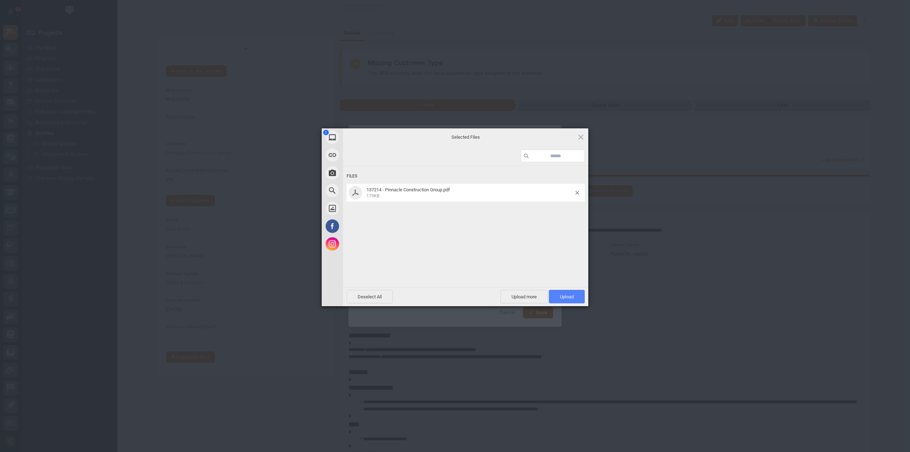
click at [567, 296] on span "Upload 1" at bounding box center [567, 296] width 14 height 5
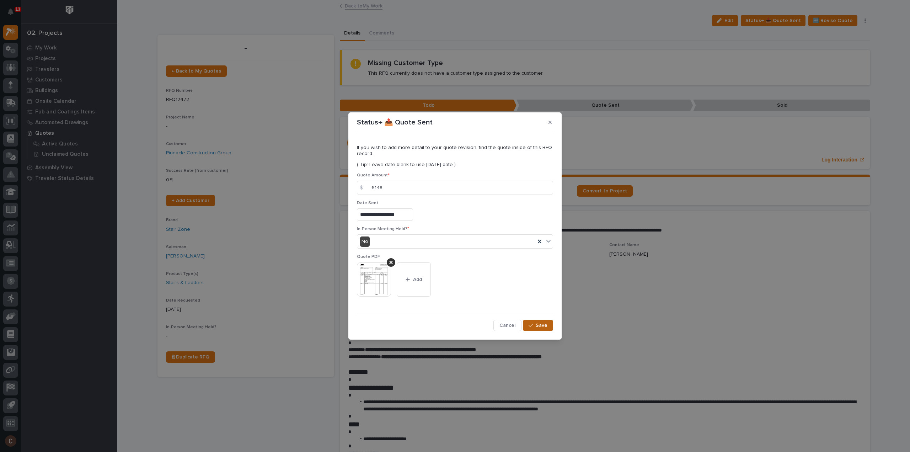
click at [529, 326] on button "Save" at bounding box center [538, 324] width 30 height 11
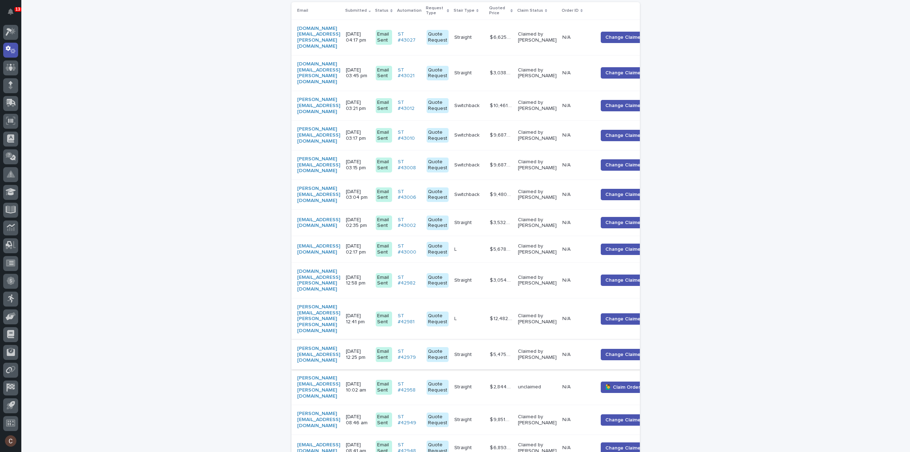
scroll to position [213, 0]
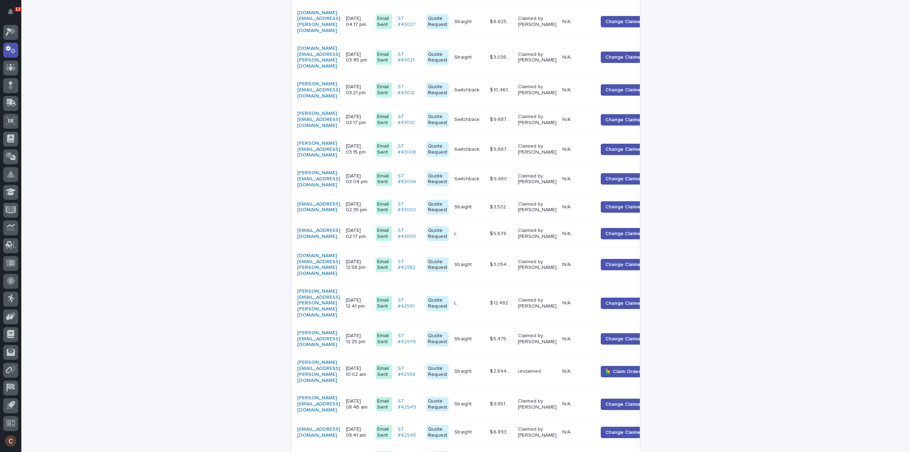
click at [340, 330] on div "[PERSON_NAME][EMAIL_ADDRESS][DOMAIN_NAME]" at bounding box center [318, 339] width 43 height 18
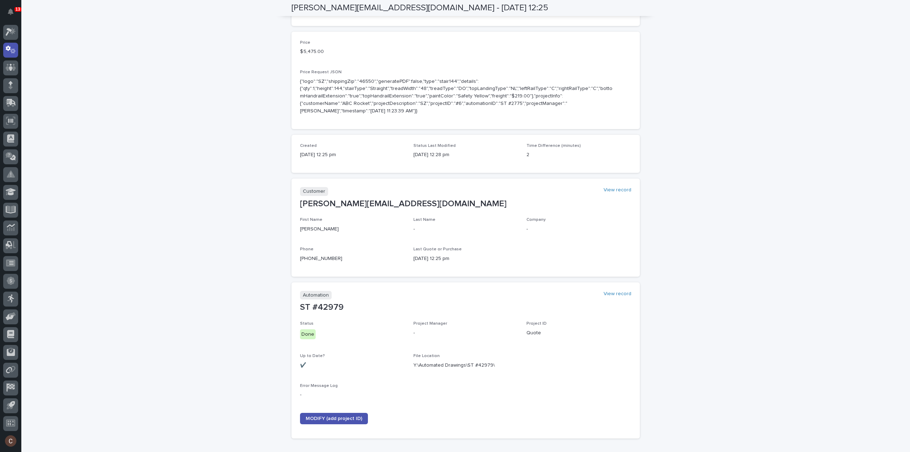
scroll to position [249, 0]
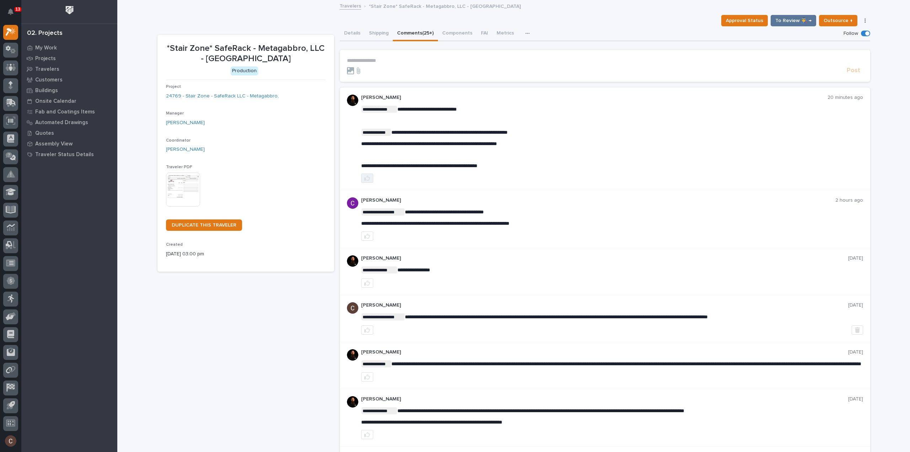
click at [364, 177] on icon "button" at bounding box center [367, 178] width 6 height 6
click at [366, 56] on section "**********" at bounding box center [605, 66] width 530 height 32
click at [366, 59] on p "**********" at bounding box center [605, 61] width 516 height 6
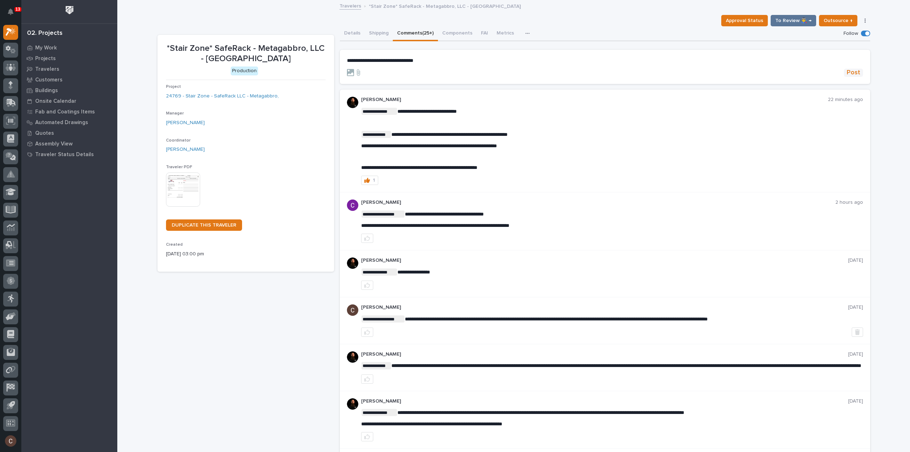
click at [852, 72] on span "Post" at bounding box center [853, 73] width 14 height 8
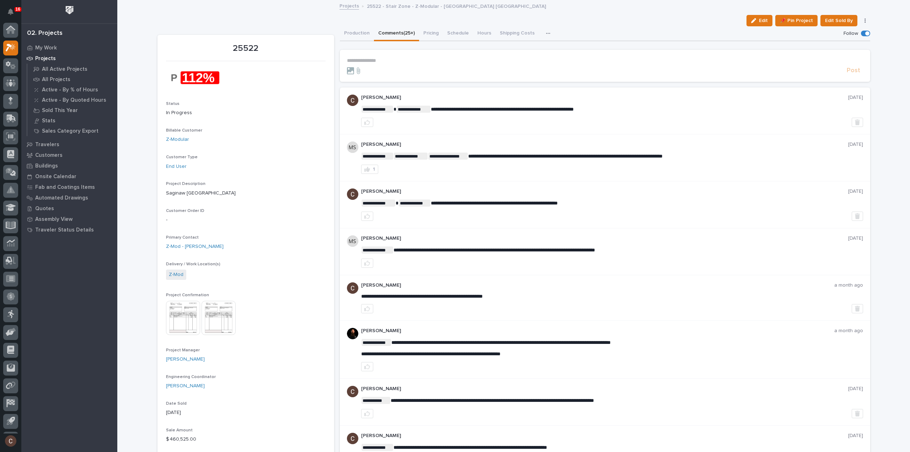
scroll to position [16, 0]
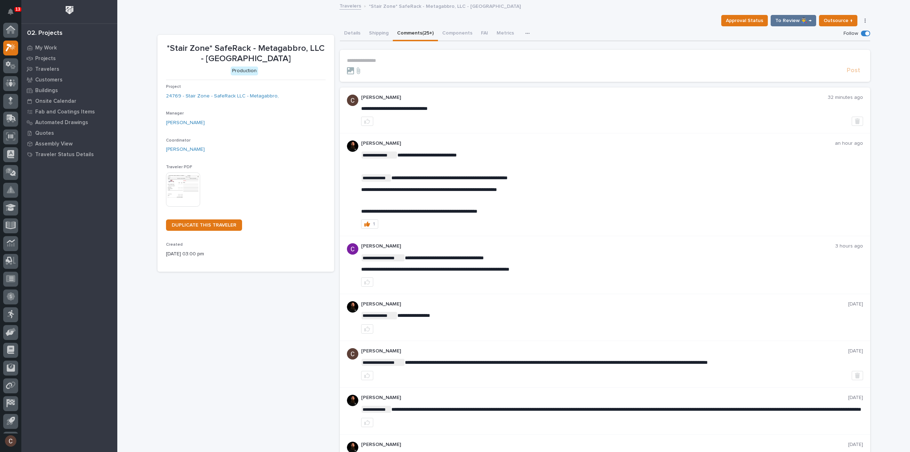
scroll to position [16, 0]
click at [9, 29] on icon at bounding box center [9, 32] width 6 height 8
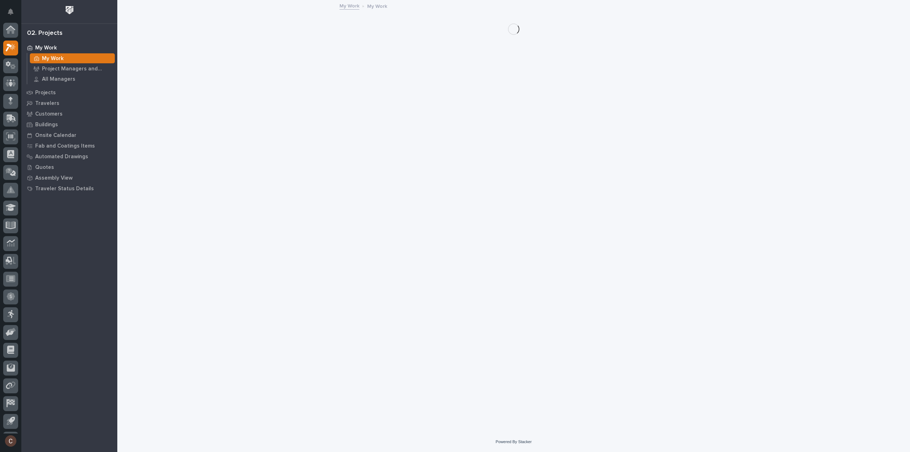
scroll to position [16, 0]
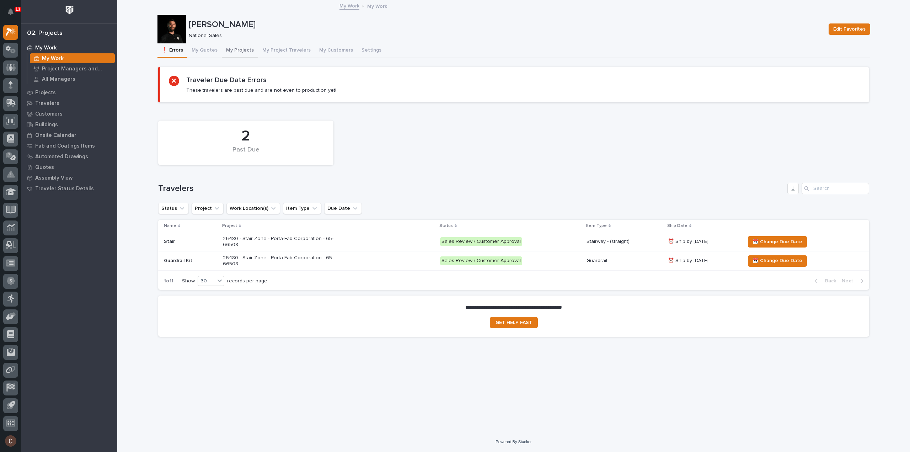
click at [249, 50] on button "My Projects" at bounding box center [240, 50] width 36 height 15
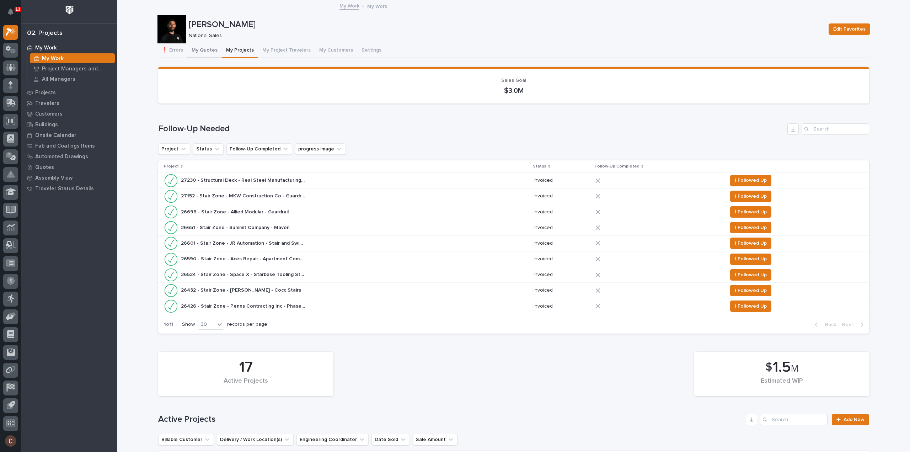
click at [203, 49] on button "My Quotes" at bounding box center [204, 50] width 34 height 15
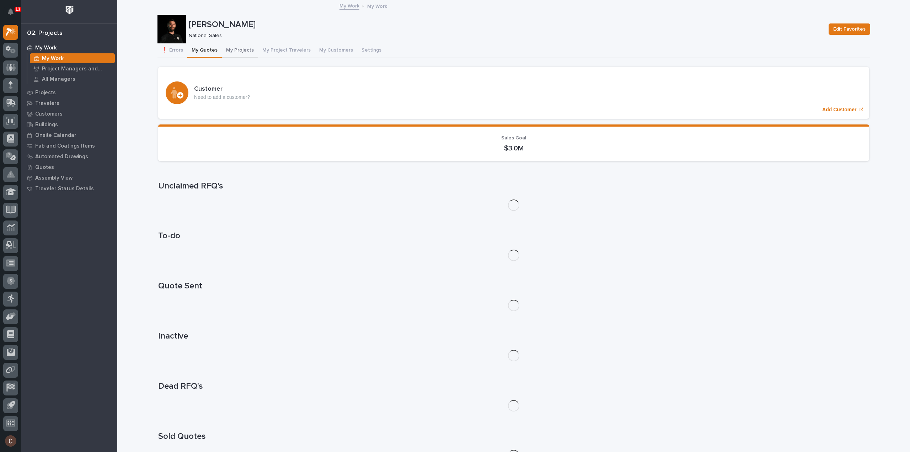
click at [240, 50] on button "My Projects" at bounding box center [240, 50] width 36 height 15
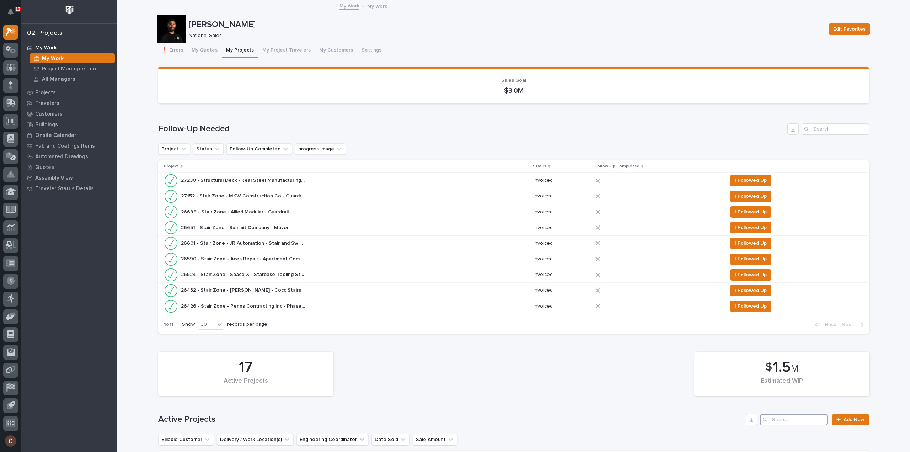
click at [783, 414] on input "Search" at bounding box center [794, 419] width 68 height 11
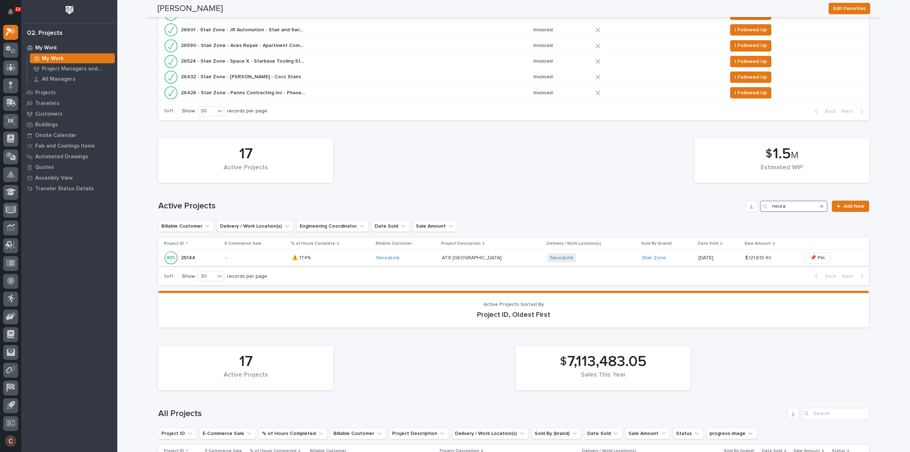
type input "neura"
click at [335, 259] on p at bounding box center [331, 258] width 79 height 6
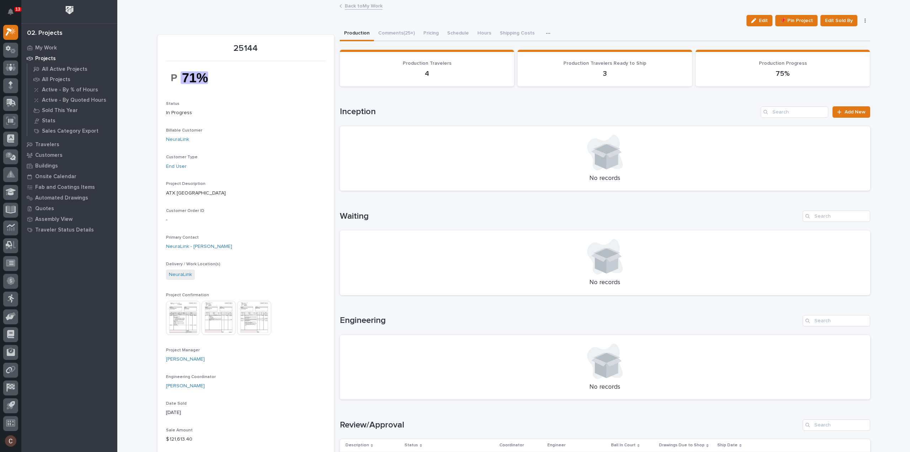
scroll to position [249, 0]
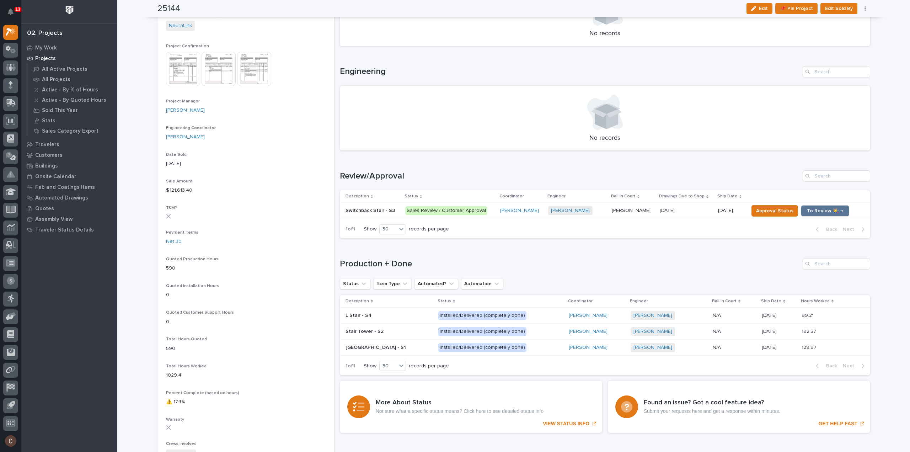
click at [487, 215] on div "Sales Review / Customer Approval" at bounding box center [449, 210] width 89 height 15
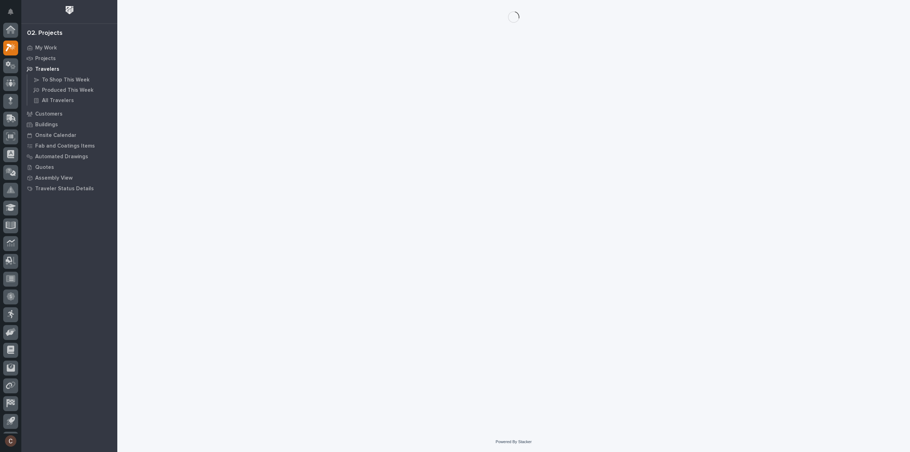
scroll to position [16, 0]
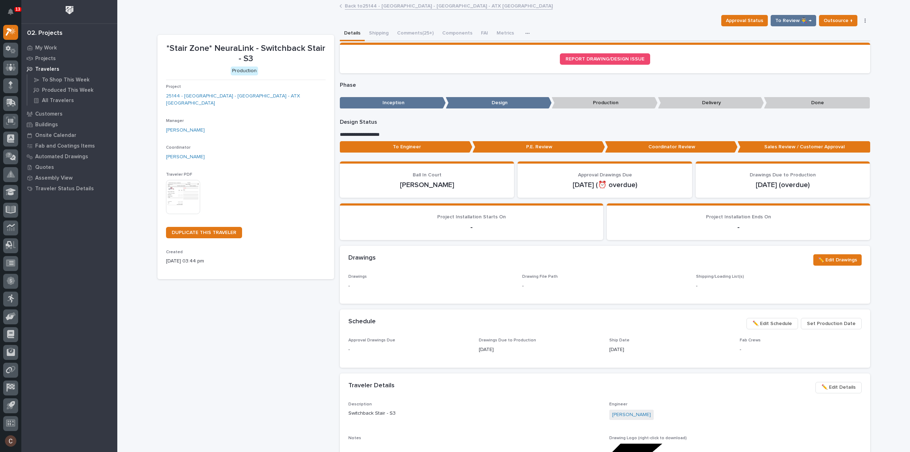
click at [414, 32] on button "Comments (25+)" at bounding box center [415, 33] width 45 height 15
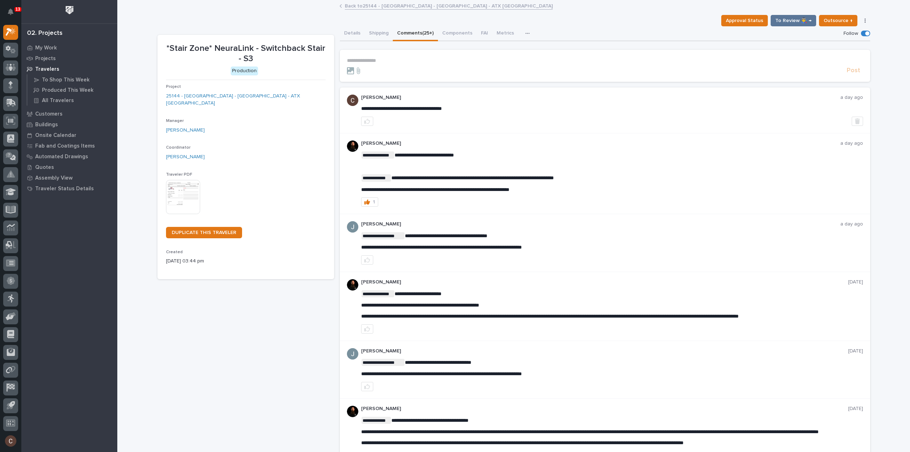
click at [383, 60] on p "**********" at bounding box center [605, 61] width 516 height 6
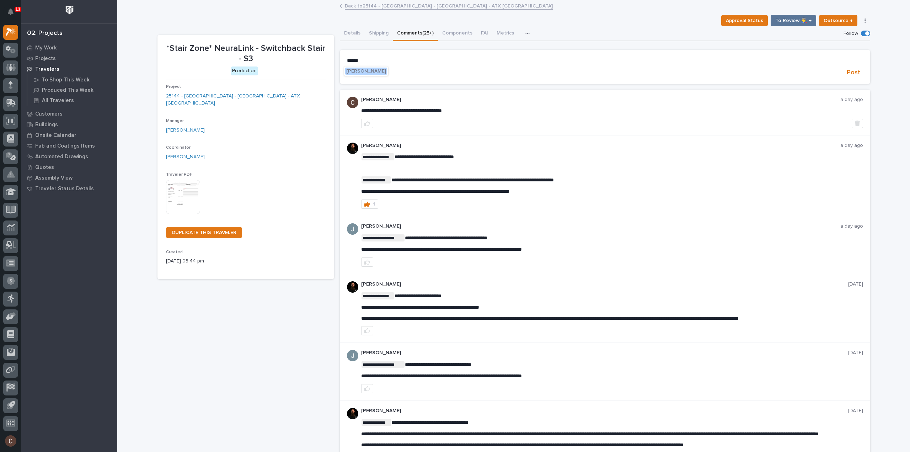
click at [376, 73] on span "[PERSON_NAME]" at bounding box center [366, 71] width 40 height 5
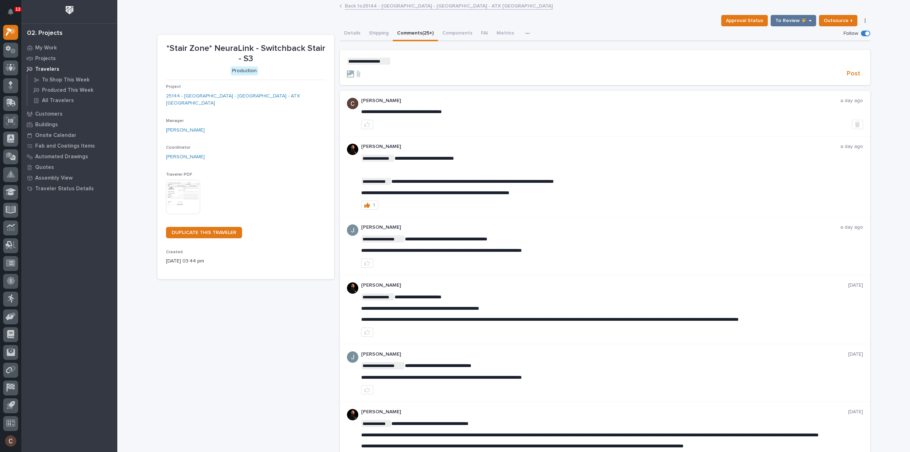
click at [411, 58] on p "**********" at bounding box center [605, 61] width 516 height 7
click at [406, 69] on span "Juan Santillan" at bounding box center [411, 71] width 40 height 5
click at [429, 63] on p "**********" at bounding box center [605, 61] width 516 height 7
click at [854, 74] on span "Post" at bounding box center [853, 74] width 14 height 8
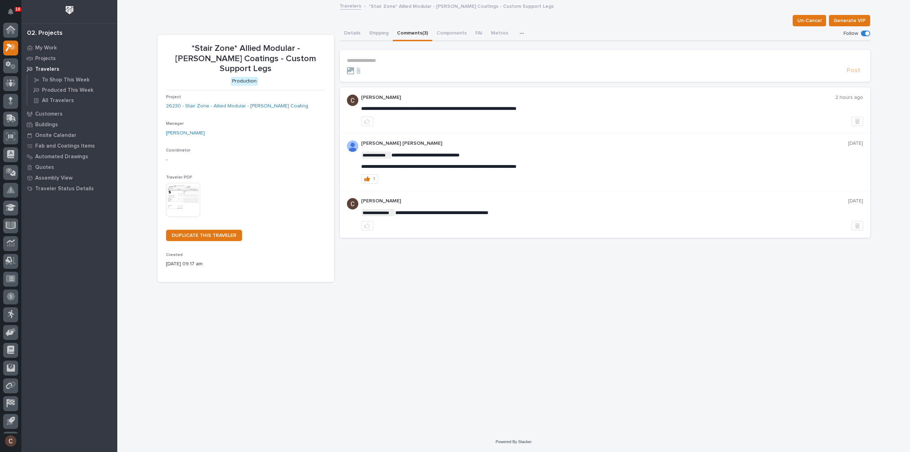
scroll to position [16, 0]
